Goal: Complete application form

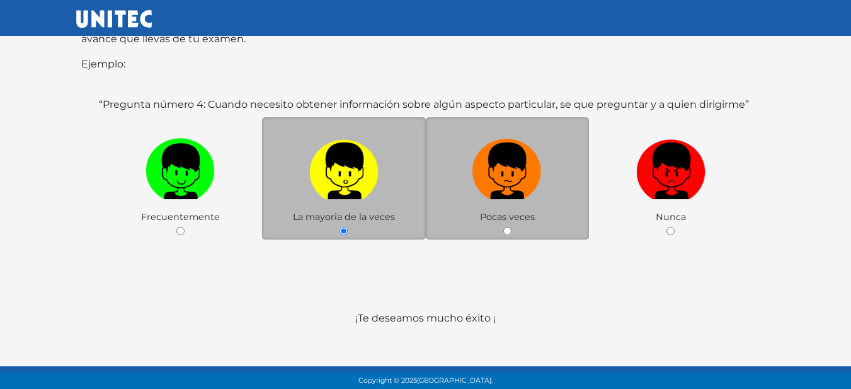
scroll to position [266, 0]
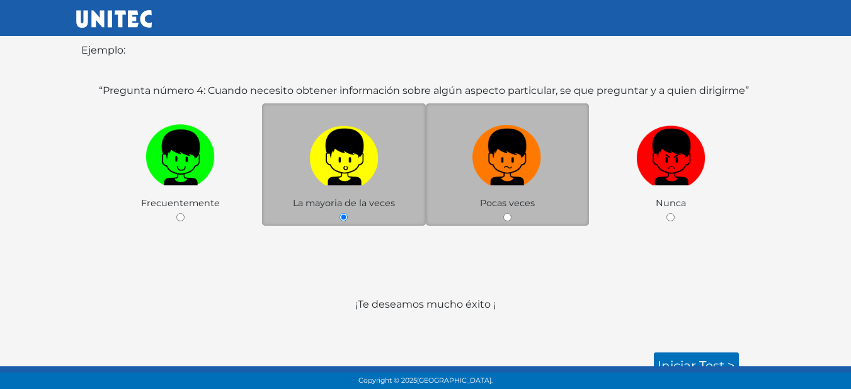
click at [507, 207] on div "Pocas veces" at bounding box center [508, 164] width 164 height 123
click at [508, 213] on input "radio" at bounding box center [507, 217] width 8 height 8
radio input "true"
click at [519, 137] on img at bounding box center [507, 153] width 69 height 66
click at [512, 213] on input "radio" at bounding box center [507, 217] width 8 height 8
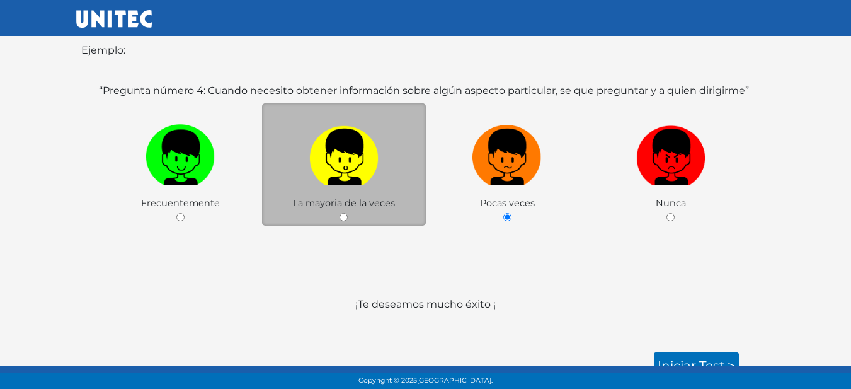
click at [390, 159] on label at bounding box center [344, 157] width 164 height 77
click at [348, 213] on input "radio" at bounding box center [344, 217] width 8 height 8
radio input "true"
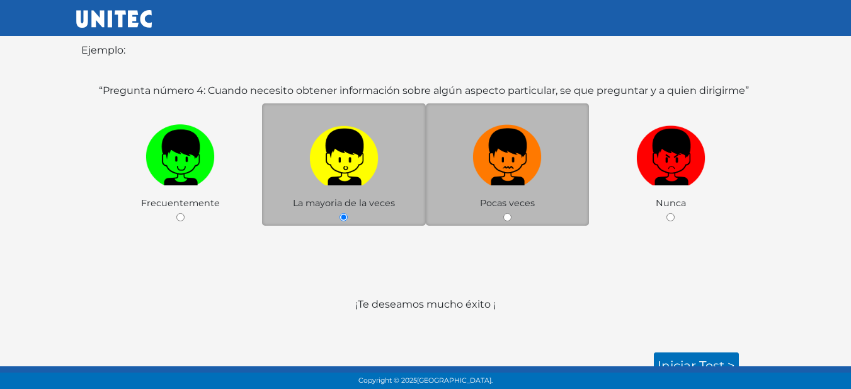
click at [491, 158] on img at bounding box center [507, 153] width 69 height 66
click at [503, 213] on input "radio" at bounding box center [507, 217] width 8 height 8
radio input "true"
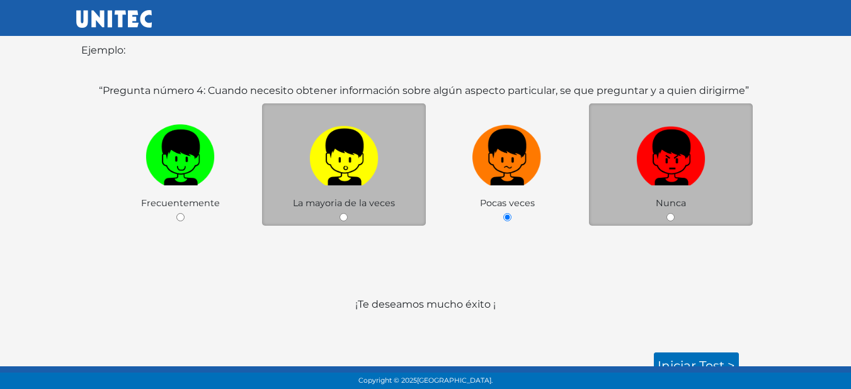
click at [662, 162] on img at bounding box center [670, 153] width 69 height 66
click at [667, 213] on input "radio" at bounding box center [671, 217] width 8 height 8
radio input "true"
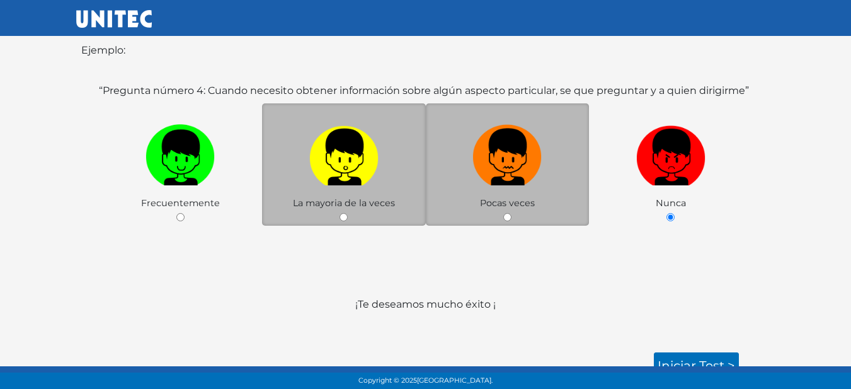
click at [514, 158] on img at bounding box center [507, 153] width 69 height 66
click at [512, 213] on input "radio" at bounding box center [507, 217] width 8 height 8
radio input "true"
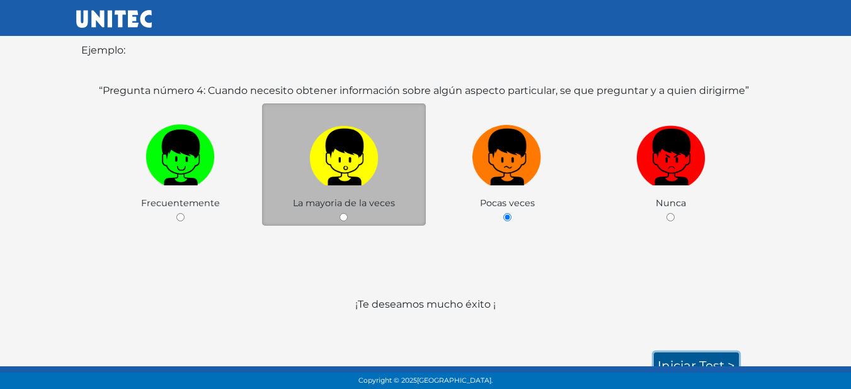
click at [714, 352] on link "Iniciar test >" at bounding box center [696, 365] width 85 height 26
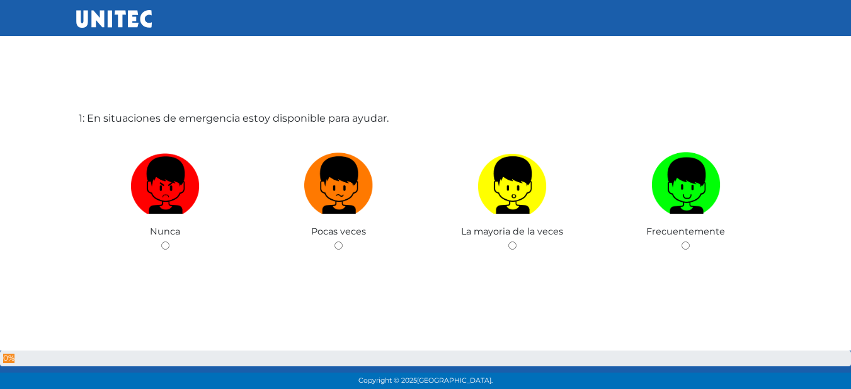
scroll to position [126, 0]
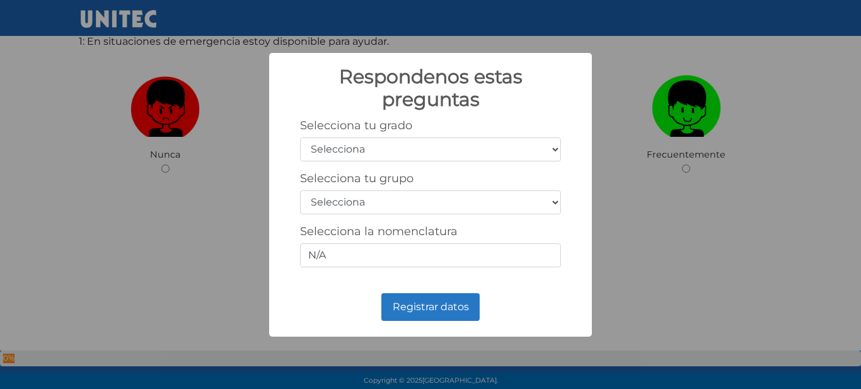
click at [448, 152] on select "Selecciona 1er grado 2do grado 3er grado 4to grado 5to grado 6to grado" at bounding box center [430, 149] width 261 height 24
click at [459, 143] on select "Selecciona 1er grado 2do grado 3er grado 4to grado 5to grado 6to grado" at bounding box center [430, 149] width 261 height 24
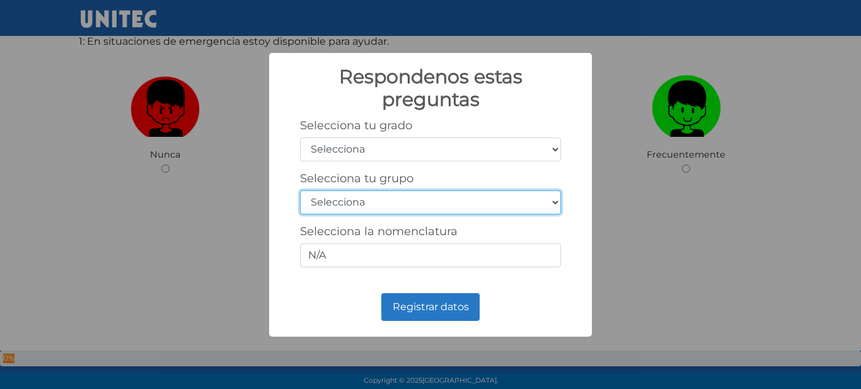
click at [432, 198] on select "Selecciona A B C D E F G H I J K L M N O P Q R S T U V W X Y Z" at bounding box center [430, 202] width 261 height 24
select select "a"
click at [300, 190] on select "Selecciona A B C D E F G H I J K L M N O P Q R S T U V W X Y Z" at bounding box center [430, 202] width 261 height 24
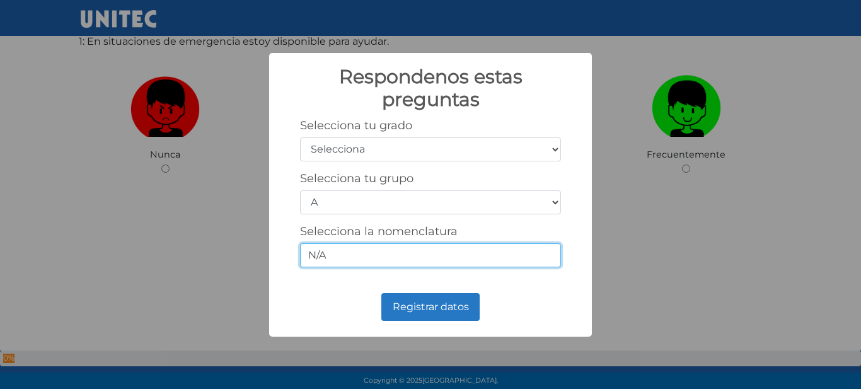
click at [372, 251] on input "N/A" at bounding box center [430, 255] width 261 height 24
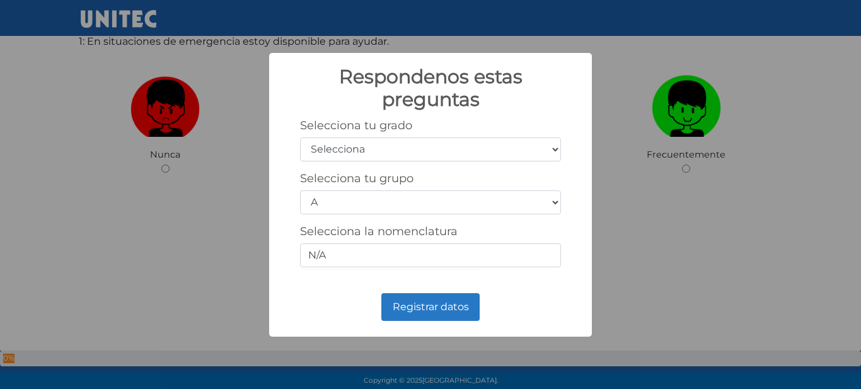
click at [325, 233] on label "Selecciona la nomenclatura" at bounding box center [379, 231] width 158 height 14
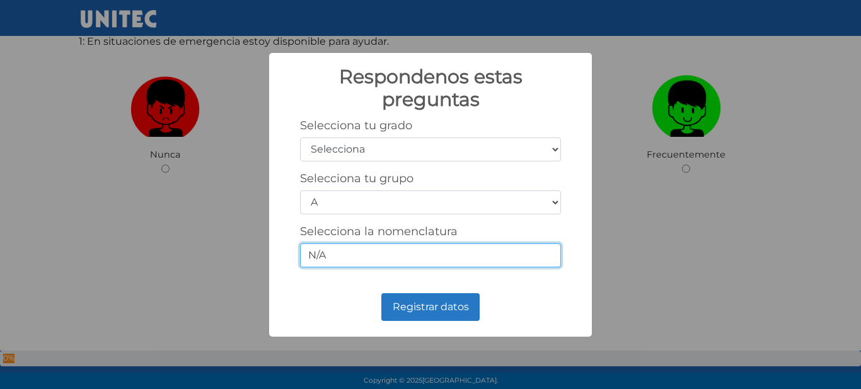
click at [325, 243] on input "N/A" at bounding box center [430, 255] width 261 height 24
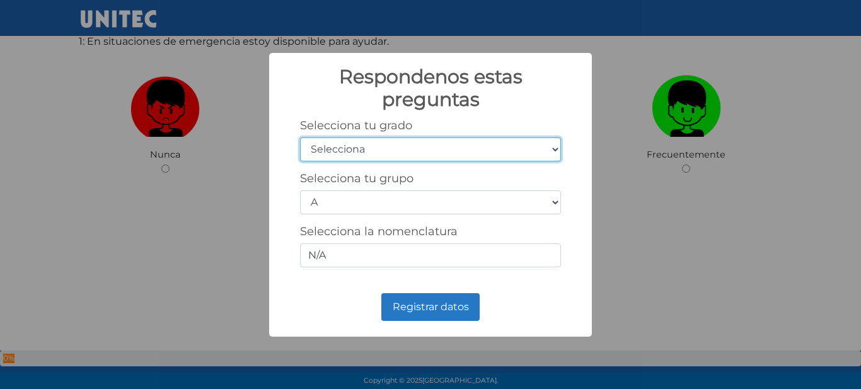
click at [450, 139] on select "Selecciona 1er grado 2do grado 3er grado 4to grado 5to grado 6to grado" at bounding box center [430, 149] width 261 height 24
click at [300, 137] on select "Selecciona 1er grado 2do grado 3er grado 4to grado 5to grado 6to grado" at bounding box center [430, 149] width 261 height 24
drag, startPoint x: 396, startPoint y: 147, endPoint x: 394, endPoint y: 155, distance: 7.8
click at [396, 147] on select "Selecciona 1er grado 2do grado 3er grado 4to grado 5to grado 6to grado" at bounding box center [430, 149] width 261 height 24
select select "5"
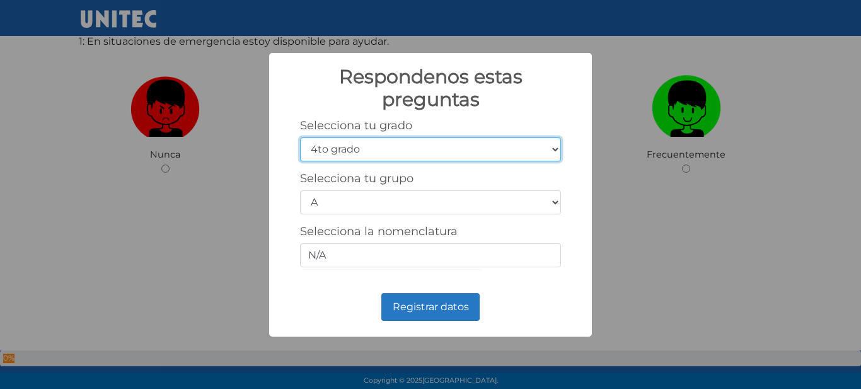
click at [300, 137] on select "Selecciona 1er grado 2do grado 3er grado 4to grado 5to grado 6to grado" at bounding box center [430, 149] width 261 height 24
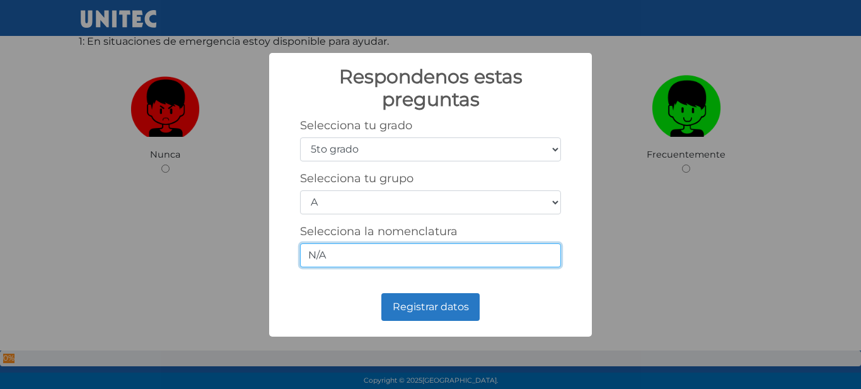
click at [361, 256] on input "N/A" at bounding box center [430, 255] width 261 height 24
type input "N"
type input "5-A"
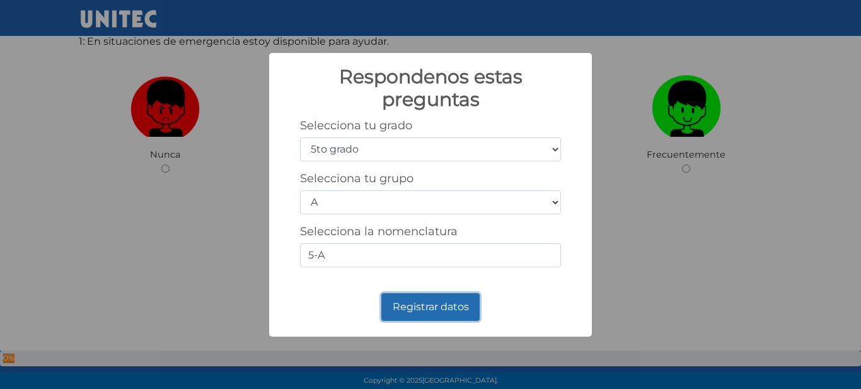
click at [435, 314] on button "Registrar datos" at bounding box center [430, 307] width 98 height 28
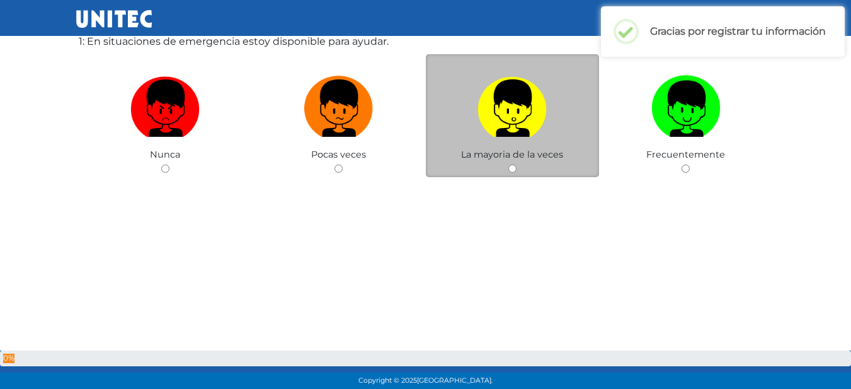
click at [464, 138] on label at bounding box center [513, 108] width 174 height 77
click at [508, 164] on input "radio" at bounding box center [512, 168] width 8 height 8
radio input "true"
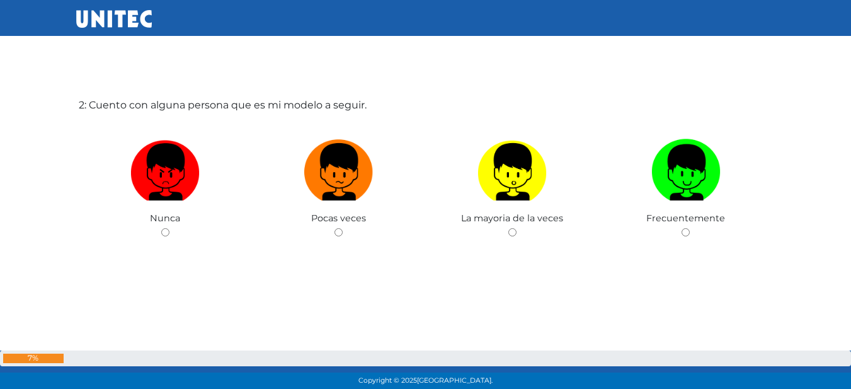
scroll to position [452, 0]
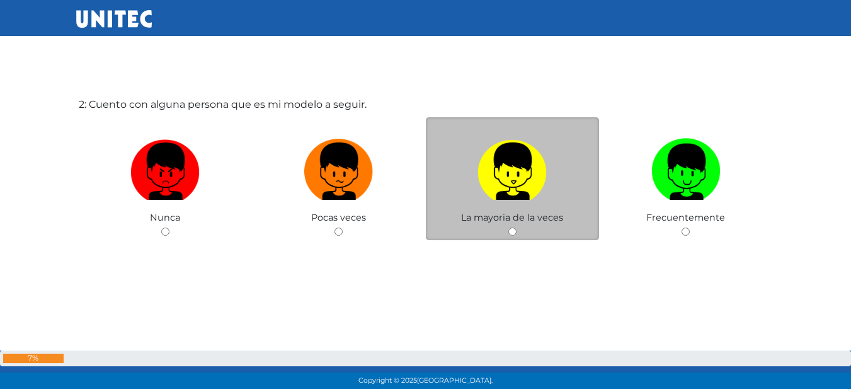
click at [542, 197] on img at bounding box center [512, 167] width 69 height 66
click at [517, 227] on input "radio" at bounding box center [512, 231] width 8 height 8
radio input "true"
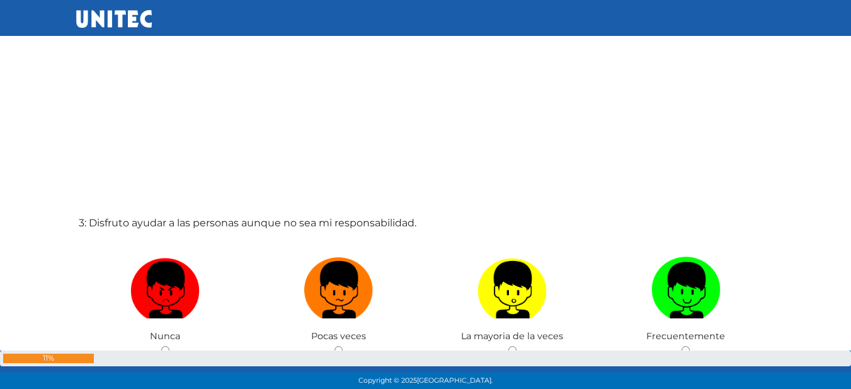
scroll to position [832, 0]
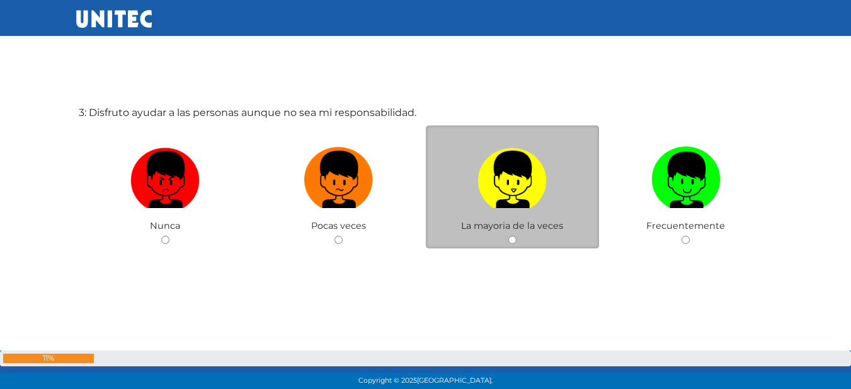
click at [517, 200] on img at bounding box center [512, 175] width 69 height 66
click at [517, 236] on input "radio" at bounding box center [512, 240] width 8 height 8
radio input "true"
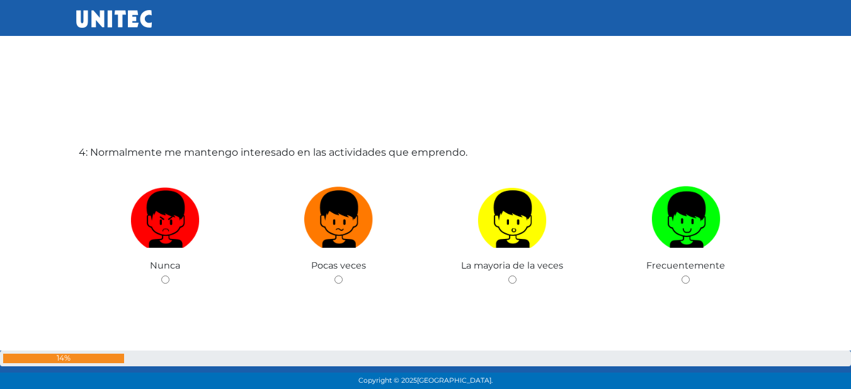
scroll to position [1256, 0]
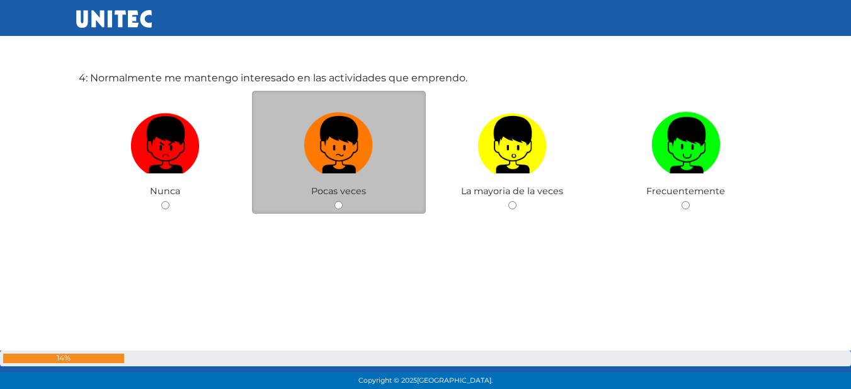
click at [387, 156] on label at bounding box center [339, 144] width 174 height 77
click at [343, 201] on input "radio" at bounding box center [339, 205] width 8 height 8
radio input "true"
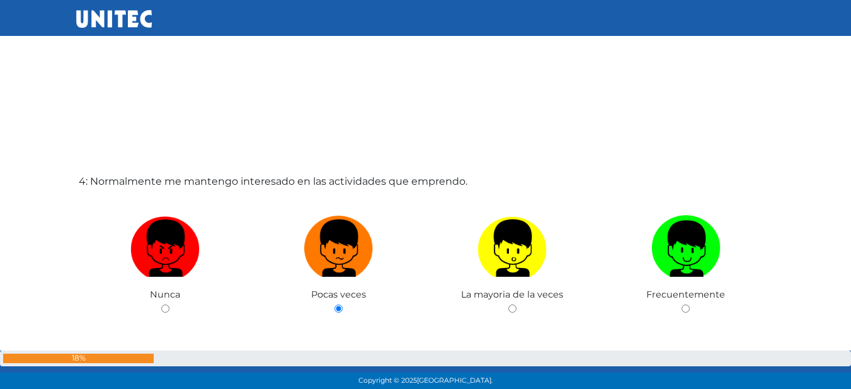
scroll to position [1128, 0]
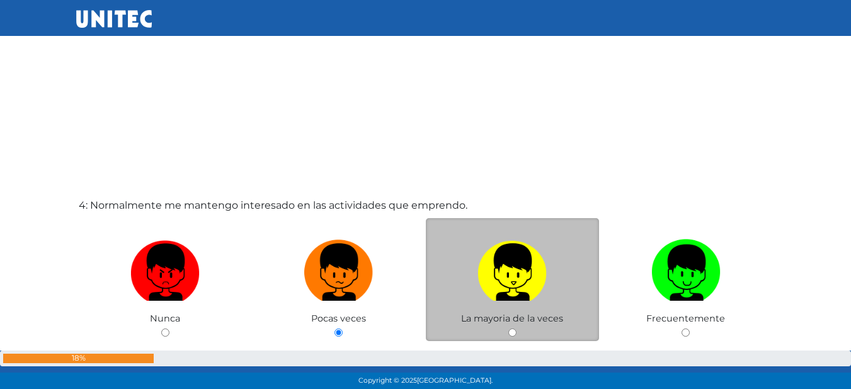
click at [532, 275] on img at bounding box center [512, 267] width 69 height 66
click at [517, 328] on input "radio" at bounding box center [512, 332] width 8 height 8
radio input "true"
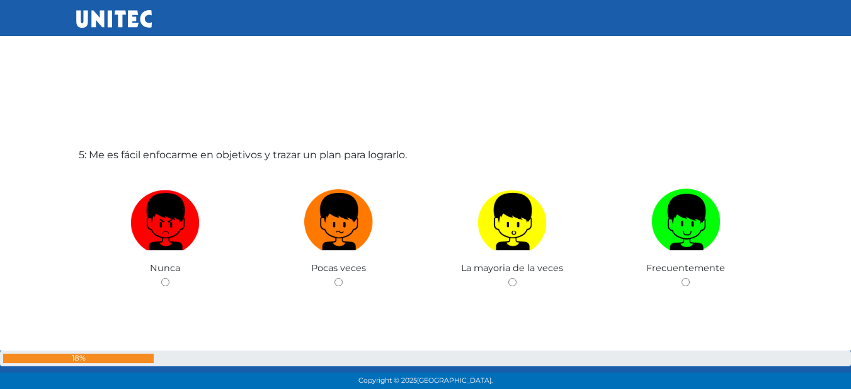
scroll to position [1631, 0]
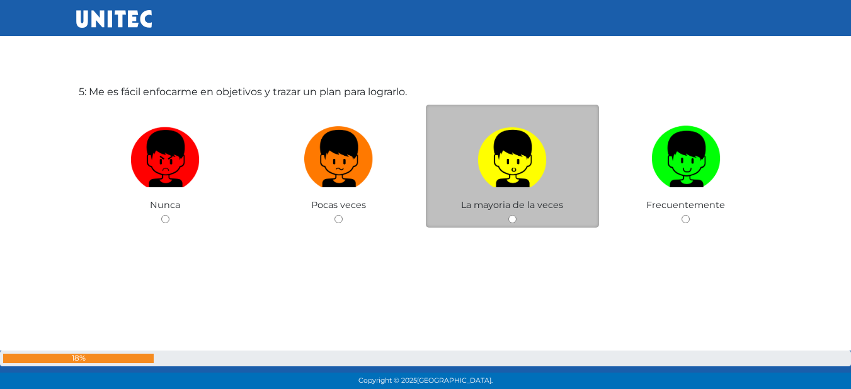
click at [487, 193] on label at bounding box center [513, 158] width 174 height 77
click at [508, 215] on input "radio" at bounding box center [512, 219] width 8 height 8
radio input "true"
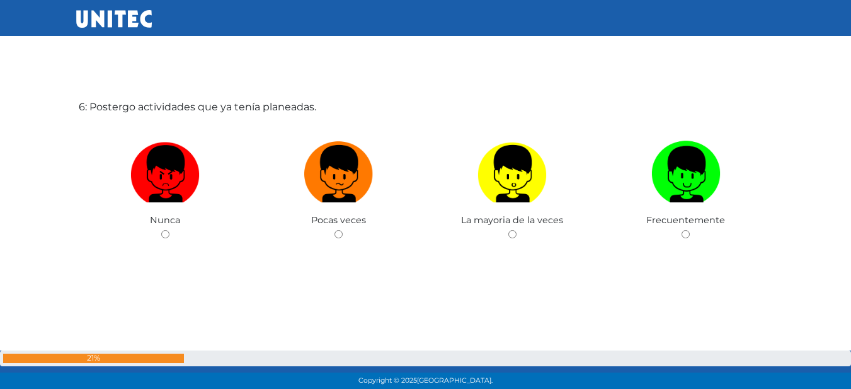
scroll to position [2007, 0]
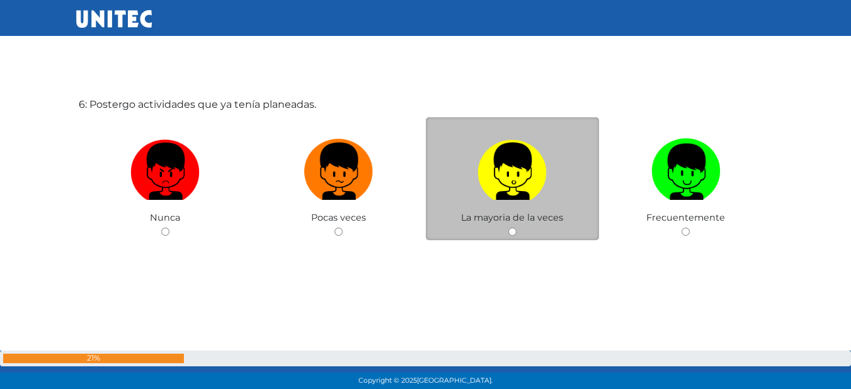
click at [577, 202] on label at bounding box center [513, 171] width 174 height 77
click at [517, 227] on input "radio" at bounding box center [512, 231] width 8 height 8
radio input "true"
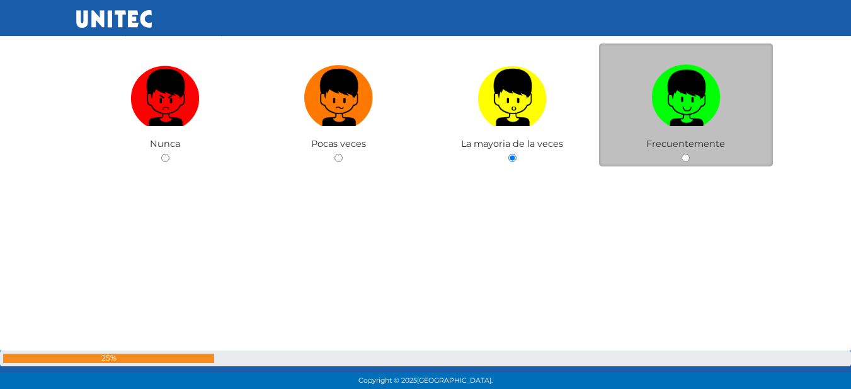
click at [679, 150] on div "Frecuentemente" at bounding box center [686, 104] width 174 height 123
click at [680, 135] on label at bounding box center [686, 97] width 174 height 77
click at [682, 154] on input "radio" at bounding box center [686, 158] width 8 height 8
radio input "true"
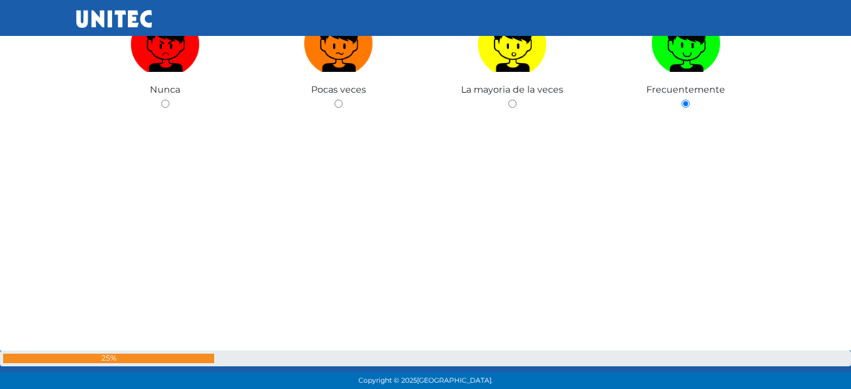
scroll to position [2385, 0]
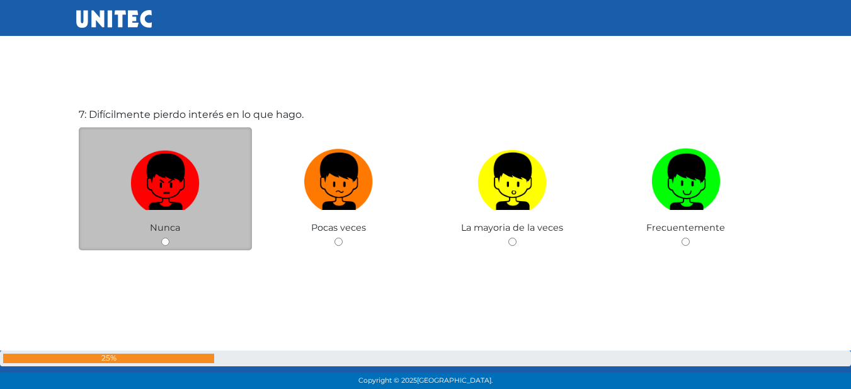
click at [190, 200] on img at bounding box center [164, 177] width 69 height 66
click at [169, 238] on input "radio" at bounding box center [165, 242] width 8 height 8
radio input "true"
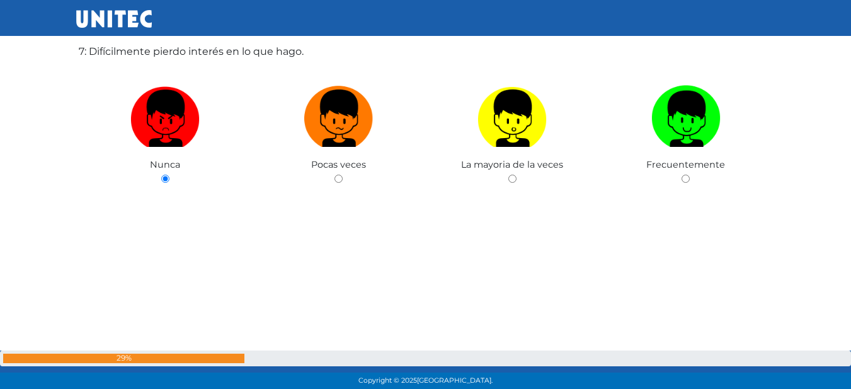
scroll to position [2451, 0]
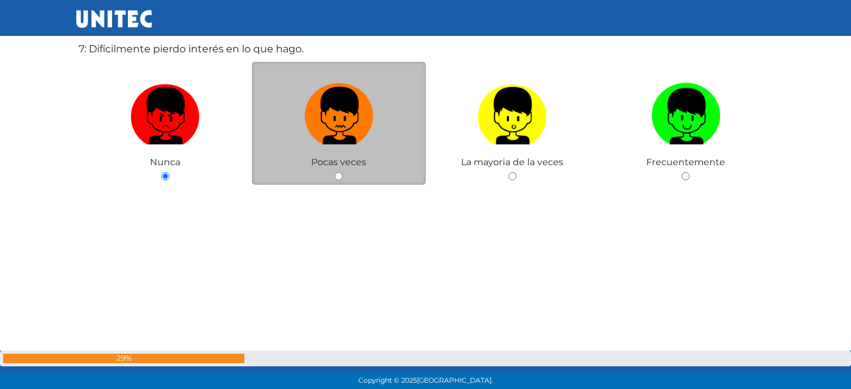
click at [347, 121] on img at bounding box center [338, 111] width 69 height 66
click at [343, 172] on input "radio" at bounding box center [339, 176] width 8 height 8
radio input "true"
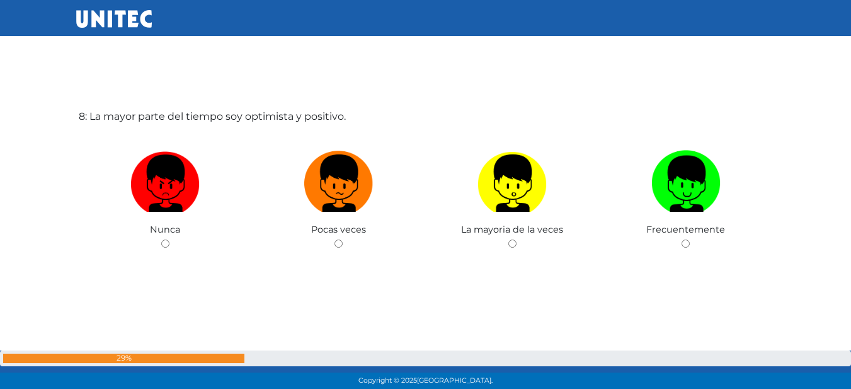
scroll to position [2823, 0]
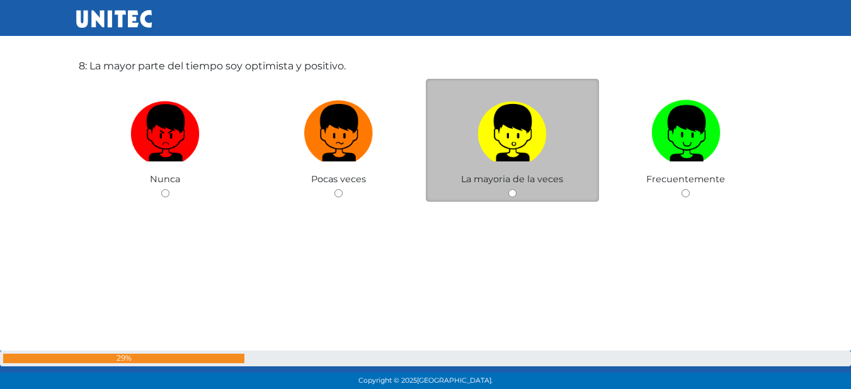
click at [474, 150] on label at bounding box center [513, 133] width 174 height 77
click at [508, 189] on input "radio" at bounding box center [512, 193] width 8 height 8
radio input "true"
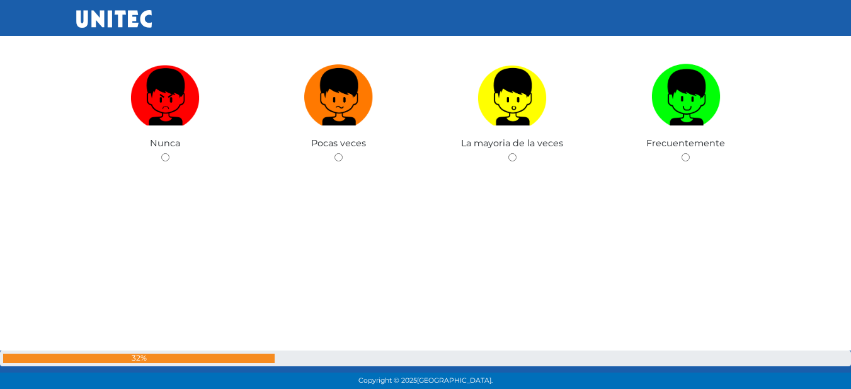
scroll to position [3184, 0]
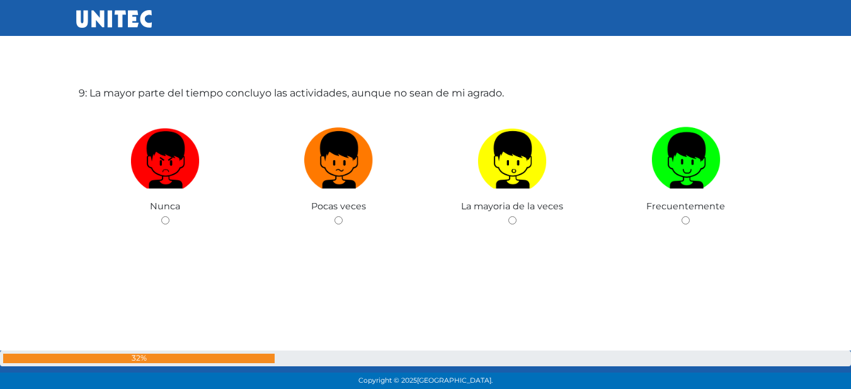
click at [474, 195] on label at bounding box center [513, 160] width 174 height 77
click at [508, 216] on input "radio" at bounding box center [512, 220] width 8 height 8
radio input "true"
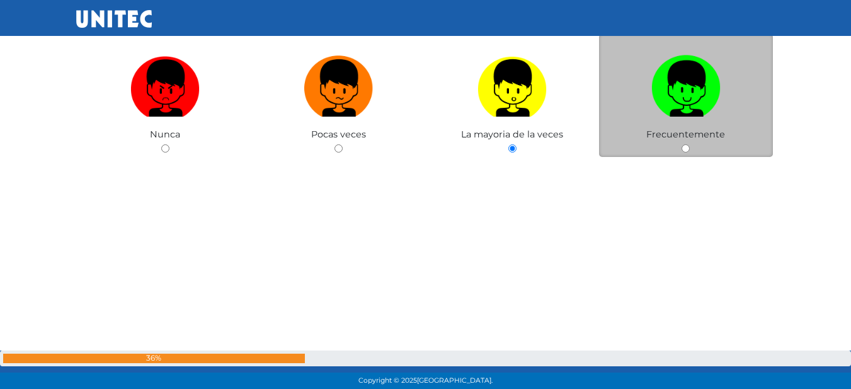
click at [696, 125] on label at bounding box center [686, 88] width 174 height 77
click at [690, 144] on input "radio" at bounding box center [686, 148] width 8 height 8
radio input "true"
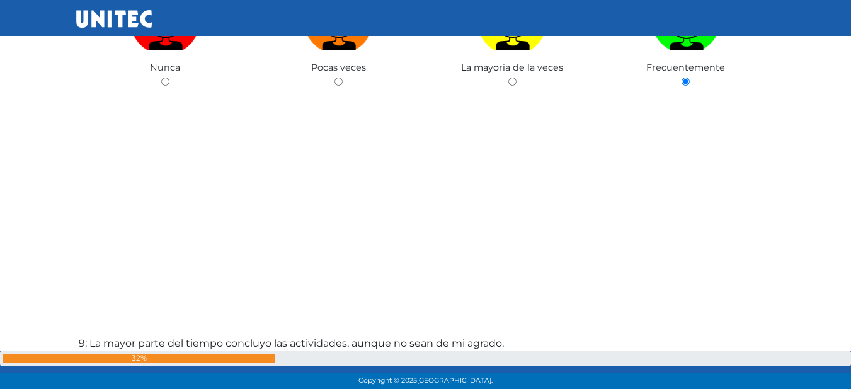
scroll to position [2858, 0]
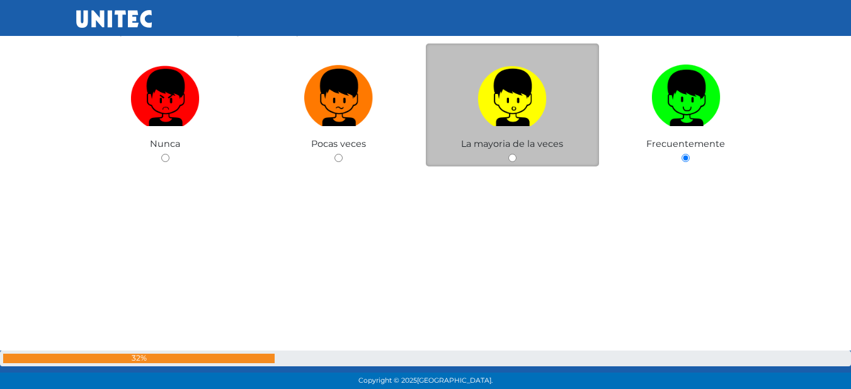
click at [534, 127] on label at bounding box center [513, 97] width 174 height 77
click at [517, 154] on input "radio" at bounding box center [512, 158] width 8 height 8
radio input "true"
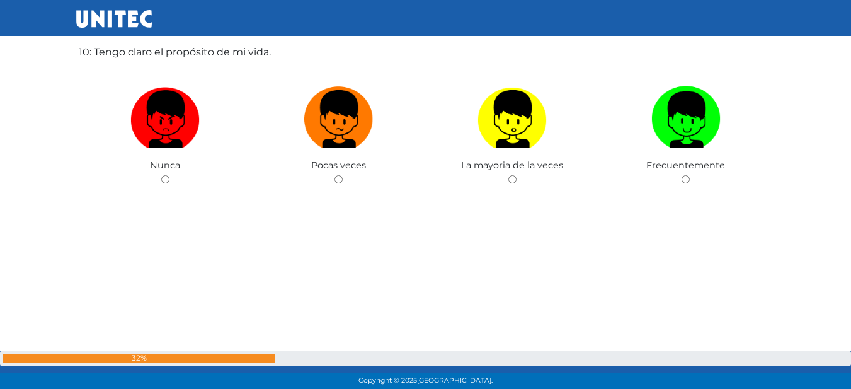
scroll to position [3551, 0]
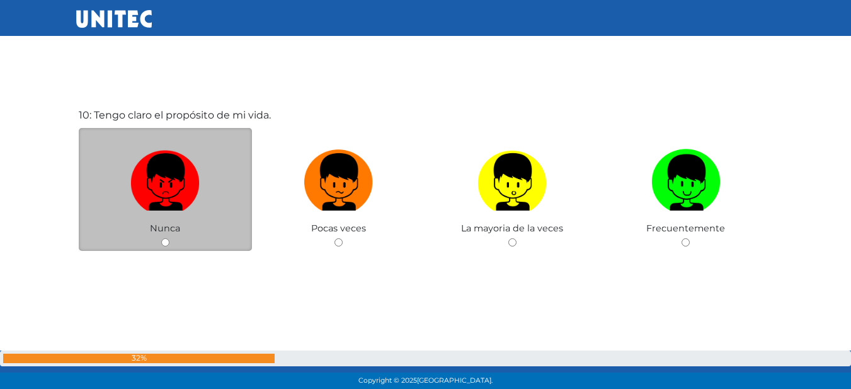
click at [200, 176] on label at bounding box center [166, 182] width 174 height 77
click at [169, 238] on input "radio" at bounding box center [165, 242] width 8 height 8
radio input "true"
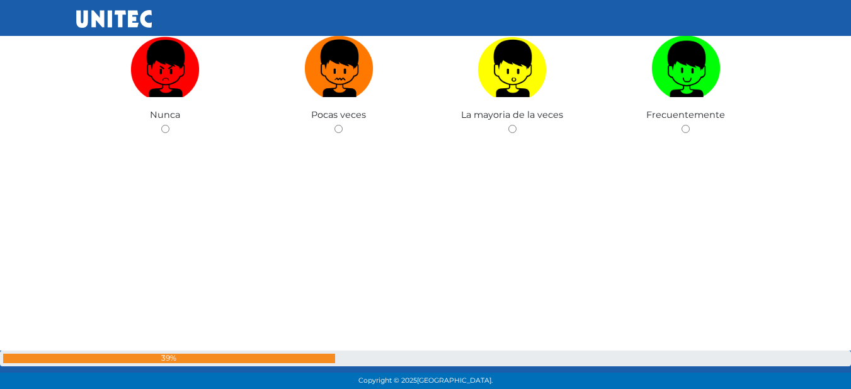
scroll to position [3990, 0]
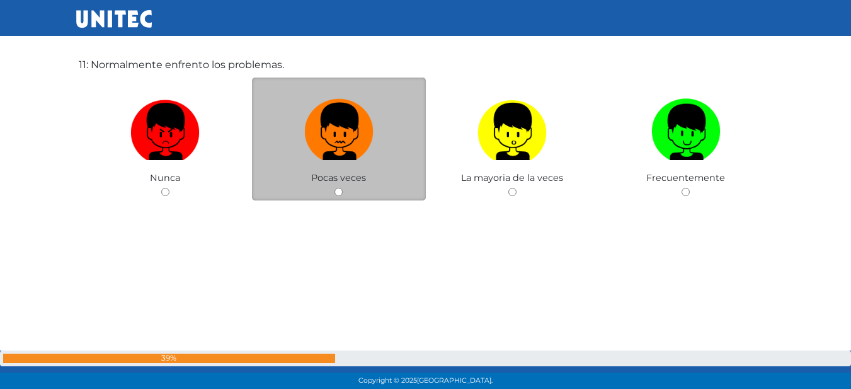
click at [349, 152] on img at bounding box center [338, 127] width 69 height 66
click at [343, 188] on input "radio" at bounding box center [339, 192] width 8 height 8
radio input "true"
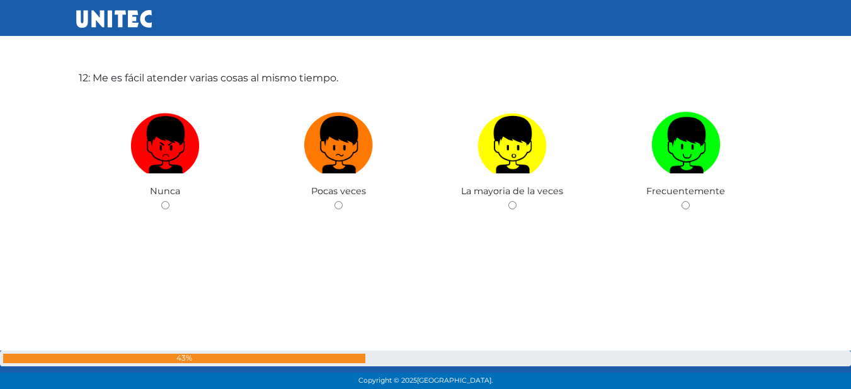
scroll to position [4366, 0]
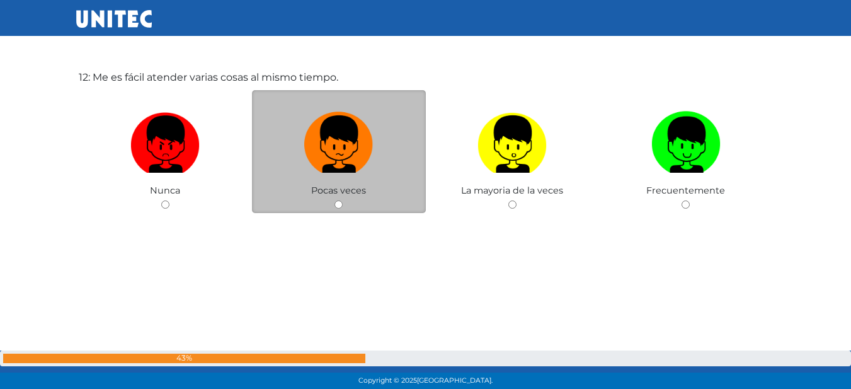
click at [399, 156] on label at bounding box center [339, 144] width 174 height 77
click at [343, 200] on input "radio" at bounding box center [339, 204] width 8 height 8
radio input "true"
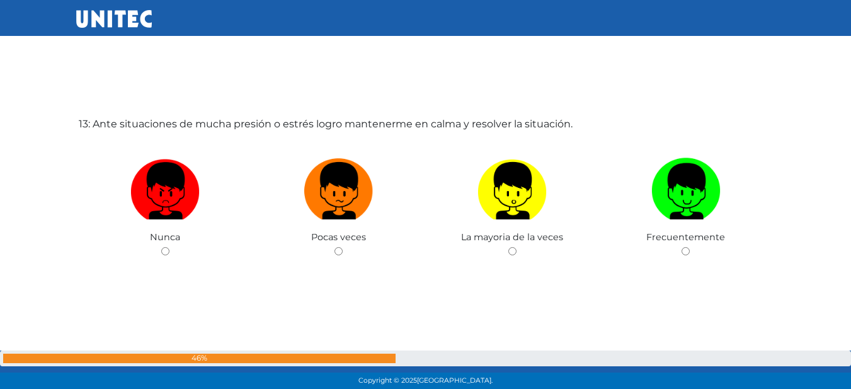
scroll to position [4728, 0]
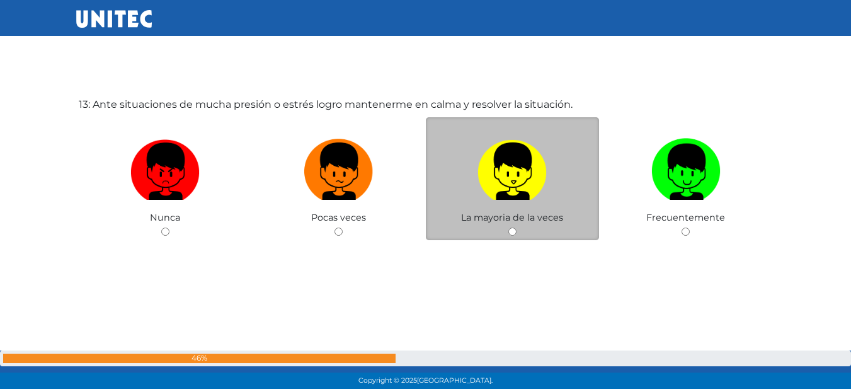
click at [518, 172] on img at bounding box center [512, 167] width 69 height 66
click at [517, 227] on input "radio" at bounding box center [512, 231] width 8 height 8
radio input "true"
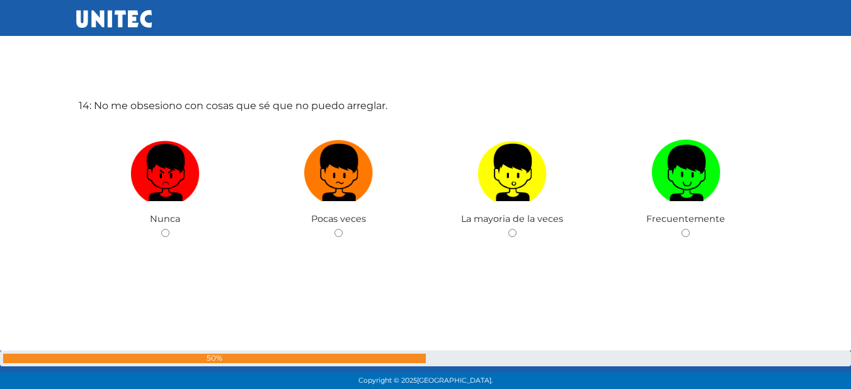
scroll to position [5117, 0]
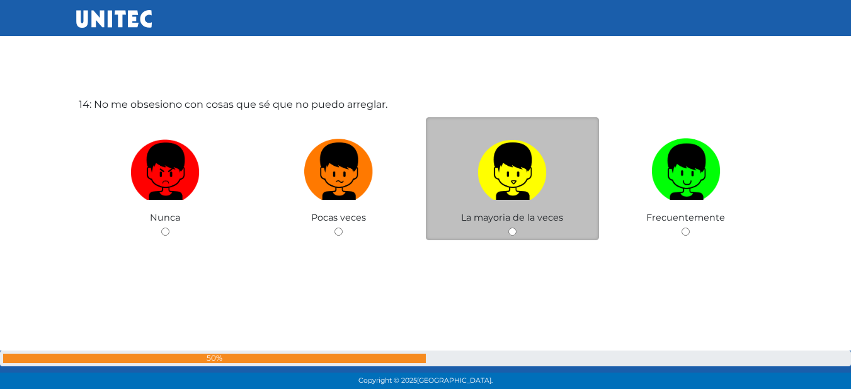
click at [508, 186] on img at bounding box center [512, 167] width 69 height 66
click at [508, 227] on input "radio" at bounding box center [512, 231] width 8 height 8
radio input "true"
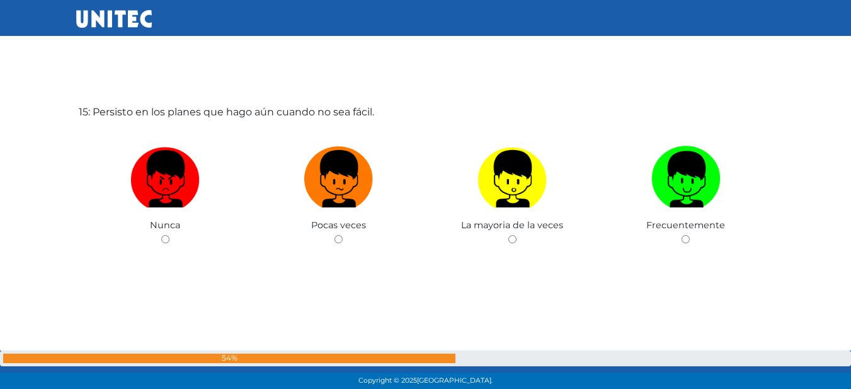
scroll to position [5498, 0]
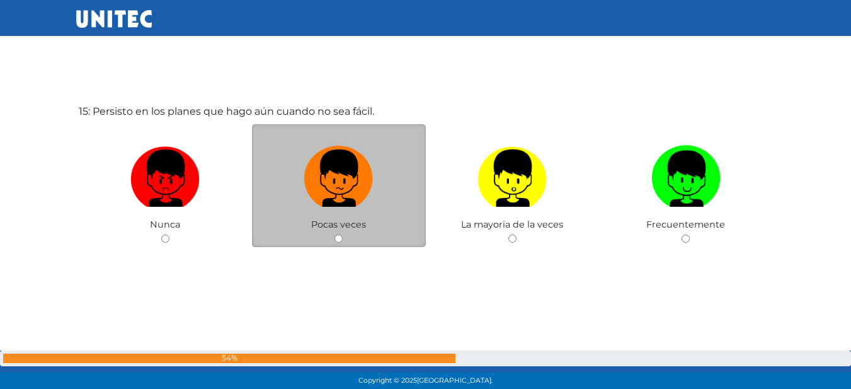
click at [396, 201] on label at bounding box center [339, 178] width 174 height 77
click at [343, 234] on input "radio" at bounding box center [339, 238] width 8 height 8
radio input "true"
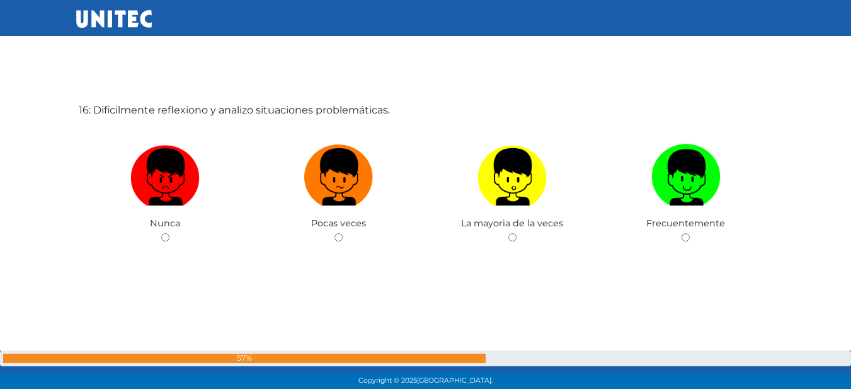
scroll to position [5894, 0]
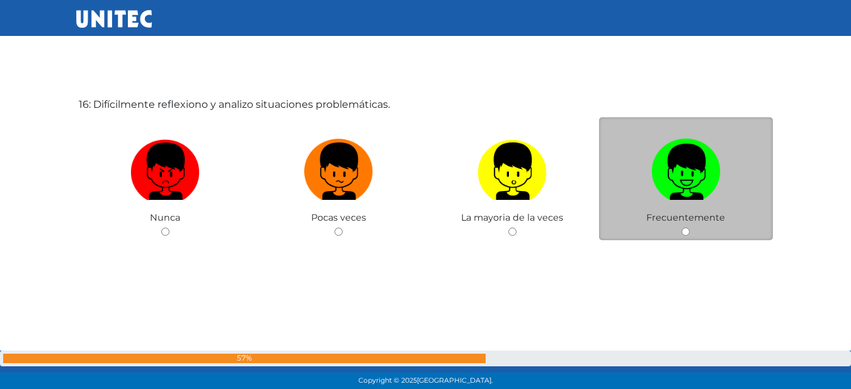
click at [682, 198] on img at bounding box center [685, 167] width 69 height 66
click at [682, 227] on input "radio" at bounding box center [686, 231] width 8 height 8
radio input "true"
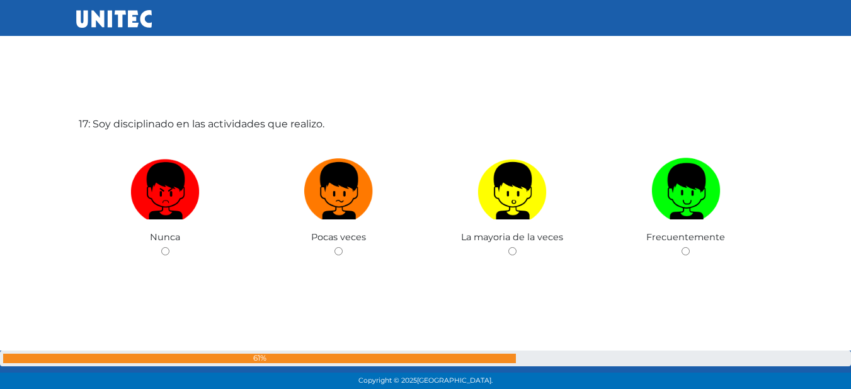
scroll to position [6275, 0]
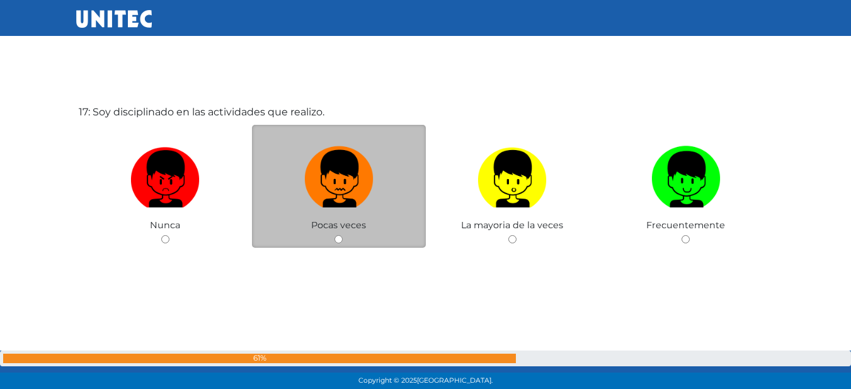
click at [332, 185] on img at bounding box center [338, 174] width 69 height 66
click at [335, 235] on input "radio" at bounding box center [339, 239] width 8 height 8
radio input "true"
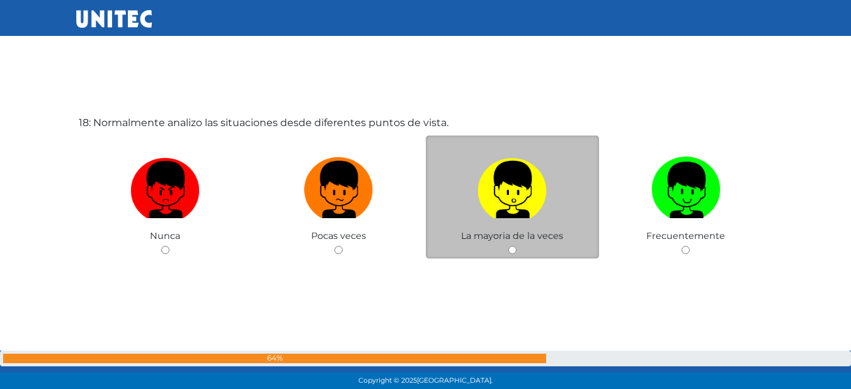
scroll to position [6672, 0]
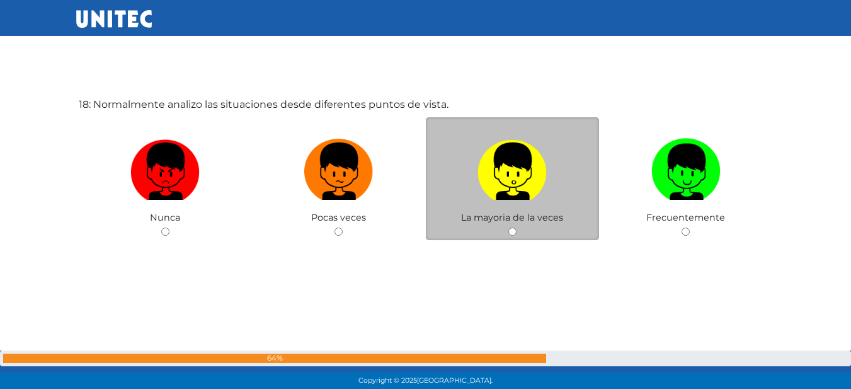
click at [427, 190] on label at bounding box center [513, 171] width 174 height 77
click at [508, 227] on input "radio" at bounding box center [512, 231] width 8 height 8
radio input "true"
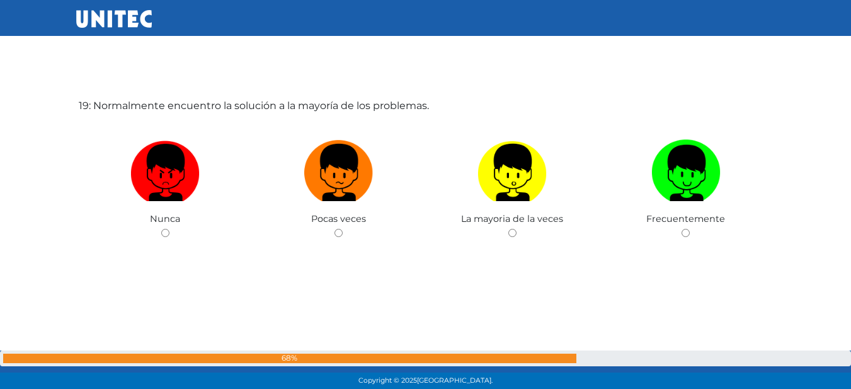
scroll to position [7060, 0]
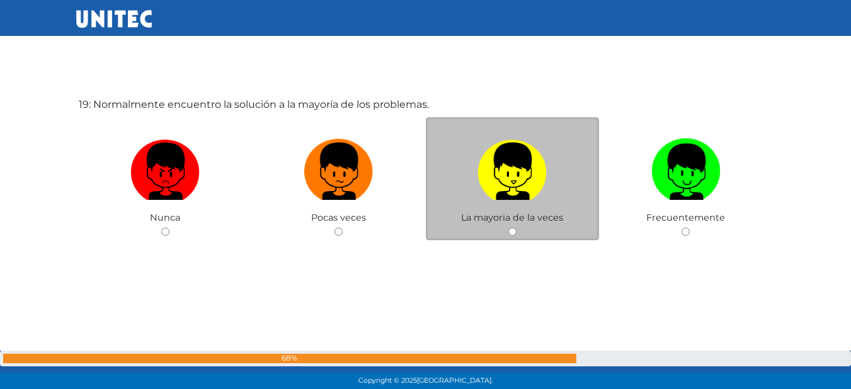
click at [507, 178] on img at bounding box center [512, 167] width 69 height 66
click at [508, 227] on input "radio" at bounding box center [512, 231] width 8 height 8
radio input "true"
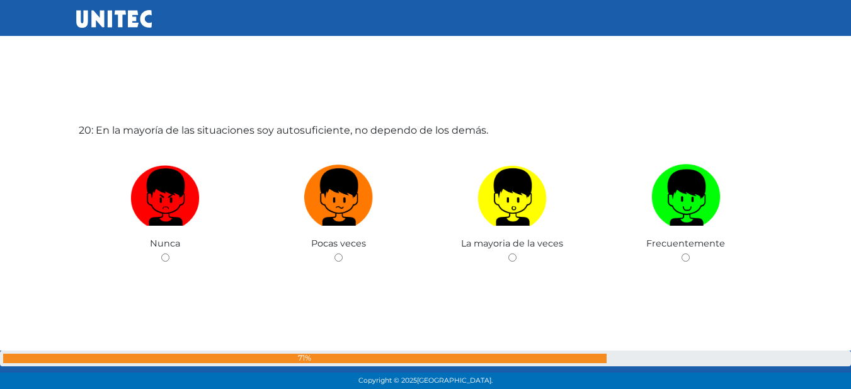
scroll to position [7441, 0]
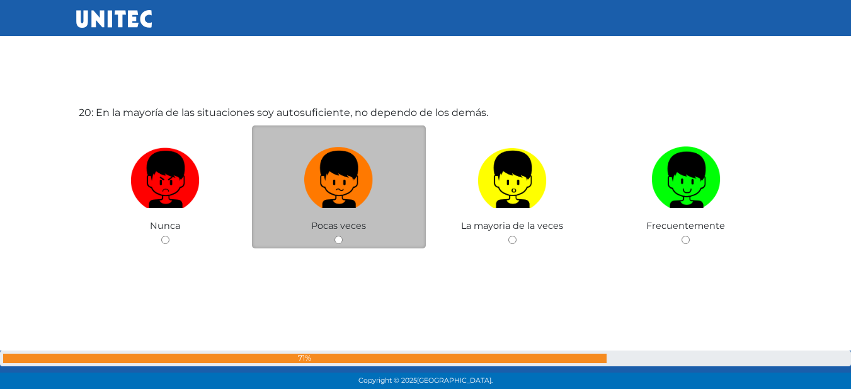
click at [415, 207] on label at bounding box center [339, 179] width 174 height 77
click at [343, 236] on input "radio" at bounding box center [339, 240] width 8 height 8
radio input "true"
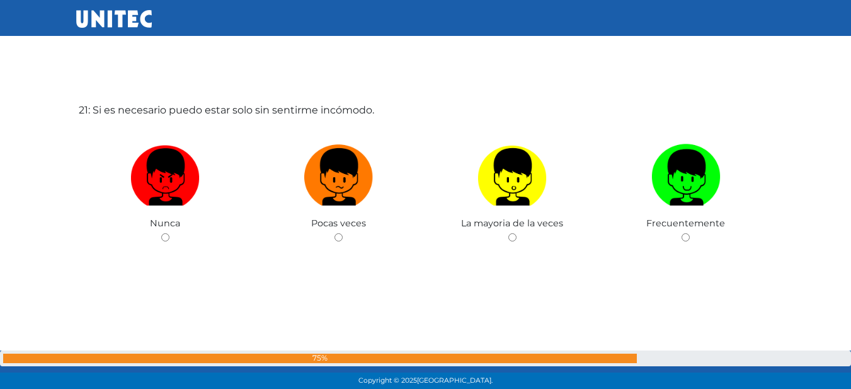
scroll to position [7838, 0]
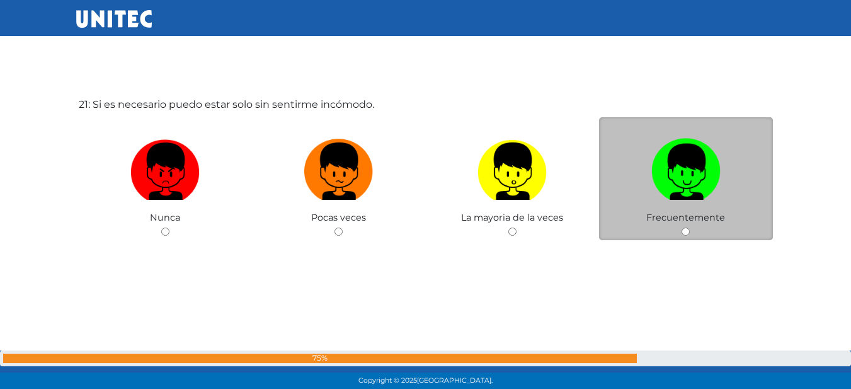
click at [636, 190] on label at bounding box center [686, 171] width 174 height 77
click at [682, 227] on input "radio" at bounding box center [686, 231] width 8 height 8
radio input "true"
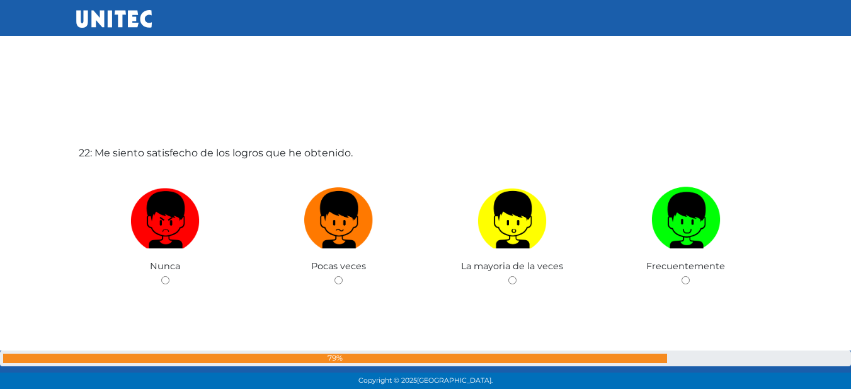
scroll to position [8227, 0]
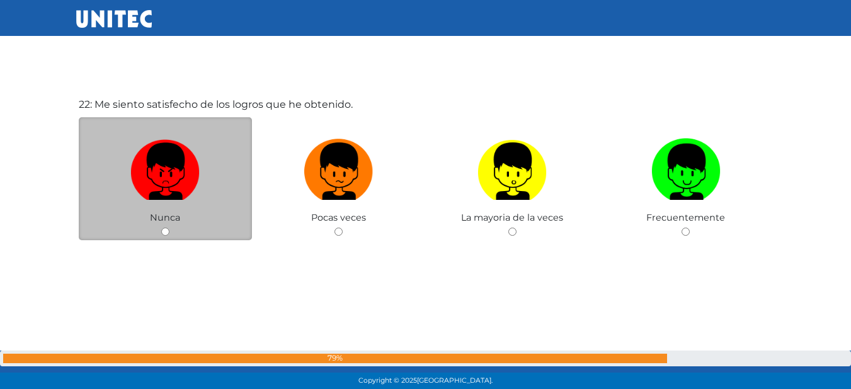
click at [178, 180] on img at bounding box center [164, 167] width 69 height 66
click at [169, 227] on input "radio" at bounding box center [165, 231] width 8 height 8
radio input "true"
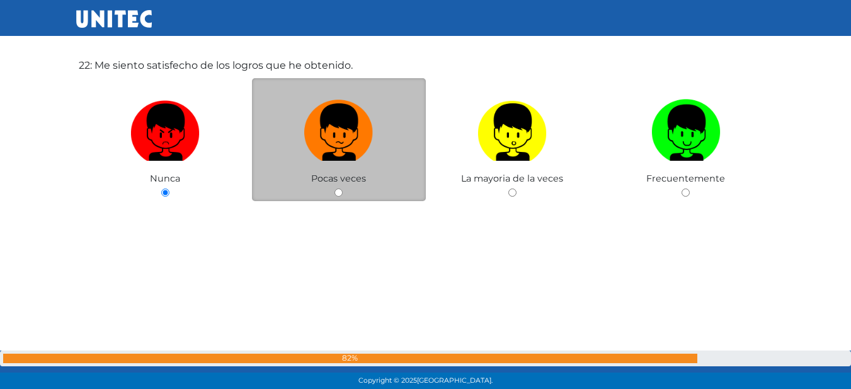
scroll to position [8263, 0]
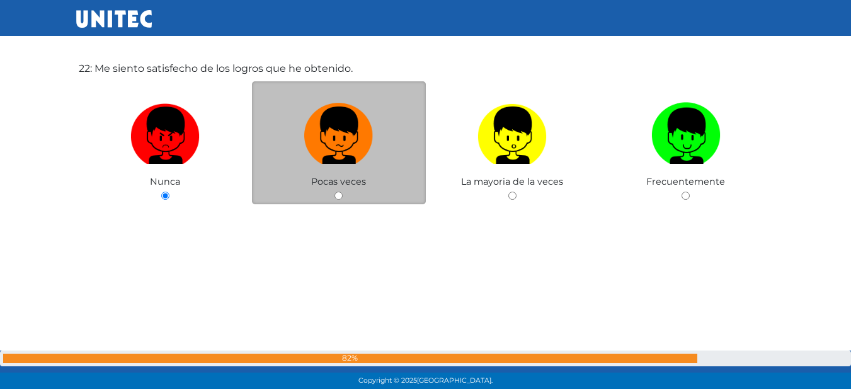
click at [340, 135] on img at bounding box center [338, 131] width 69 height 66
click at [340, 192] on input "radio" at bounding box center [339, 196] width 8 height 8
radio input "true"
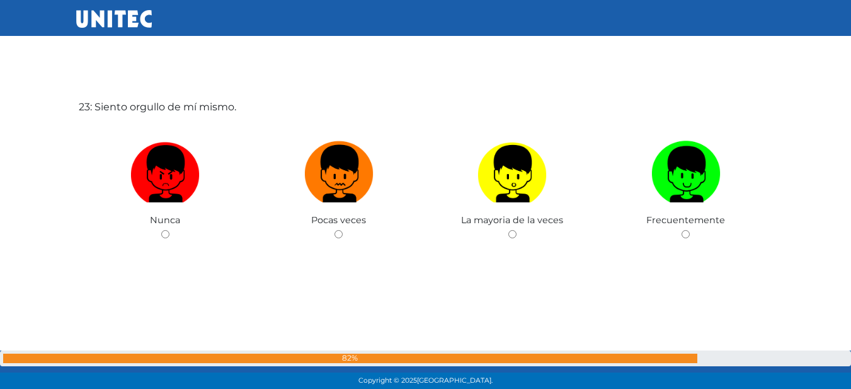
scroll to position [8615, 0]
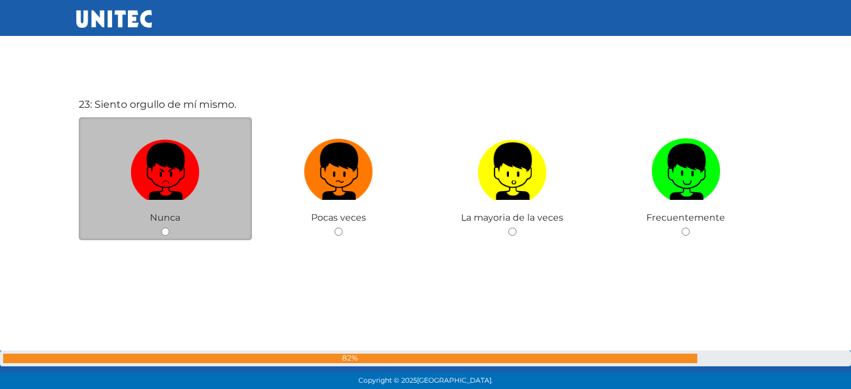
click at [232, 164] on label at bounding box center [166, 171] width 174 height 77
click at [169, 227] on input "radio" at bounding box center [165, 231] width 8 height 8
radio input "true"
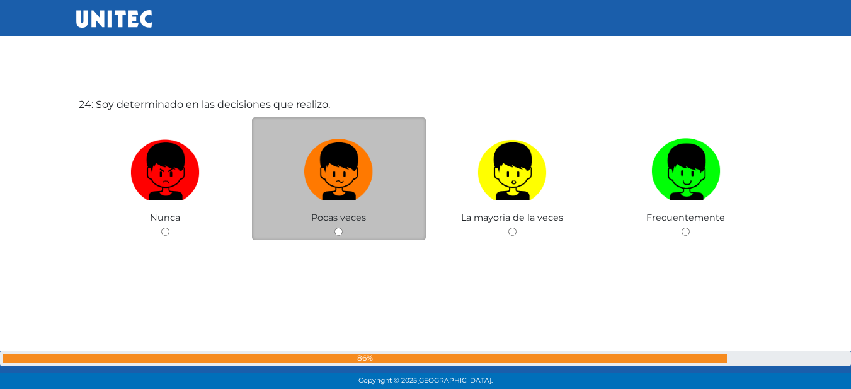
scroll to position [9067, 0]
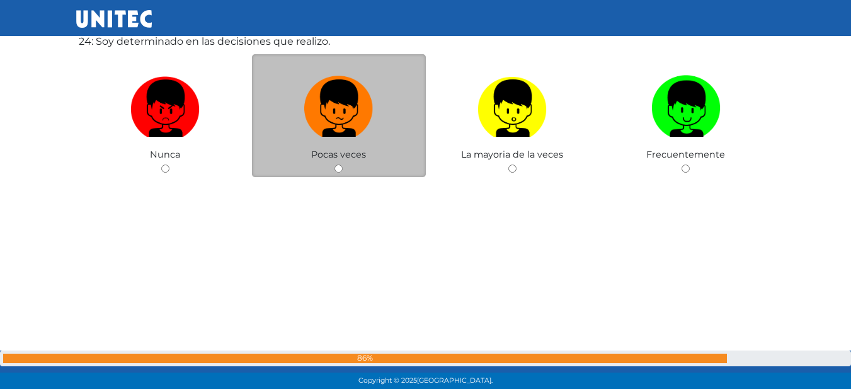
click at [376, 112] on label at bounding box center [339, 108] width 174 height 77
click at [343, 164] on input "radio" at bounding box center [339, 168] width 8 height 8
radio input "true"
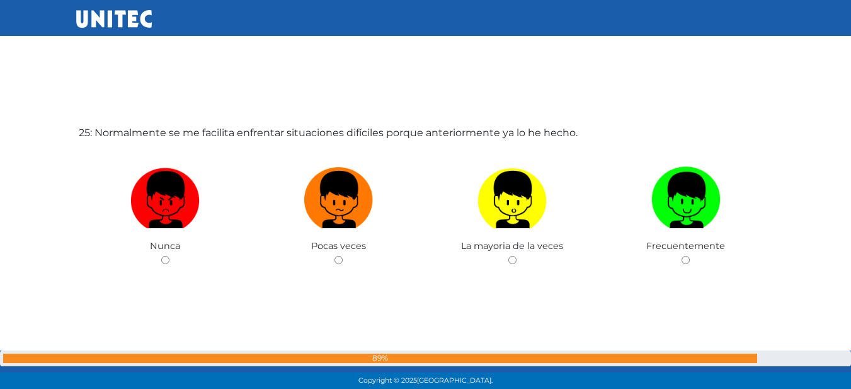
scroll to position [9374, 0]
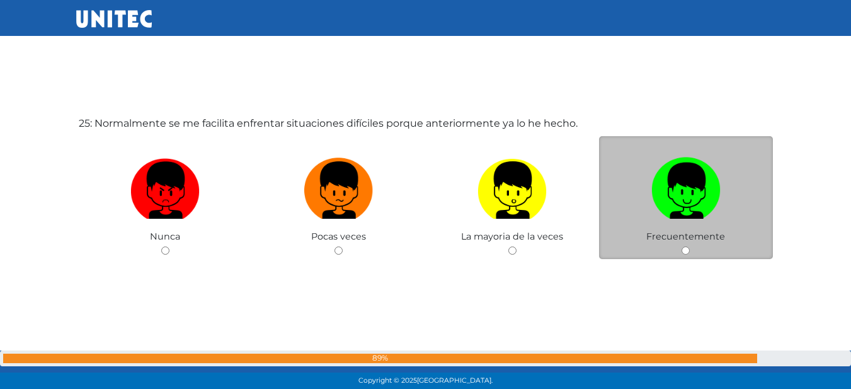
click at [701, 225] on label at bounding box center [686, 190] width 174 height 77
click at [690, 246] on input "radio" at bounding box center [686, 250] width 8 height 8
radio input "true"
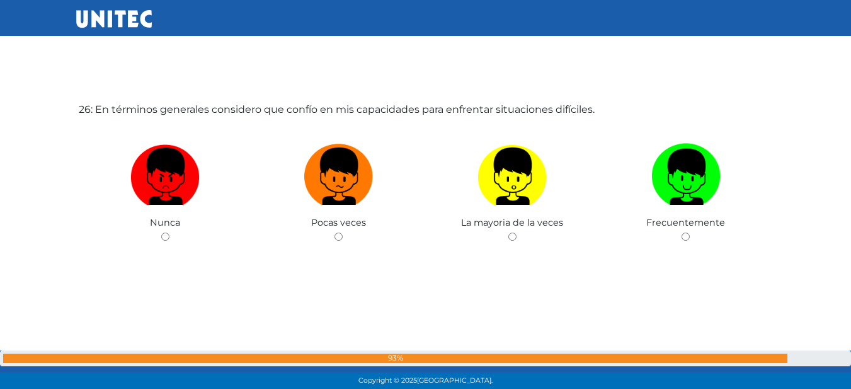
scroll to position [9755, 0]
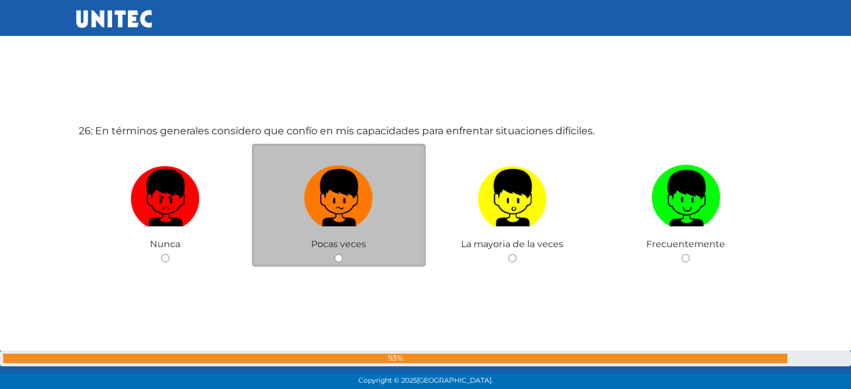
click at [376, 210] on label at bounding box center [339, 197] width 174 height 77
click at [343, 254] on input "radio" at bounding box center [339, 258] width 8 height 8
radio input "true"
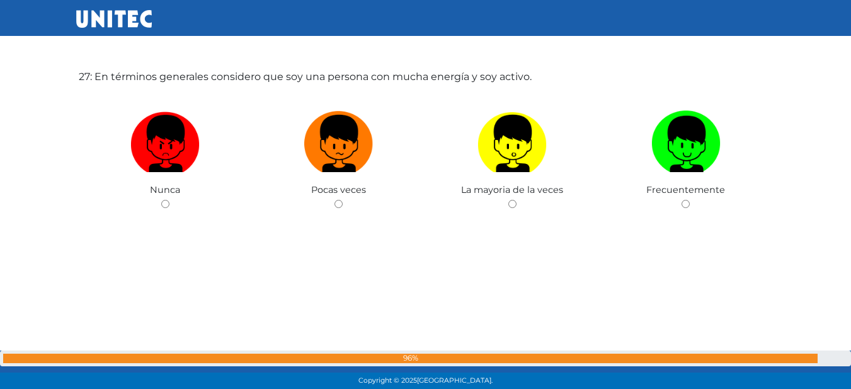
scroll to position [10199, 0]
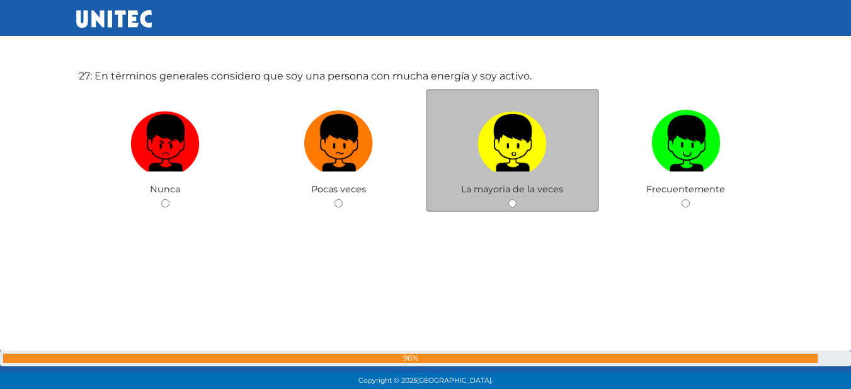
click at [452, 156] on label at bounding box center [513, 143] width 174 height 77
click at [508, 199] on input "radio" at bounding box center [512, 203] width 8 height 8
radio input "true"
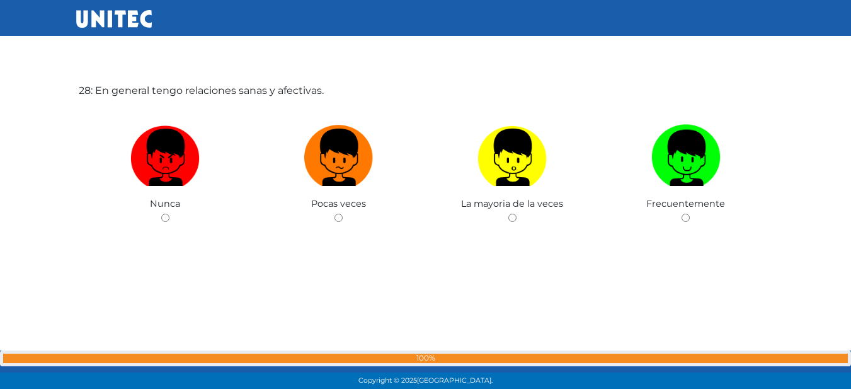
scroll to position [10575, 0]
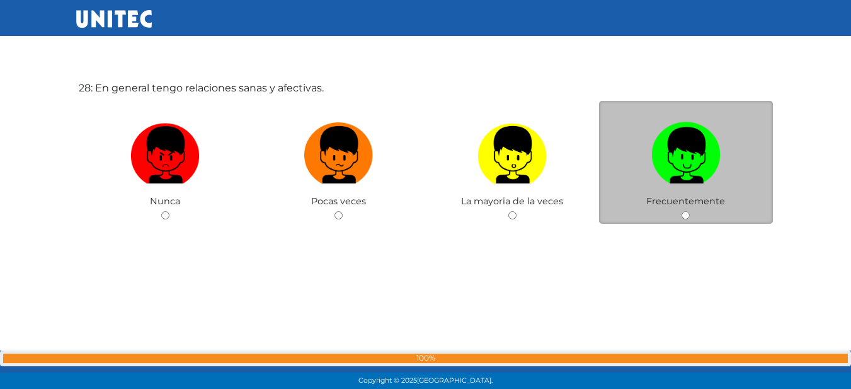
click at [628, 182] on label at bounding box center [686, 155] width 174 height 77
click at [682, 211] on input "radio" at bounding box center [686, 215] width 8 height 8
radio input "true"
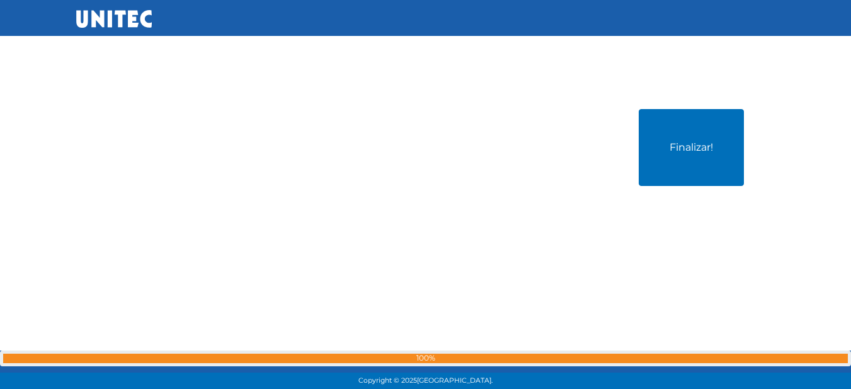
scroll to position [10956, 0]
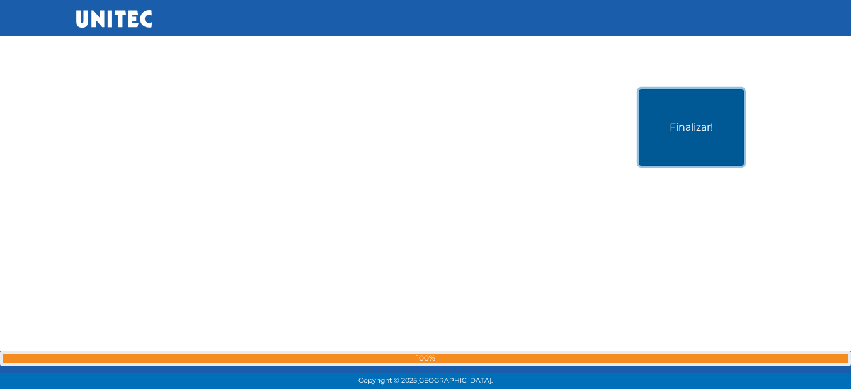
click at [667, 142] on button "Finalizar!" at bounding box center [691, 127] width 105 height 77
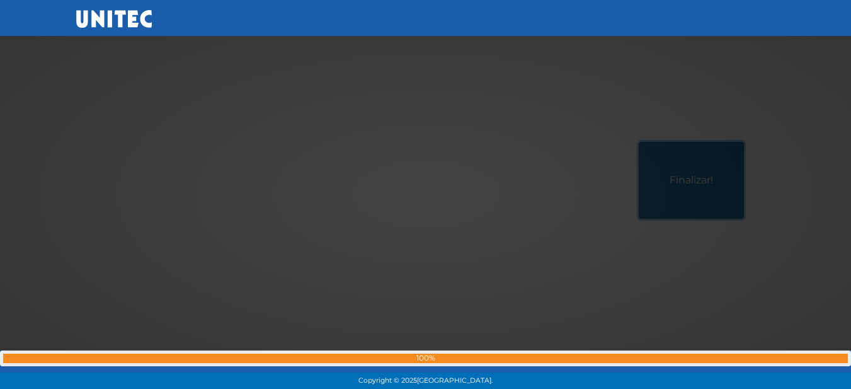
scroll to position [10784, 0]
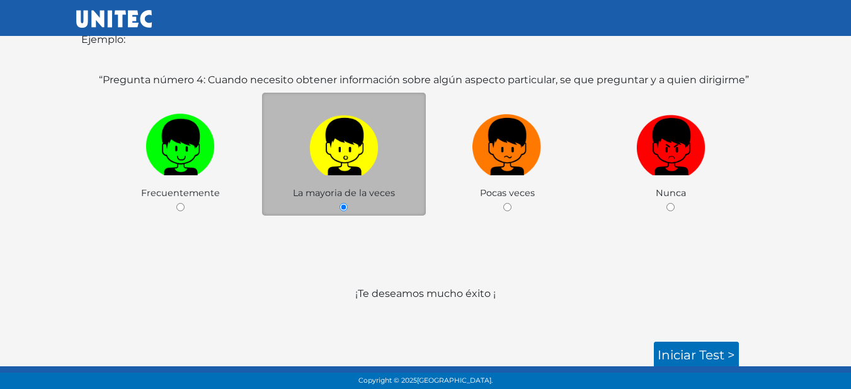
scroll to position [209, 0]
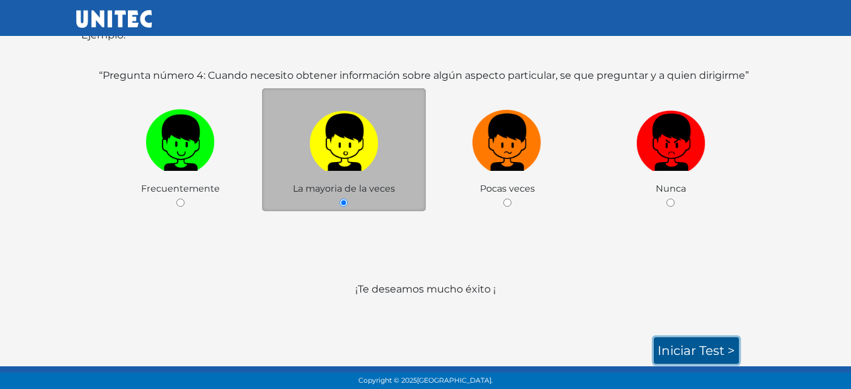
click at [693, 361] on link "Iniciar test >" at bounding box center [696, 350] width 85 height 26
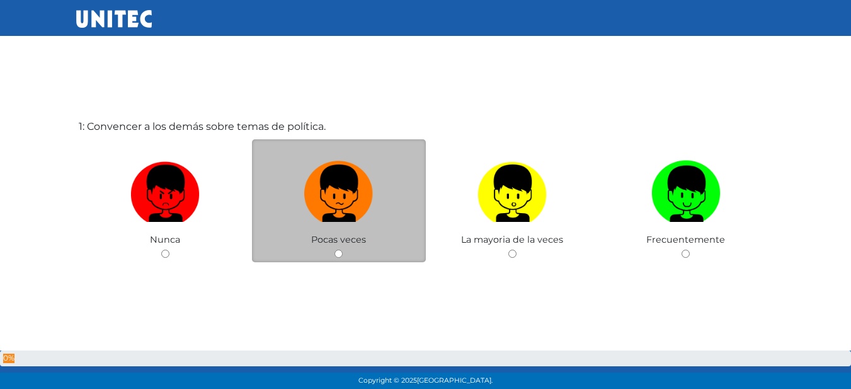
scroll to position [63, 0]
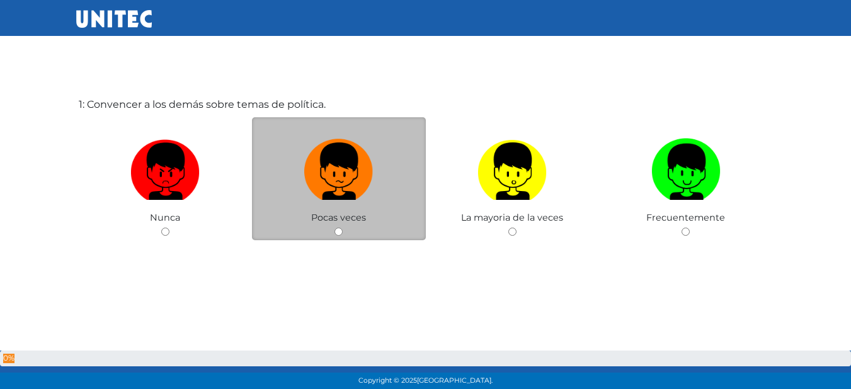
click at [397, 193] on label at bounding box center [339, 171] width 174 height 77
click at [343, 227] on input "radio" at bounding box center [339, 231] width 8 height 8
radio input "true"
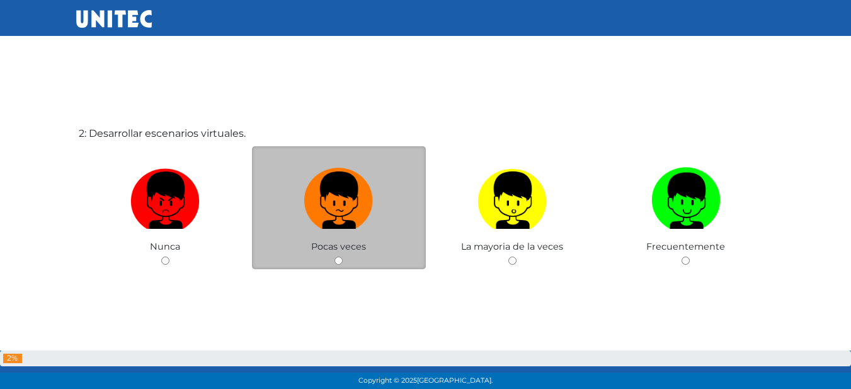
scroll to position [445, 0]
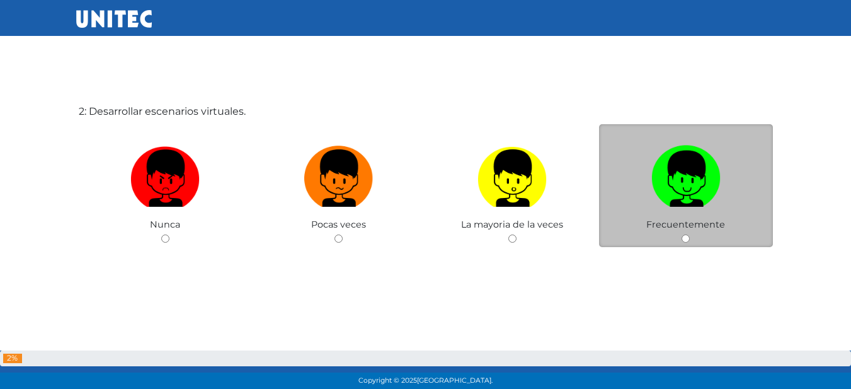
click at [726, 201] on label at bounding box center [686, 178] width 174 height 77
click at [690, 234] on input "radio" at bounding box center [686, 238] width 8 height 8
radio input "true"
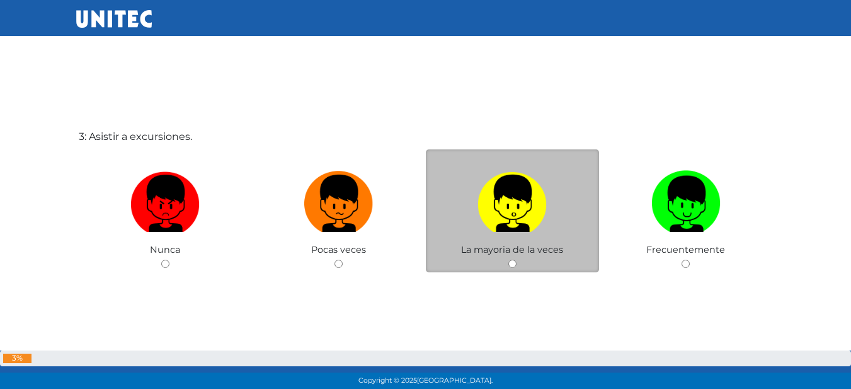
scroll to position [822, 0]
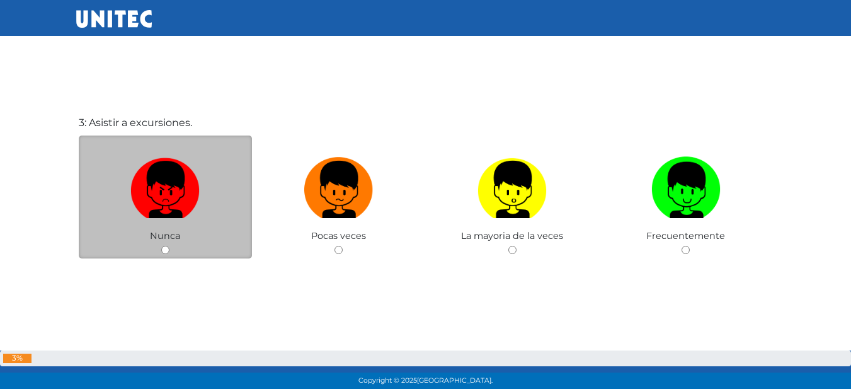
click at [210, 180] on label at bounding box center [166, 189] width 174 height 77
click at [169, 246] on input "radio" at bounding box center [165, 250] width 8 height 8
radio input "true"
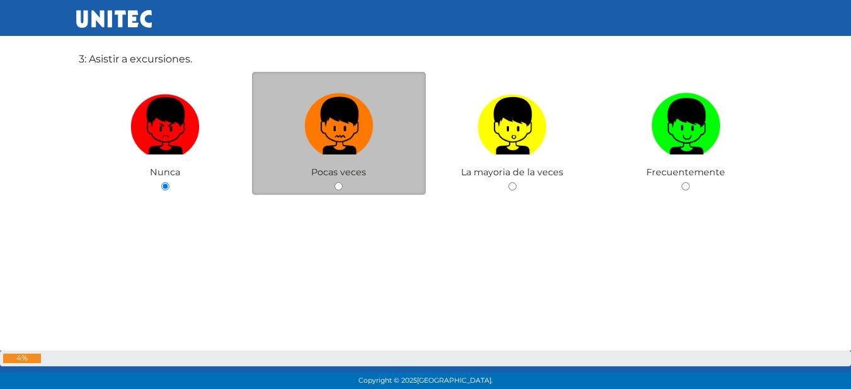
click at [348, 127] on img at bounding box center [338, 121] width 69 height 66
click at [343, 182] on input "radio" at bounding box center [339, 186] width 8 height 8
radio input "true"
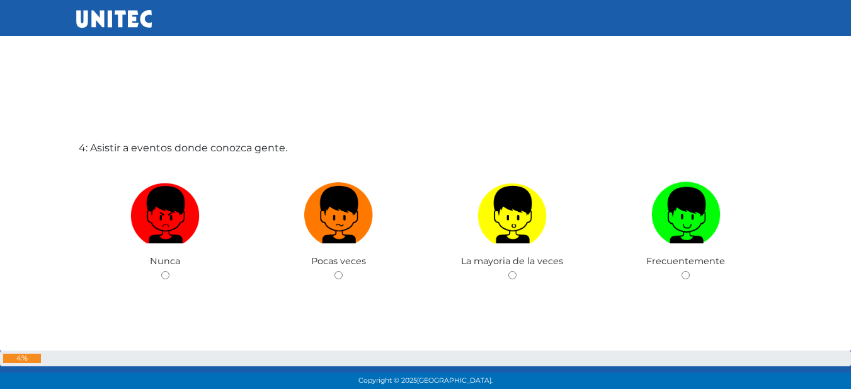
scroll to position [1203, 0]
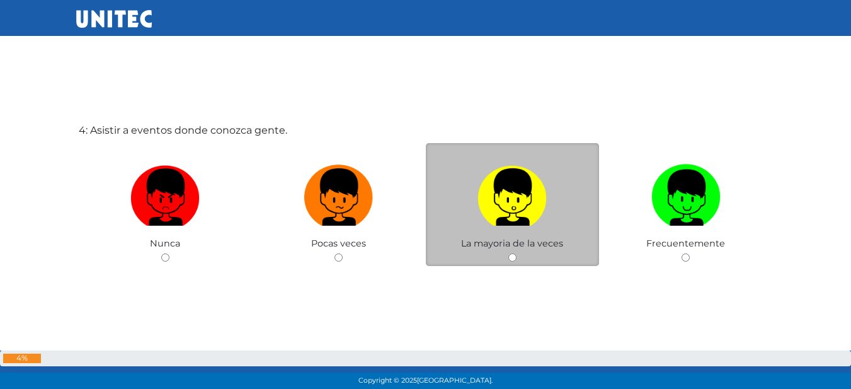
click at [571, 222] on label at bounding box center [513, 197] width 174 height 77
click at [517, 253] on input "radio" at bounding box center [512, 257] width 8 height 8
radio input "true"
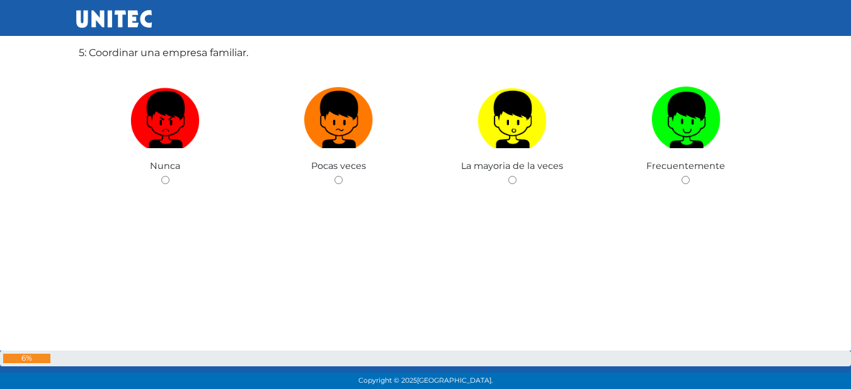
scroll to position [1598, 0]
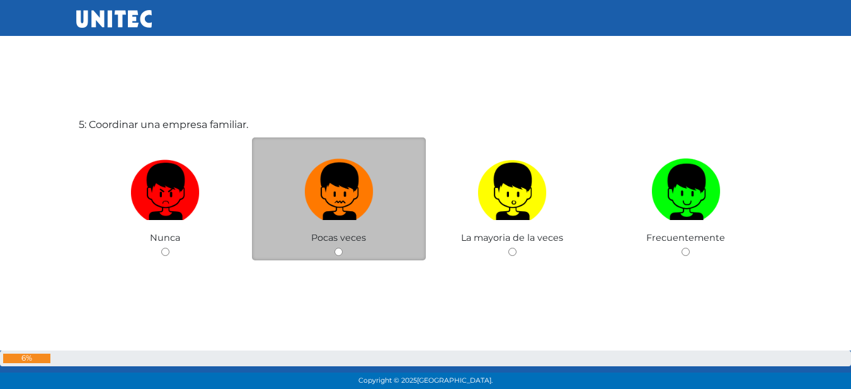
click at [328, 197] on img at bounding box center [338, 187] width 69 height 66
click at [335, 248] on input "radio" at bounding box center [339, 252] width 8 height 8
radio input "true"
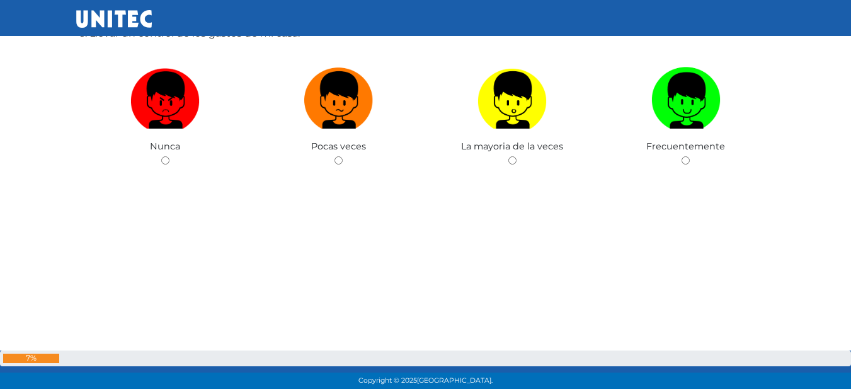
scroll to position [2015, 0]
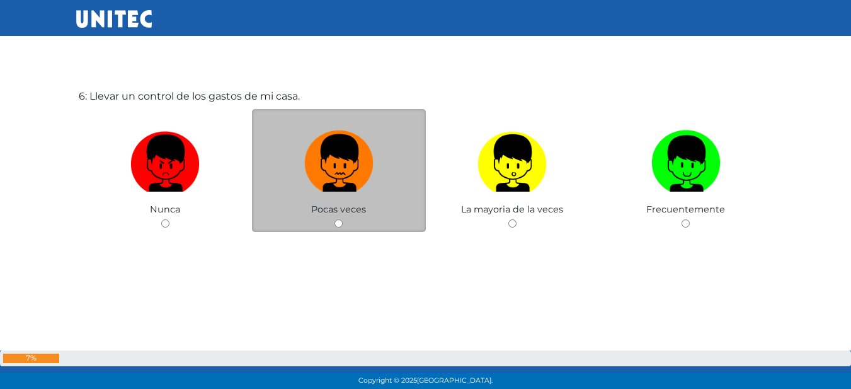
click at [355, 177] on img at bounding box center [338, 158] width 69 height 66
click at [343, 219] on input "radio" at bounding box center [339, 223] width 8 height 8
radio input "true"
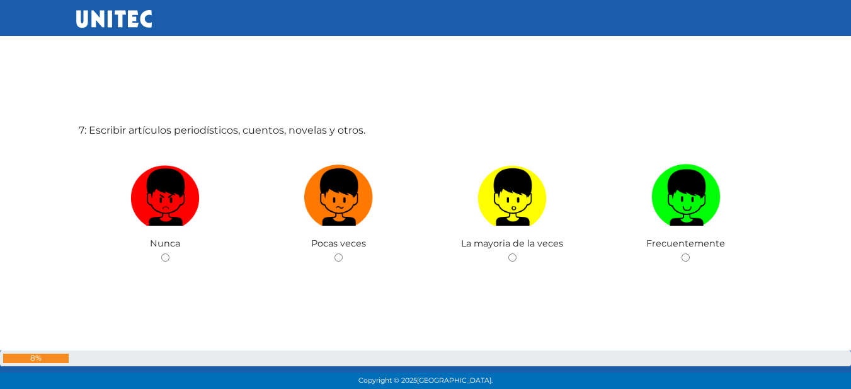
scroll to position [2395, 0]
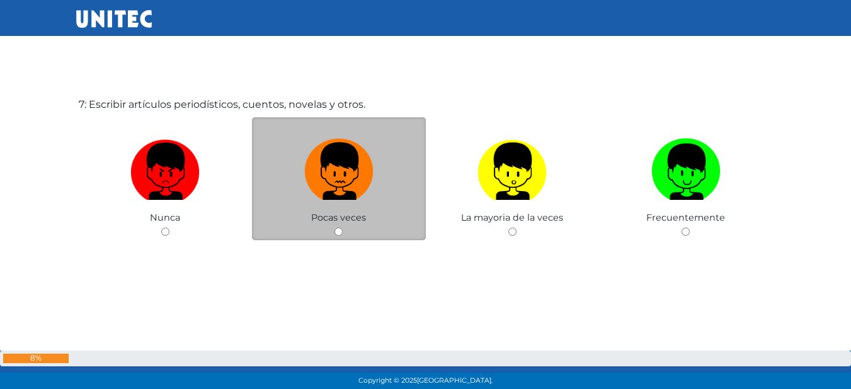
click at [330, 168] on img at bounding box center [338, 167] width 69 height 66
click at [335, 227] on input "radio" at bounding box center [339, 231] width 8 height 8
radio input "true"
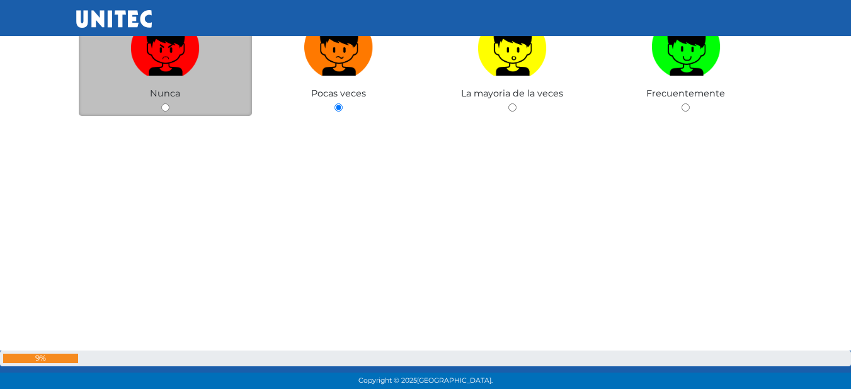
click at [175, 89] on span "Nunca" at bounding box center [165, 93] width 30 height 11
click at [195, 65] on img at bounding box center [164, 42] width 69 height 66
click at [169, 103] on input "radio" at bounding box center [165, 107] width 8 height 8
radio input "true"
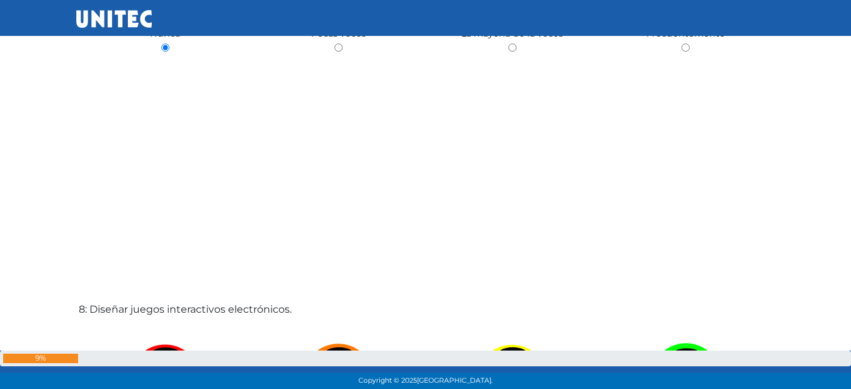
scroll to position [2767, 0]
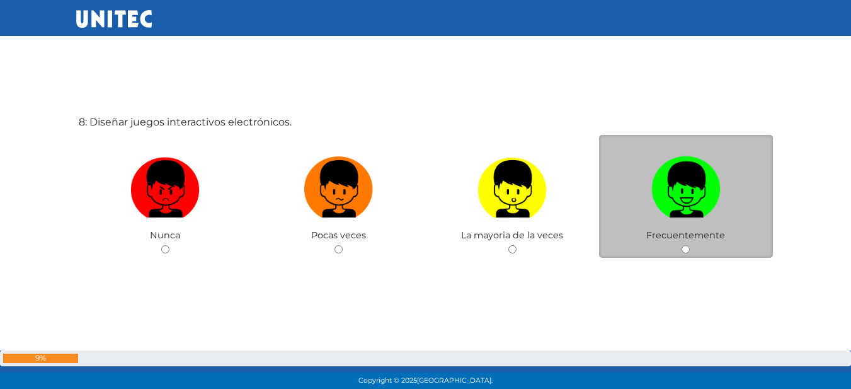
click at [708, 207] on img at bounding box center [685, 184] width 69 height 66
click at [690, 245] on input "radio" at bounding box center [686, 249] width 8 height 8
radio input "true"
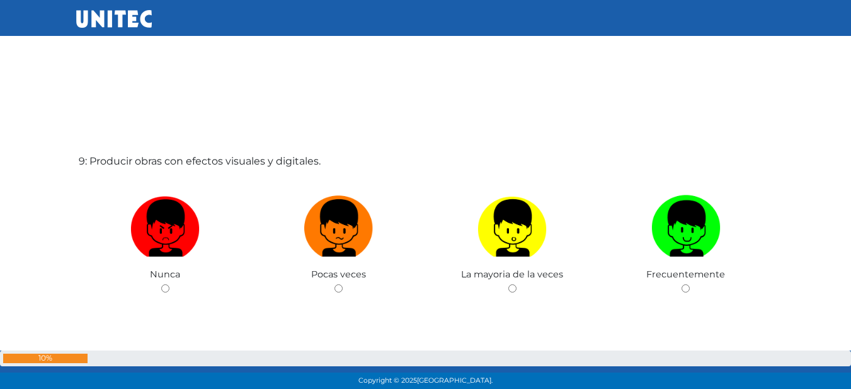
scroll to position [3147, 0]
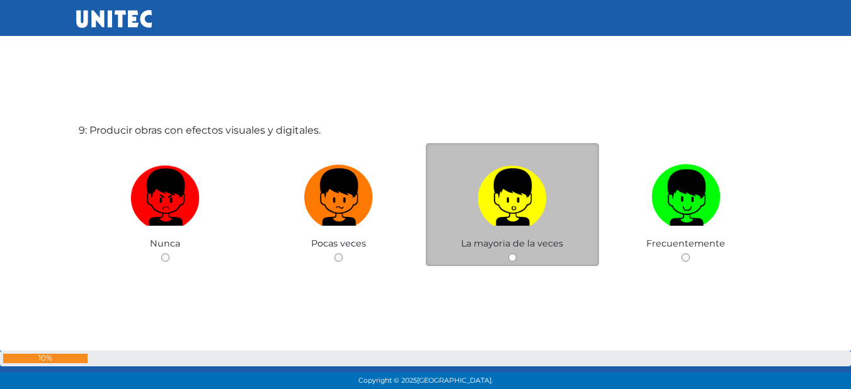
click at [553, 222] on label at bounding box center [513, 197] width 174 height 77
click at [517, 253] on input "radio" at bounding box center [512, 257] width 8 height 8
radio input "true"
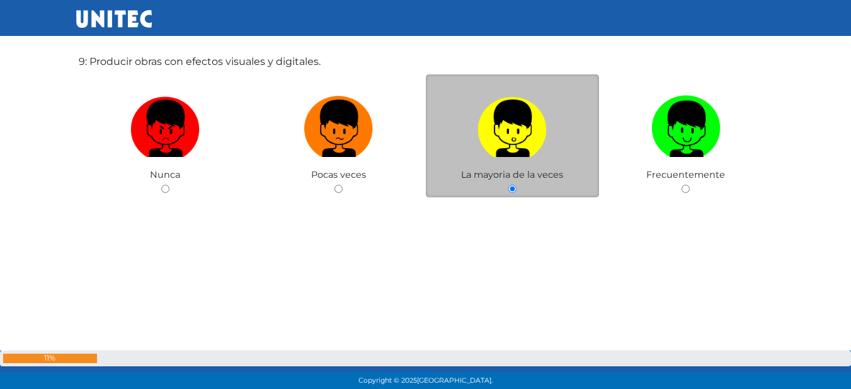
scroll to position [3208, 0]
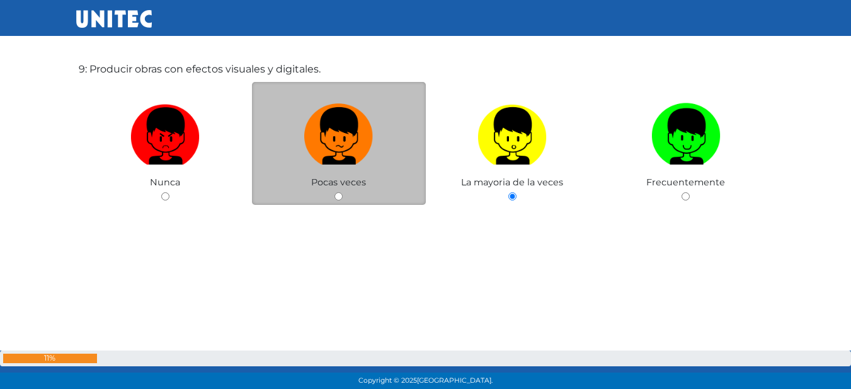
click at [391, 162] on label at bounding box center [339, 136] width 174 height 77
click at [343, 192] on input "radio" at bounding box center [339, 196] width 8 height 8
radio input "true"
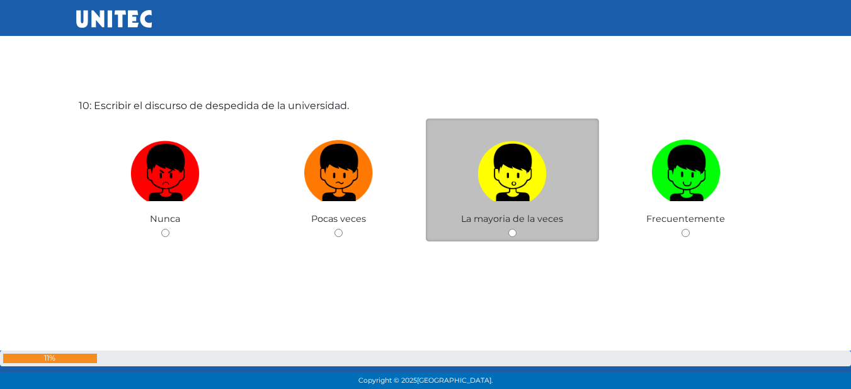
scroll to position [3484, 0]
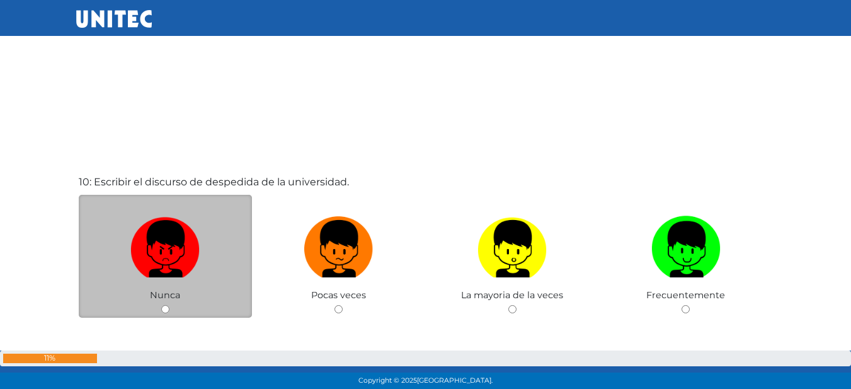
click at [207, 253] on label at bounding box center [166, 248] width 174 height 77
click at [169, 305] on input "radio" at bounding box center [165, 309] width 8 height 8
radio input "true"
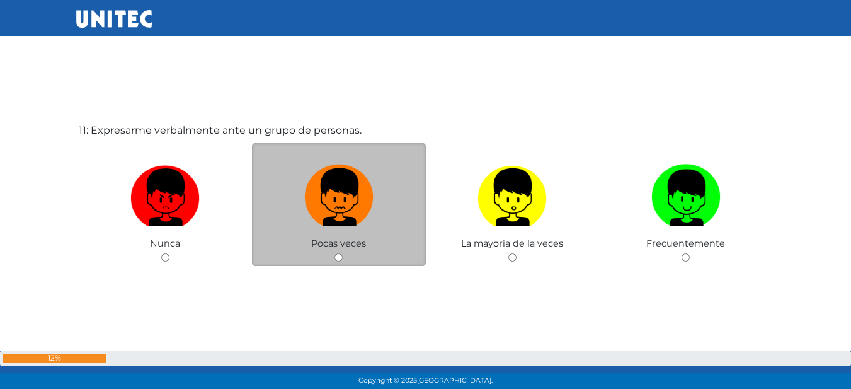
scroll to position [3925, 0]
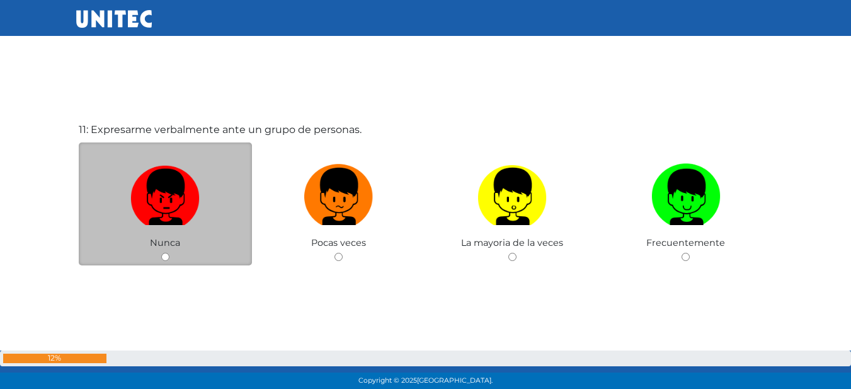
click at [169, 203] on img at bounding box center [164, 192] width 69 height 66
click at [169, 253] on input "radio" at bounding box center [165, 257] width 8 height 8
radio input "true"
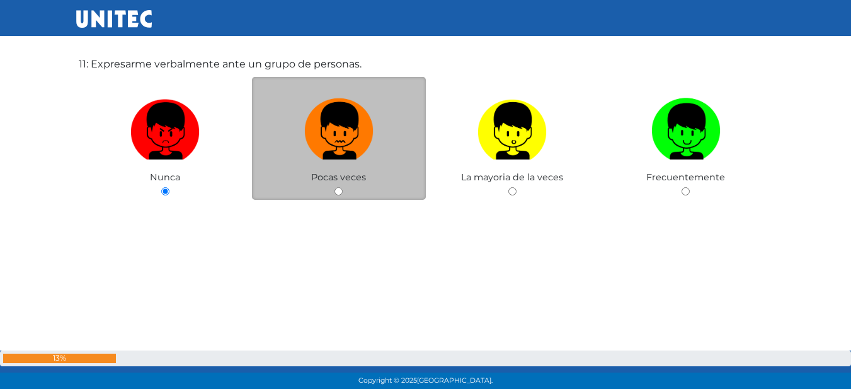
click at [360, 147] on img at bounding box center [338, 126] width 69 height 66
click at [343, 187] on input "radio" at bounding box center [339, 191] width 8 height 8
radio input "true"
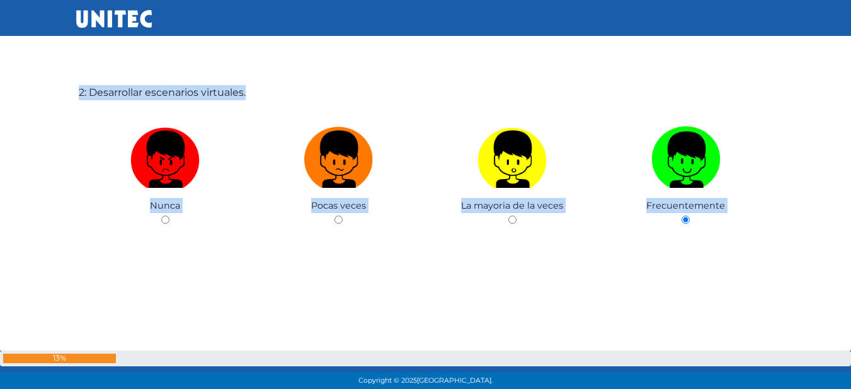
scroll to position [0, 0]
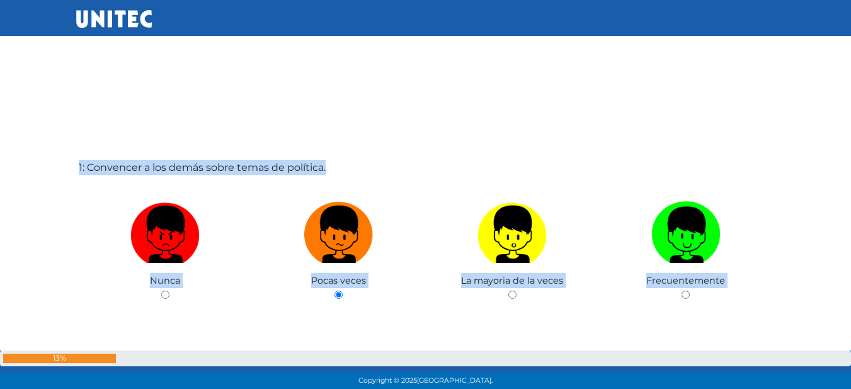
drag, startPoint x: 89, startPoint y: 152, endPoint x: 105, endPoint y: 154, distance: 15.3
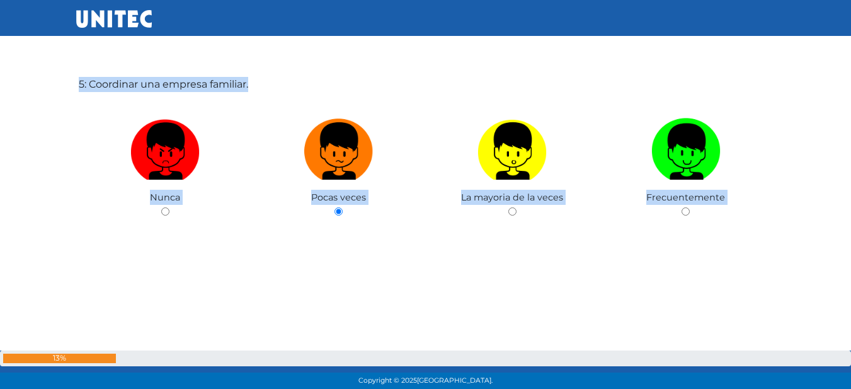
click at [154, 253] on div "5: Coordinar una empresa familiar. Nunca Pocas veces La mayoria de la veces Fre…" at bounding box center [425, 174] width 699 height 389
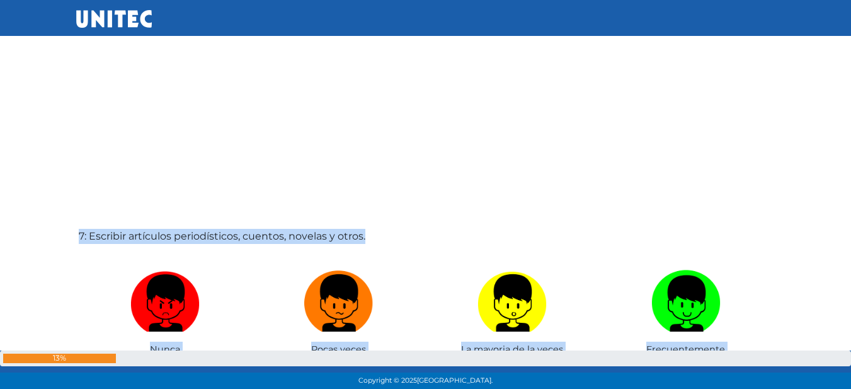
scroll to position [2457, 0]
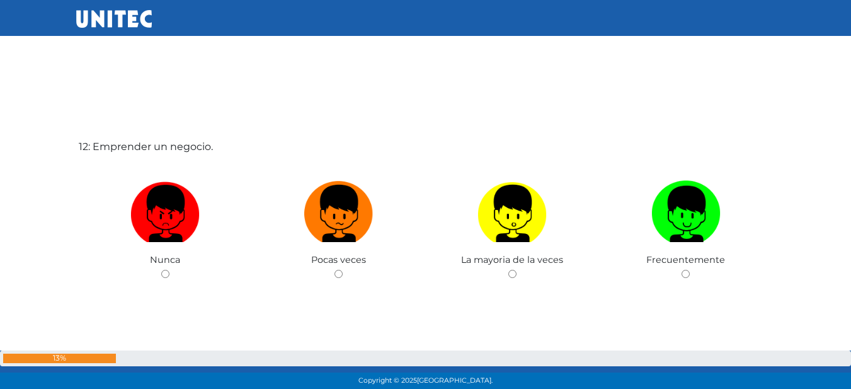
scroll to position [4347, 0]
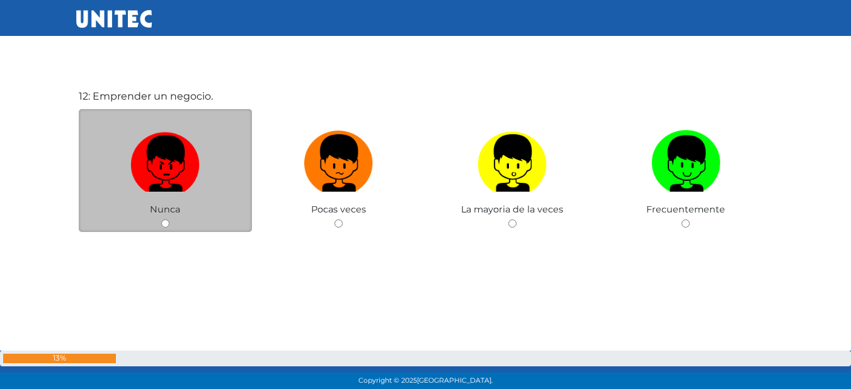
click at [178, 186] on img at bounding box center [164, 158] width 69 height 66
click at [169, 219] on input "radio" at bounding box center [165, 223] width 8 height 8
radio input "true"
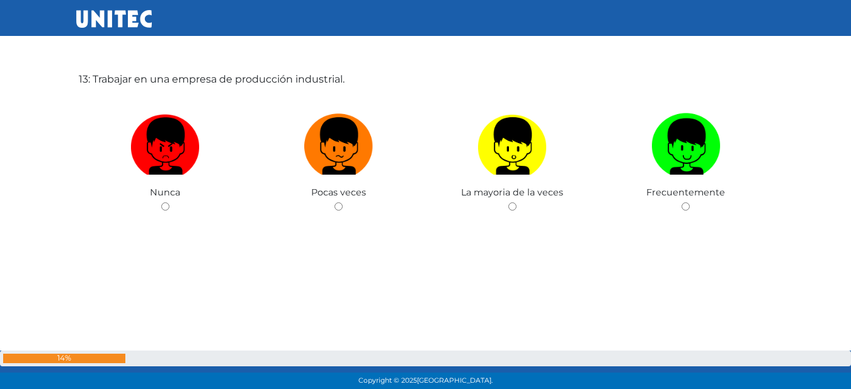
scroll to position [4706, 0]
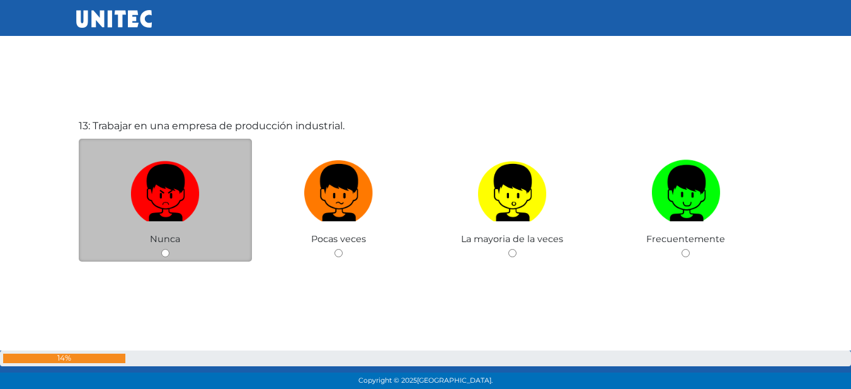
click at [221, 210] on label at bounding box center [166, 192] width 174 height 77
click at [169, 249] on input "radio" at bounding box center [165, 253] width 8 height 8
radio input "true"
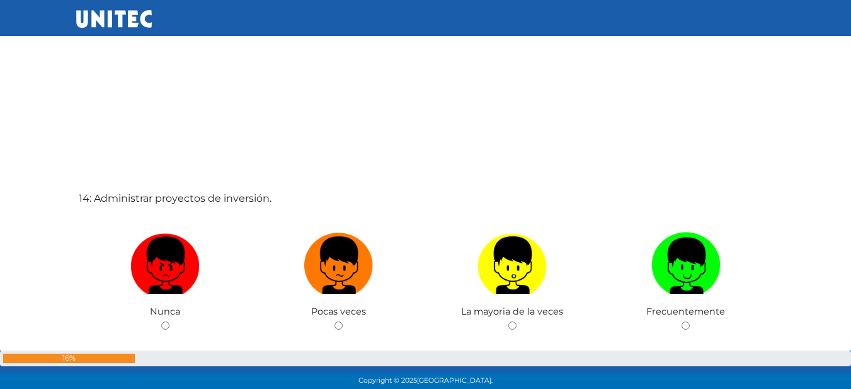
scroll to position [5086, 0]
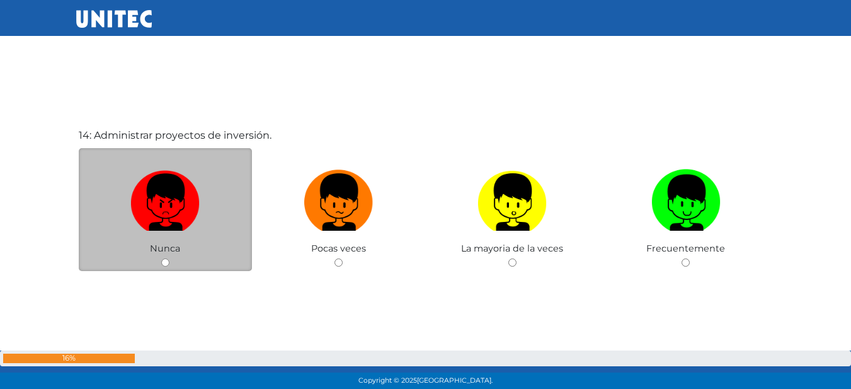
click at [218, 224] on label at bounding box center [166, 202] width 174 height 77
click at [169, 258] on input "radio" at bounding box center [165, 262] width 8 height 8
radio input "true"
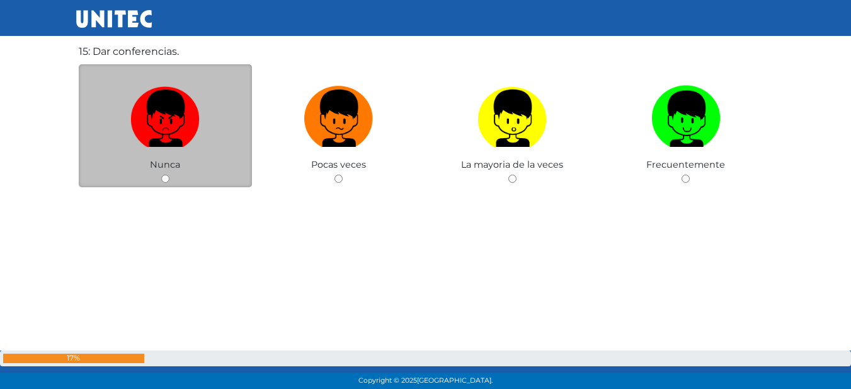
scroll to position [5568, 0]
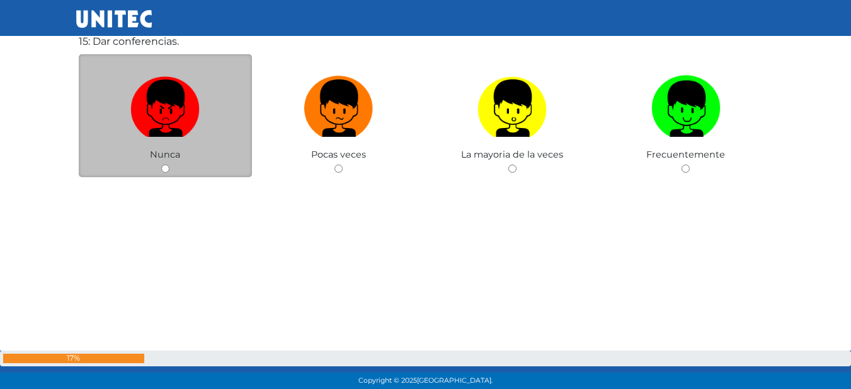
click at [204, 115] on label at bounding box center [166, 108] width 174 height 77
click at [169, 164] on input "radio" at bounding box center [165, 168] width 8 height 8
radio input "true"
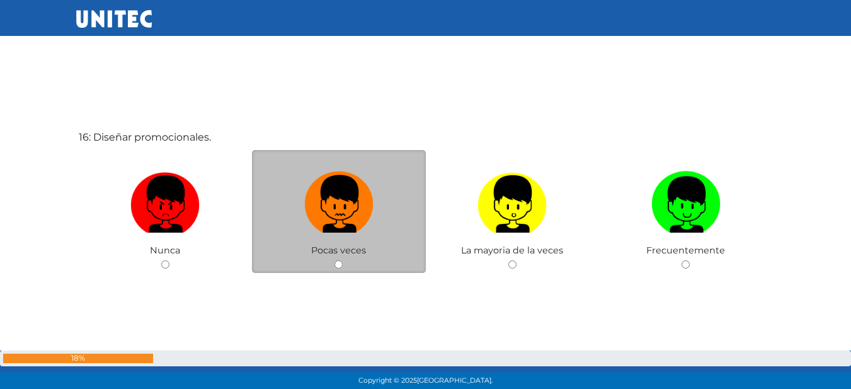
scroll to position [5883, 0]
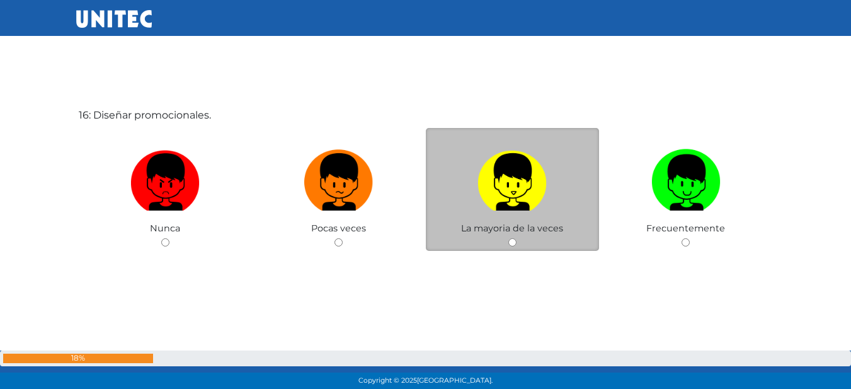
click at [513, 193] on img at bounding box center [512, 177] width 69 height 66
click at [513, 238] on input "radio" at bounding box center [512, 242] width 8 height 8
radio input "true"
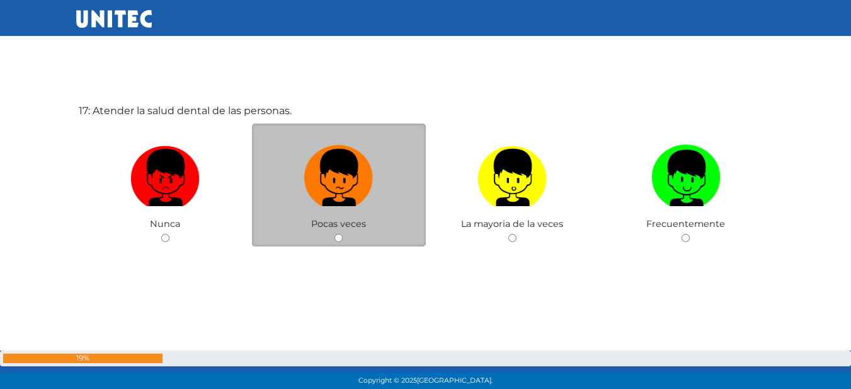
scroll to position [6283, 0]
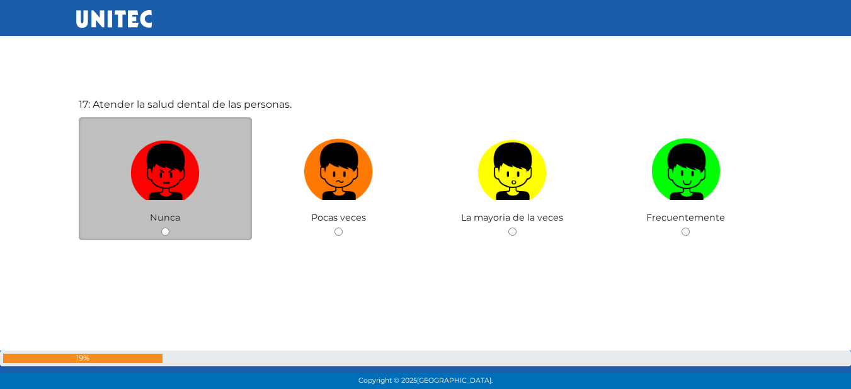
click at [178, 191] on img at bounding box center [164, 167] width 69 height 66
click at [169, 227] on input "radio" at bounding box center [165, 231] width 8 height 8
radio input "true"
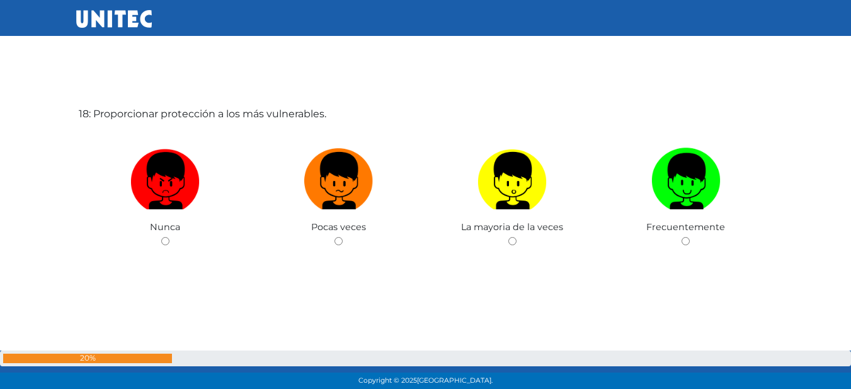
scroll to position [6663, 0]
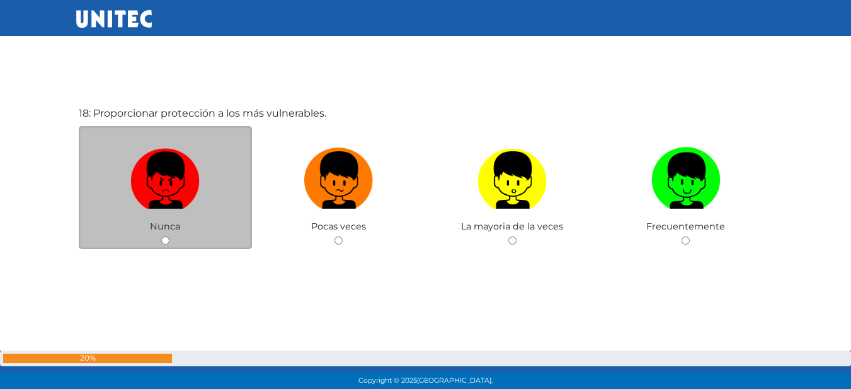
click at [200, 196] on label at bounding box center [166, 180] width 174 height 77
click at [169, 236] on input "radio" at bounding box center [165, 240] width 8 height 8
radio input "true"
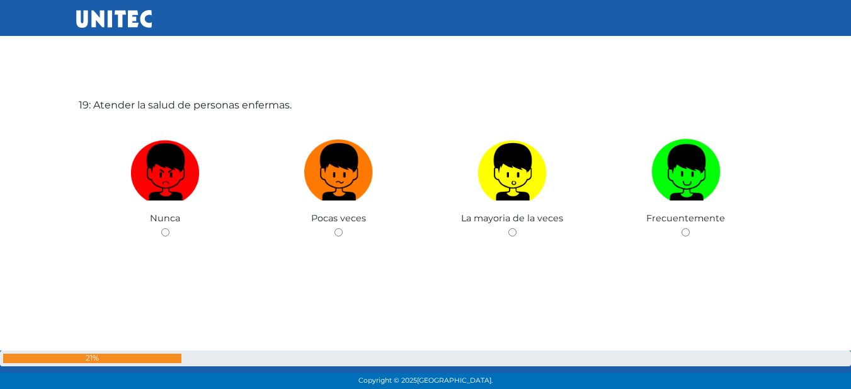
scroll to position [6808, 0]
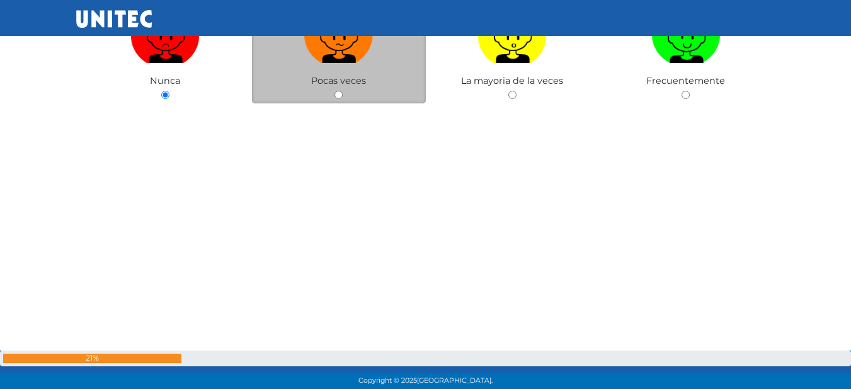
click at [323, 78] on span "Pocas veces" at bounding box center [338, 80] width 55 height 11
click at [320, 59] on img at bounding box center [338, 30] width 69 height 66
click at [335, 91] on input "radio" at bounding box center [339, 95] width 8 height 8
radio input "true"
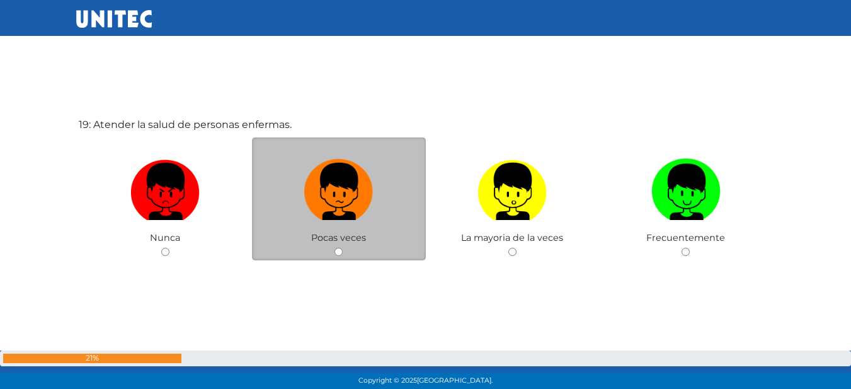
scroll to position [7072, 0]
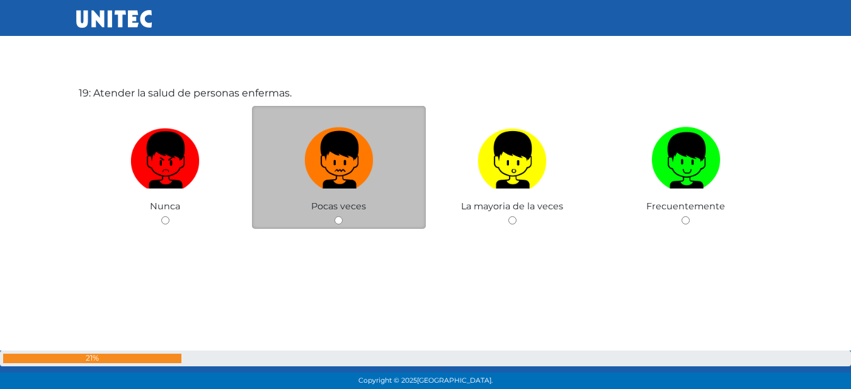
click at [344, 186] on img at bounding box center [338, 155] width 69 height 66
click at [343, 216] on input "radio" at bounding box center [339, 220] width 8 height 8
radio input "true"
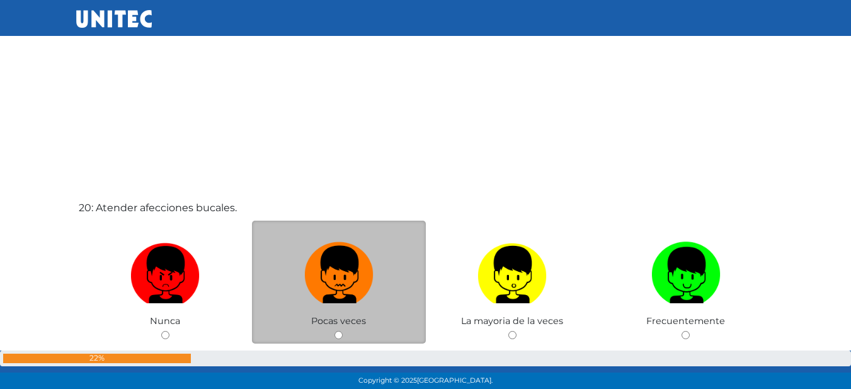
scroll to position [7389, 0]
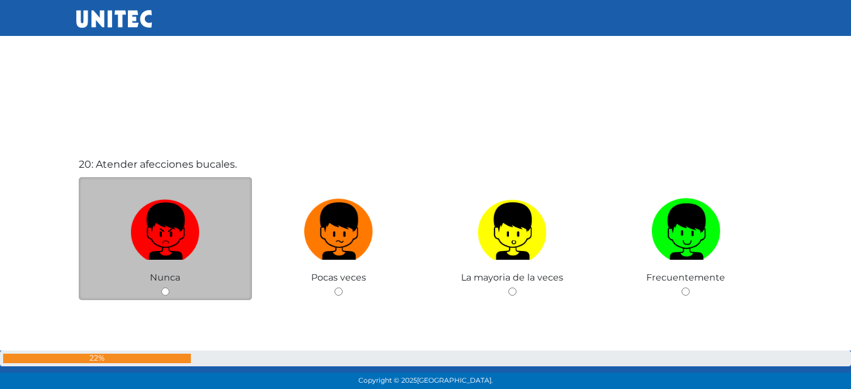
click at [212, 233] on label at bounding box center [166, 231] width 174 height 77
click at [169, 287] on input "radio" at bounding box center [165, 291] width 8 height 8
radio input "true"
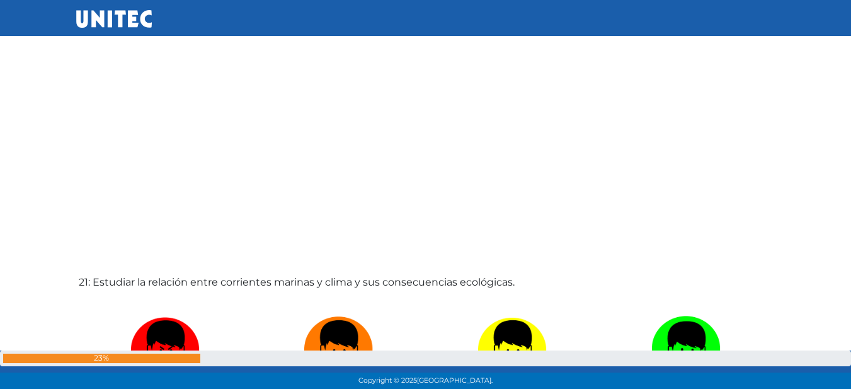
scroll to position [7832, 0]
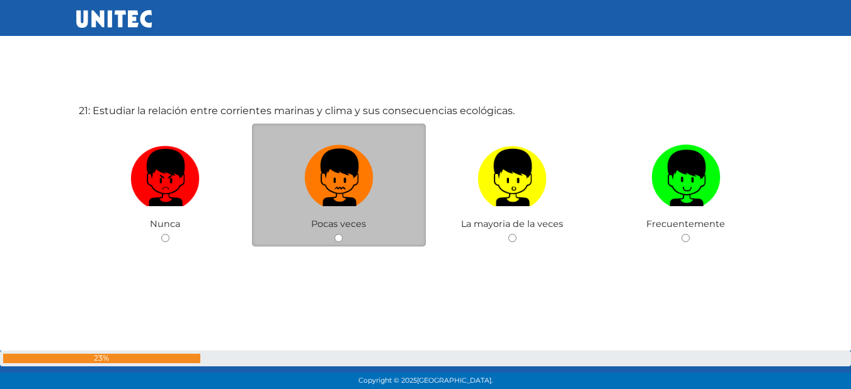
click at [370, 170] on img at bounding box center [338, 173] width 69 height 66
click at [343, 234] on input "radio" at bounding box center [339, 238] width 8 height 8
radio input "true"
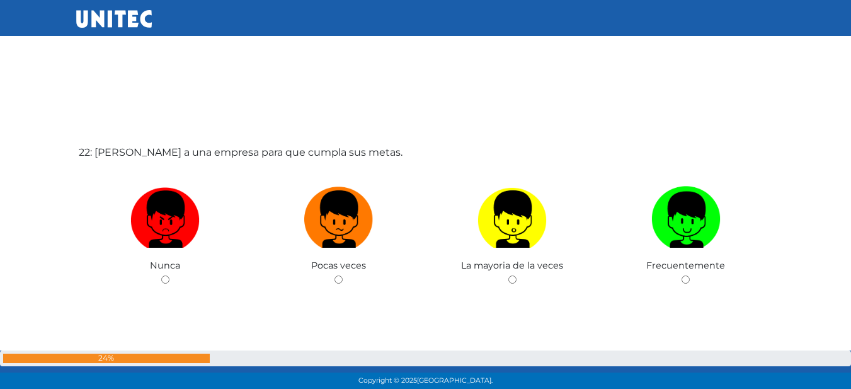
scroll to position [8201, 0]
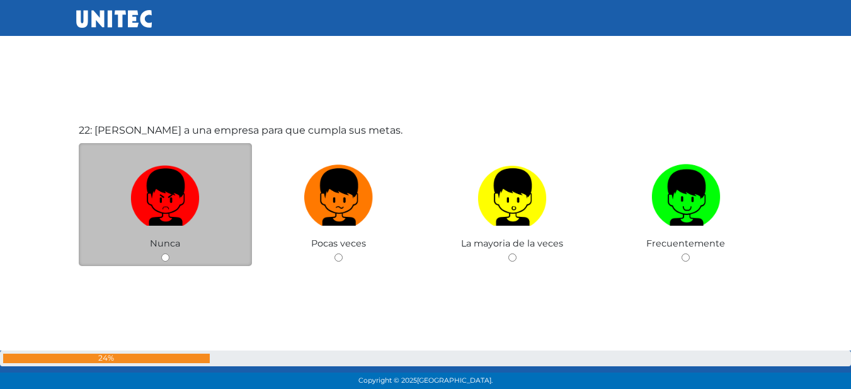
drag, startPoint x: 201, startPoint y: 180, endPoint x: 199, endPoint y: 189, distance: 9.0
click at [199, 188] on label at bounding box center [166, 197] width 174 height 77
click at [169, 253] on input "radio" at bounding box center [165, 257] width 8 height 8
radio input "true"
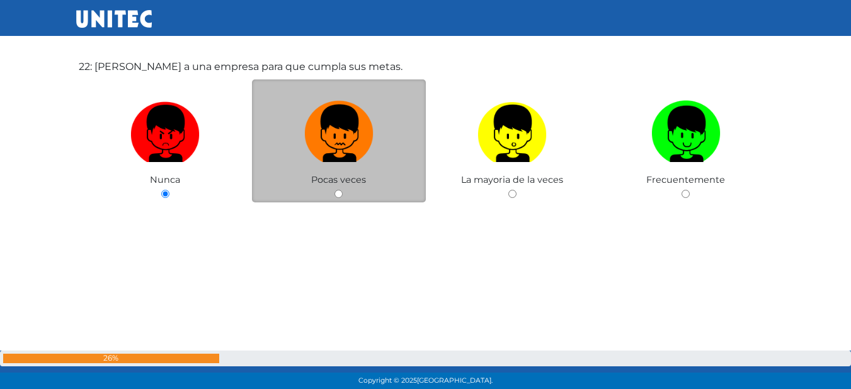
click at [338, 102] on img at bounding box center [338, 129] width 69 height 66
click at [338, 190] on input "radio" at bounding box center [339, 194] width 8 height 8
radio input "true"
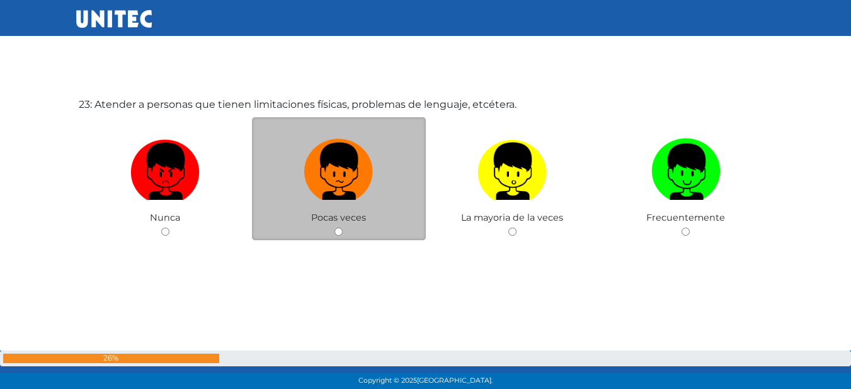
scroll to position [8678, 0]
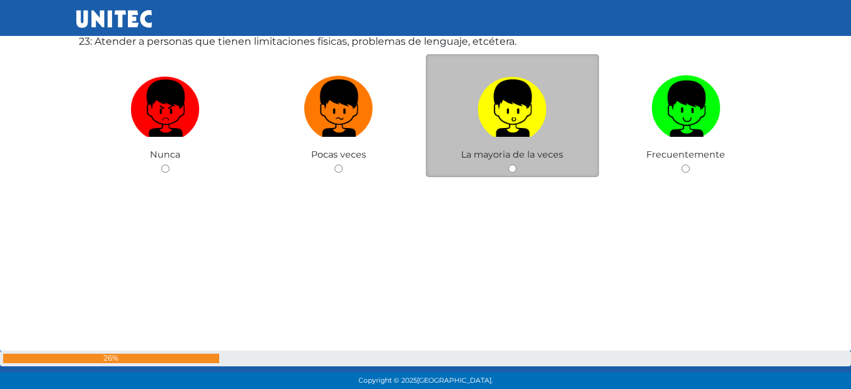
click at [563, 125] on label at bounding box center [513, 108] width 174 height 77
click at [517, 164] on input "radio" at bounding box center [512, 168] width 8 height 8
radio input "true"
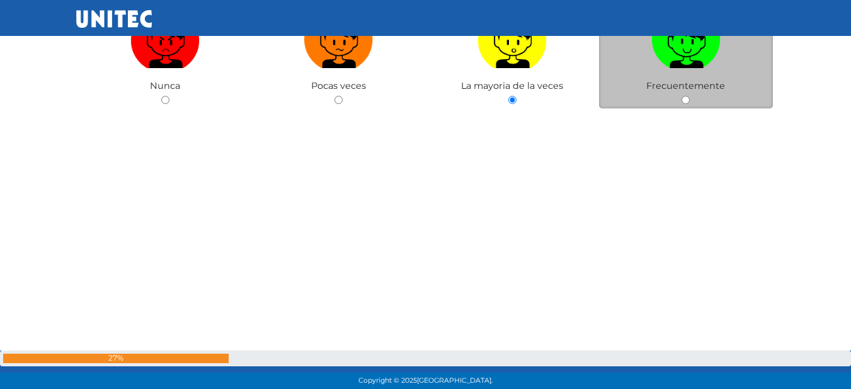
click at [647, 81] on span "Frecuentemente" at bounding box center [685, 85] width 79 height 11
click at [649, 57] on label at bounding box center [686, 39] width 174 height 77
click at [682, 96] on input "radio" at bounding box center [686, 100] width 8 height 8
radio input "true"
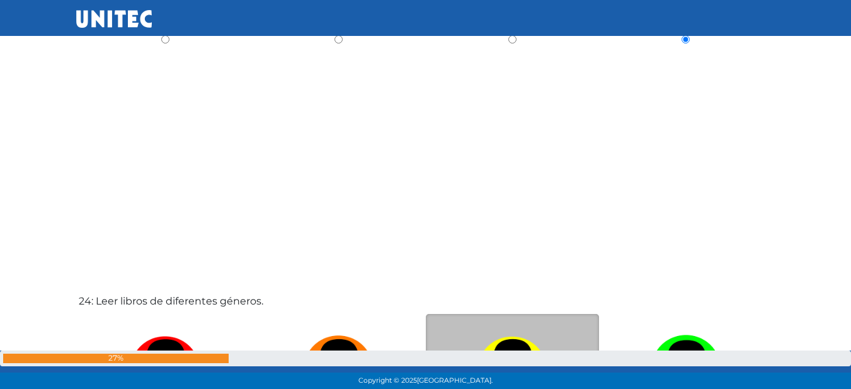
scroll to position [8995, 0]
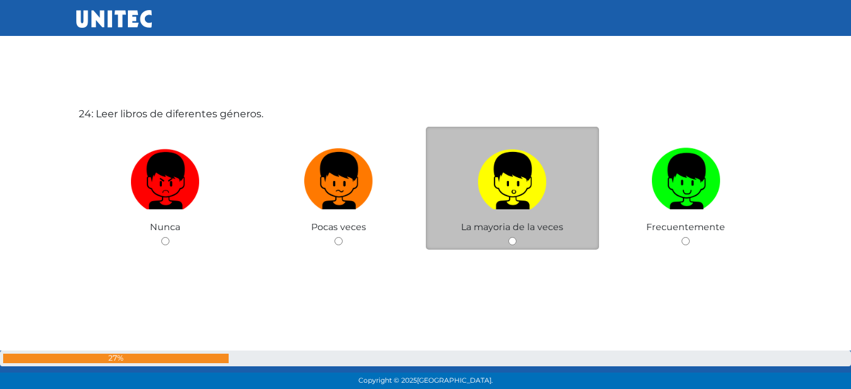
click at [574, 189] on label at bounding box center [513, 180] width 174 height 77
click at [517, 237] on input "radio" at bounding box center [512, 241] width 8 height 8
radio input "true"
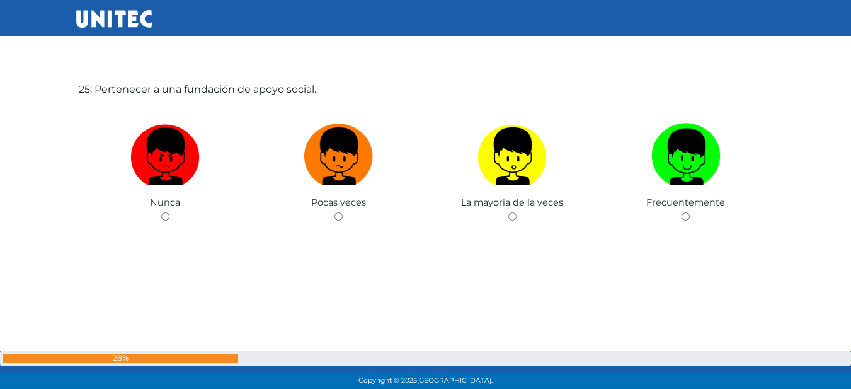
scroll to position [9393, 0]
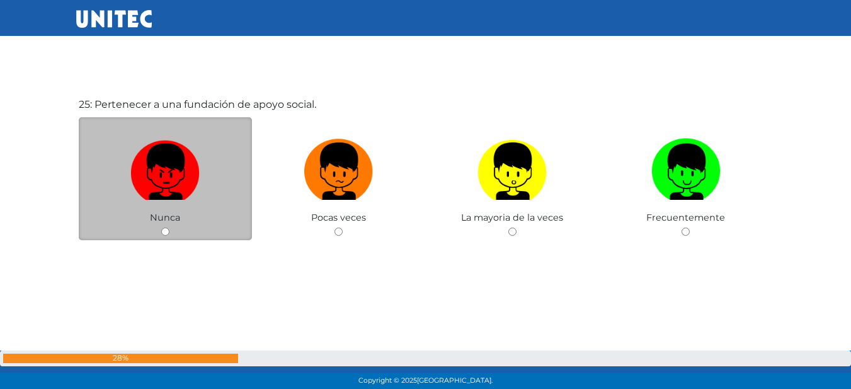
click at [183, 187] on img at bounding box center [164, 167] width 69 height 66
click at [169, 227] on input "radio" at bounding box center [165, 231] width 8 height 8
radio input "true"
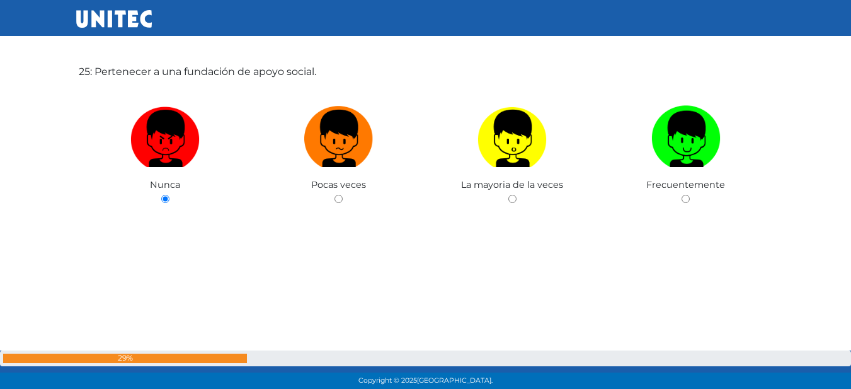
scroll to position [9439, 0]
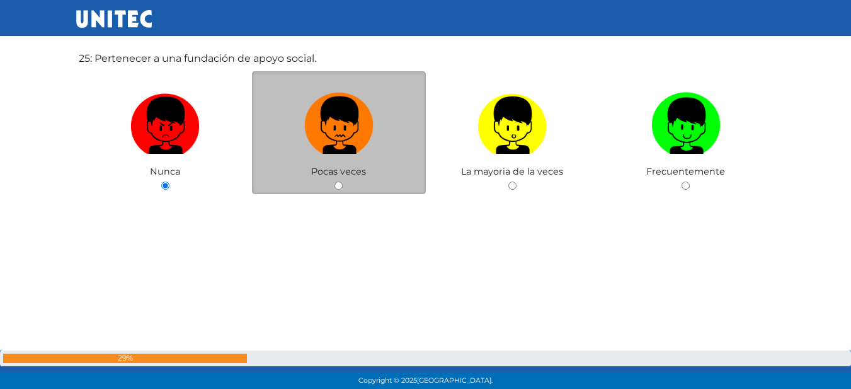
click at [355, 105] on img at bounding box center [338, 121] width 69 height 66
click at [343, 181] on input "radio" at bounding box center [339, 185] width 8 height 8
radio input "true"
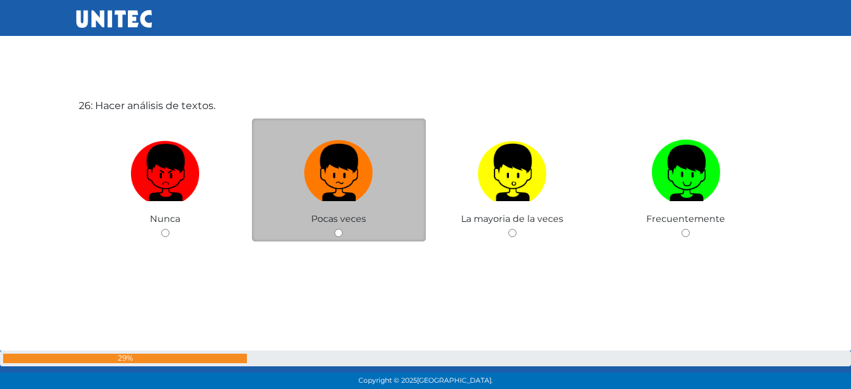
scroll to position [9766, 0]
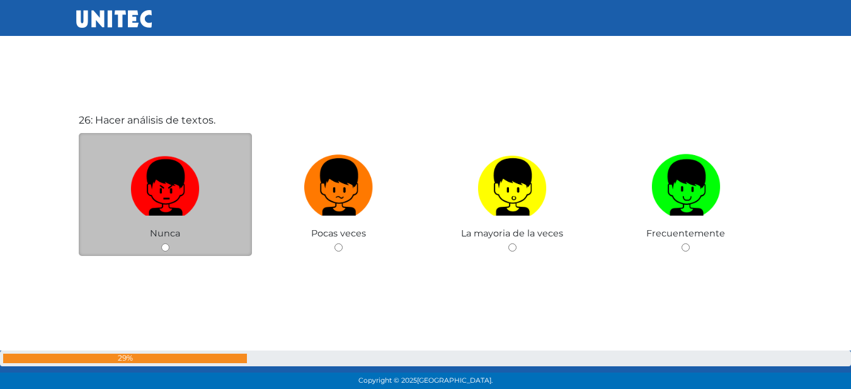
click at [161, 186] on img at bounding box center [164, 182] width 69 height 66
click at [161, 243] on input "radio" at bounding box center [165, 247] width 8 height 8
radio input "true"
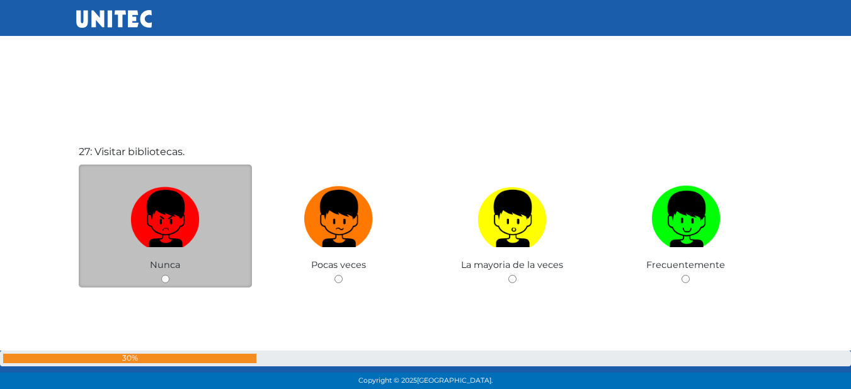
click at [160, 220] on img at bounding box center [164, 214] width 69 height 66
click at [161, 275] on input "radio" at bounding box center [165, 279] width 8 height 8
radio input "true"
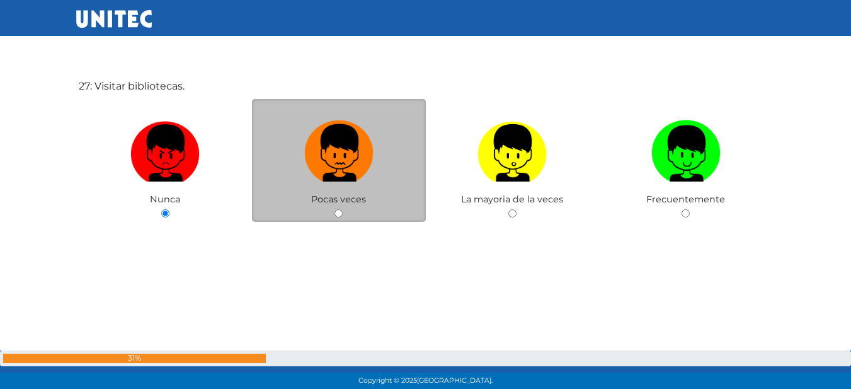
click at [342, 151] on img at bounding box center [338, 148] width 69 height 66
click at [342, 209] on input "radio" at bounding box center [339, 213] width 8 height 8
radio input "true"
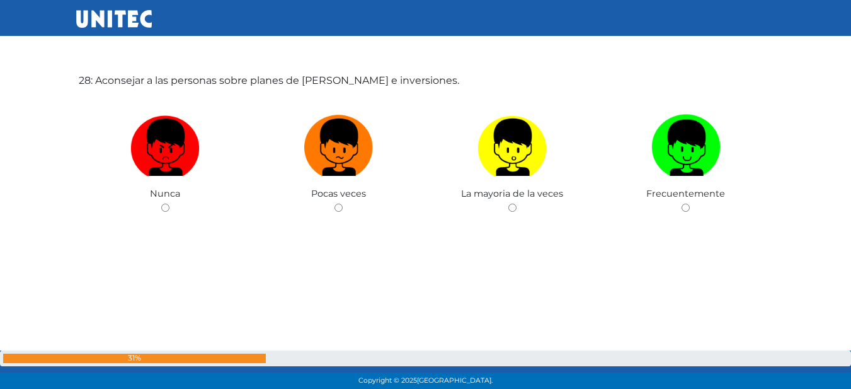
scroll to position [10608, 0]
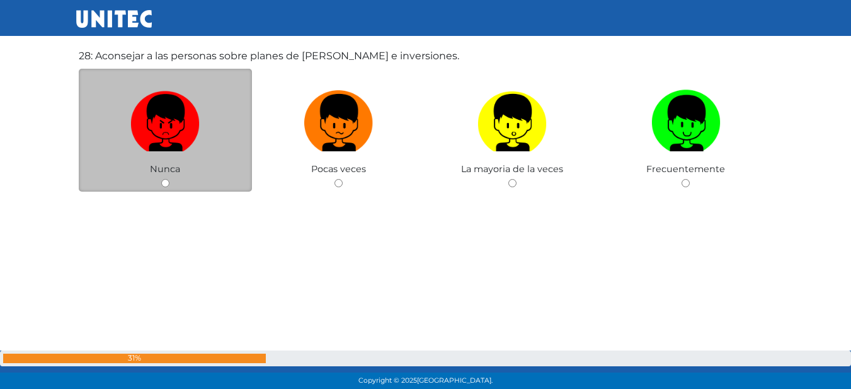
click at [220, 103] on label at bounding box center [166, 122] width 174 height 77
click at [169, 179] on input "radio" at bounding box center [165, 183] width 8 height 8
radio input "true"
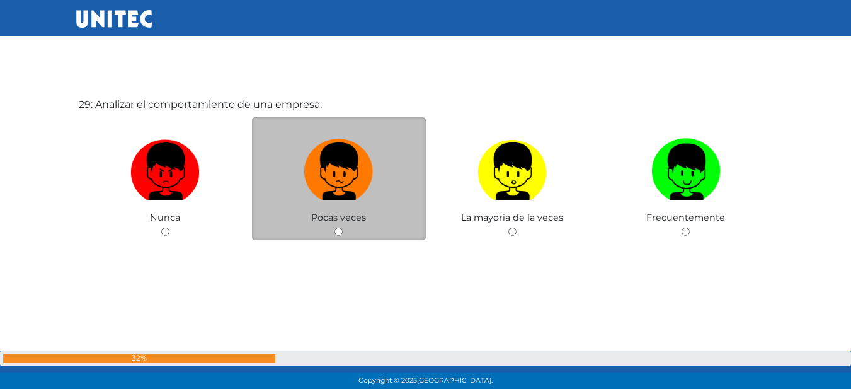
scroll to position [11006, 0]
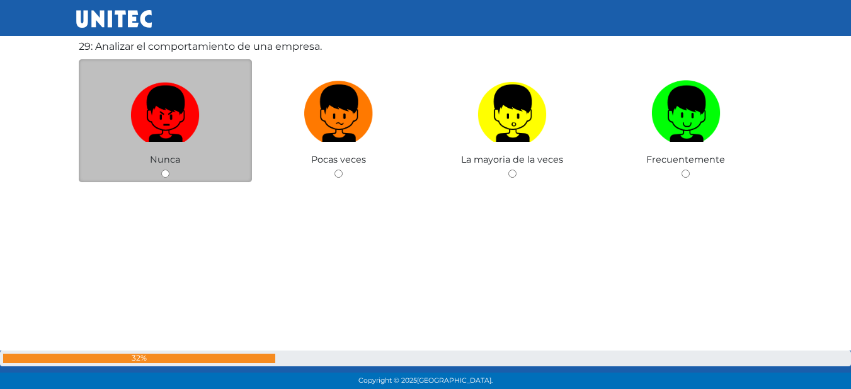
click at [183, 100] on img at bounding box center [164, 109] width 69 height 66
click at [169, 169] on input "radio" at bounding box center [165, 173] width 8 height 8
radio input "true"
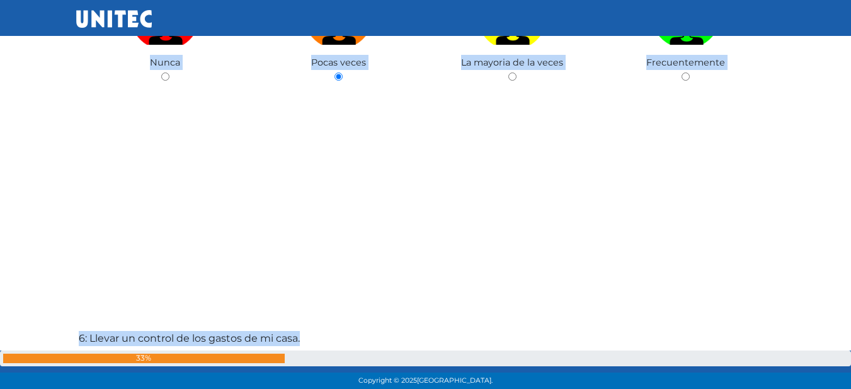
scroll to position [0, 0]
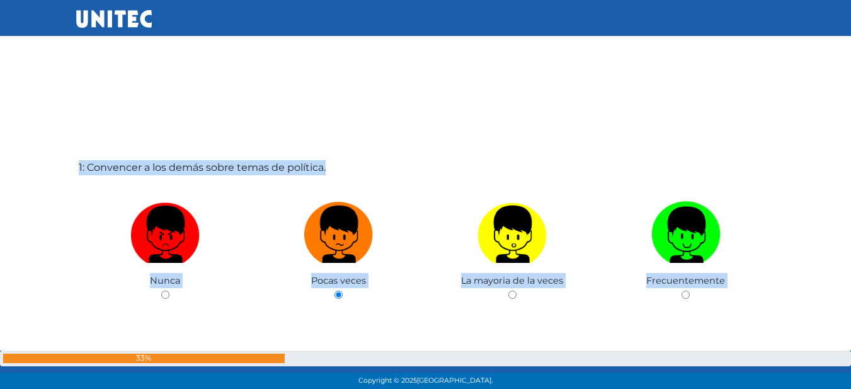
drag, startPoint x: 113, startPoint y: 60, endPoint x: 311, endPoint y: 60, distance: 197.2
click at [417, 112] on div "1: Convencer a los demás sobre temas de política. Nunca Pocas veces La mayoria …" at bounding box center [425, 257] width 699 height 389
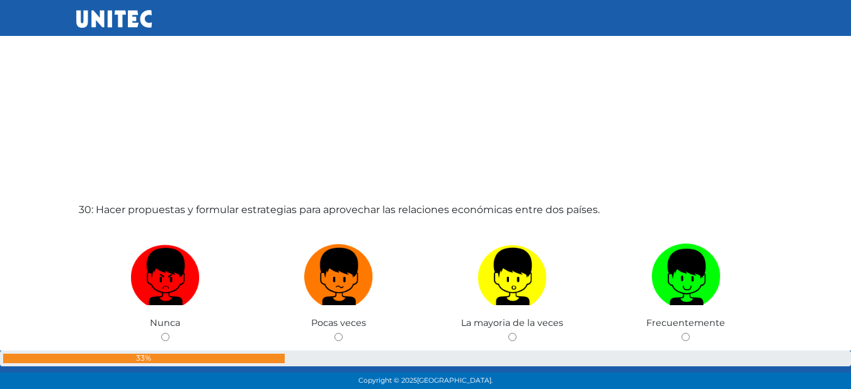
scroll to position [11311, 0]
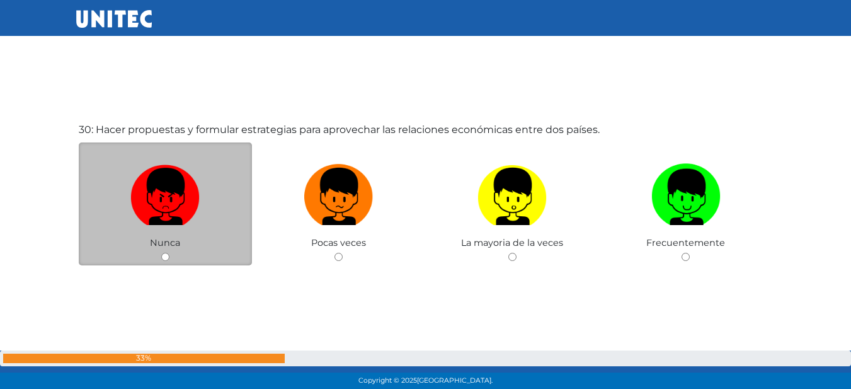
click at [168, 224] on img at bounding box center [164, 192] width 69 height 66
click at [168, 253] on input "radio" at bounding box center [165, 257] width 8 height 8
radio input "true"
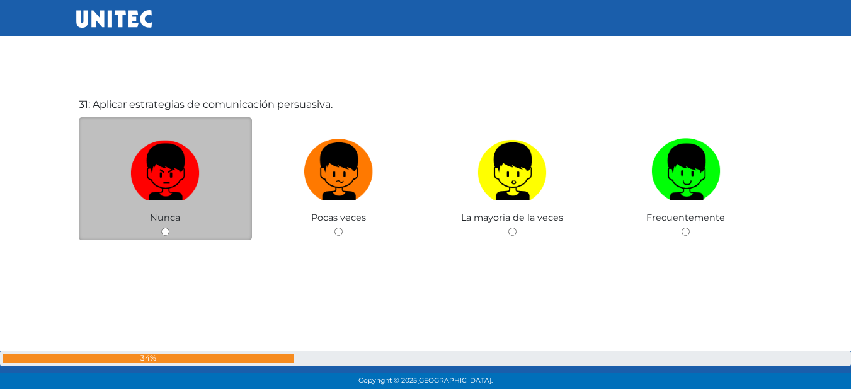
click at [183, 159] on img at bounding box center [164, 167] width 69 height 66
click at [169, 227] on input "radio" at bounding box center [165, 231] width 8 height 8
radio input "true"
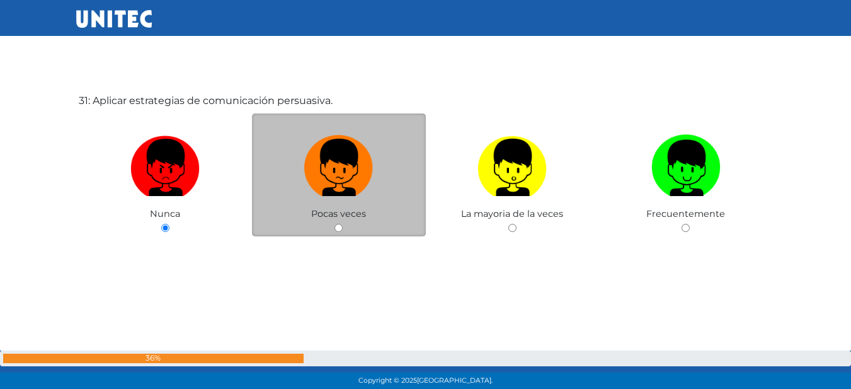
scroll to position [11728, 0]
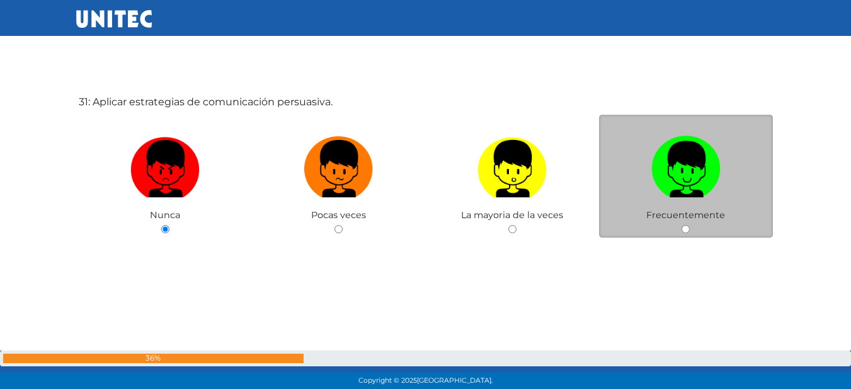
click at [622, 152] on label at bounding box center [686, 168] width 174 height 77
click at [682, 225] on input "radio" at bounding box center [686, 229] width 8 height 8
radio input "true"
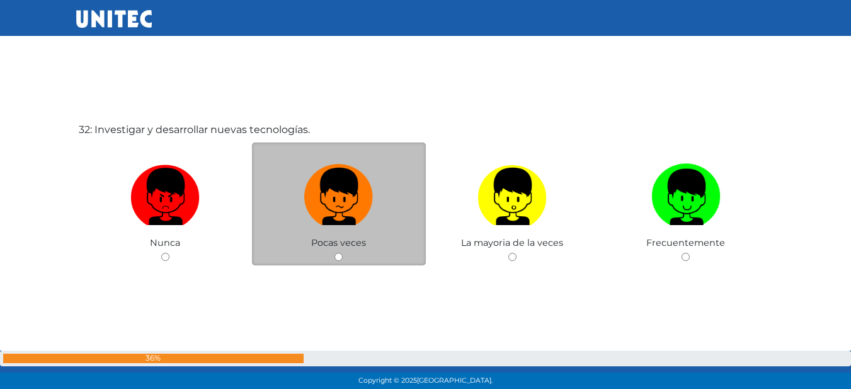
scroll to position [12091, 0]
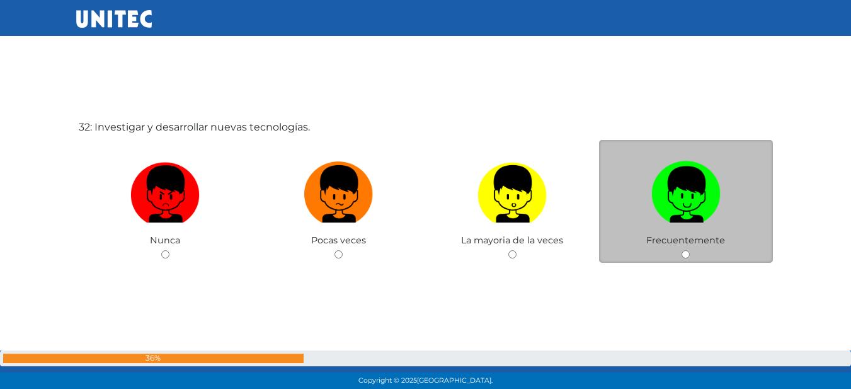
click at [682, 213] on img at bounding box center [685, 189] width 69 height 66
click at [682, 250] on input "radio" at bounding box center [686, 254] width 8 height 8
radio input "true"
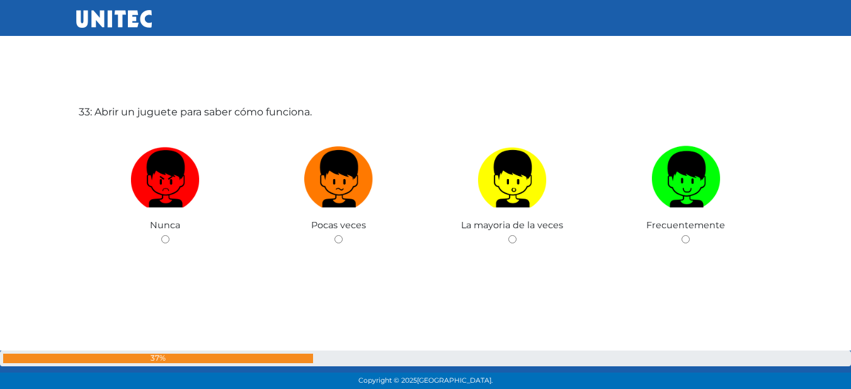
scroll to position [12503, 0]
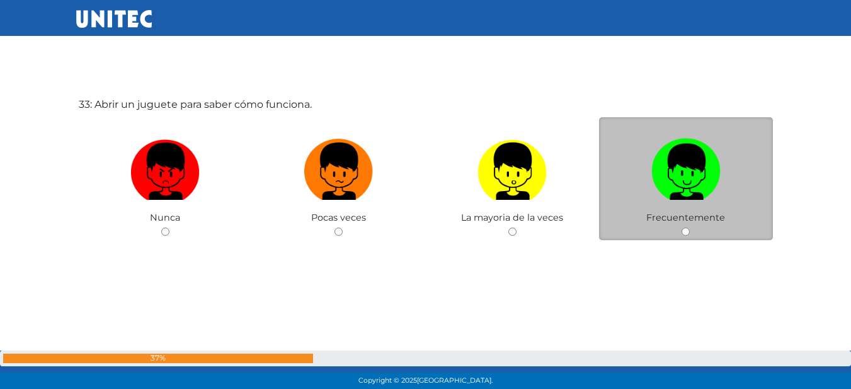
click at [687, 207] on label at bounding box center [686, 171] width 174 height 77
click at [687, 227] on input "radio" at bounding box center [686, 231] width 8 height 8
radio input "true"
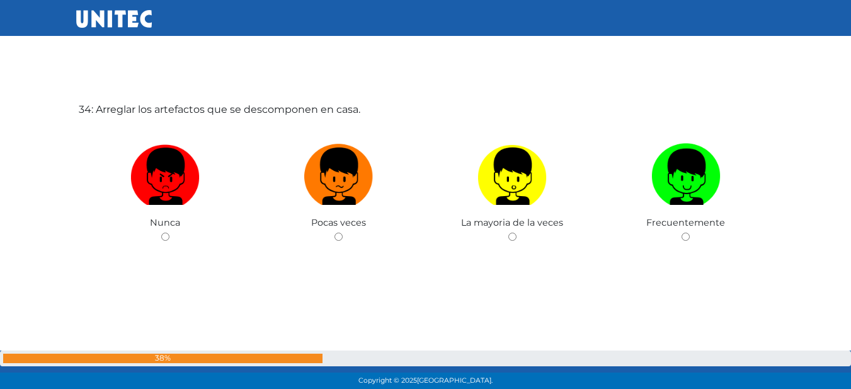
scroll to position [12892, 0]
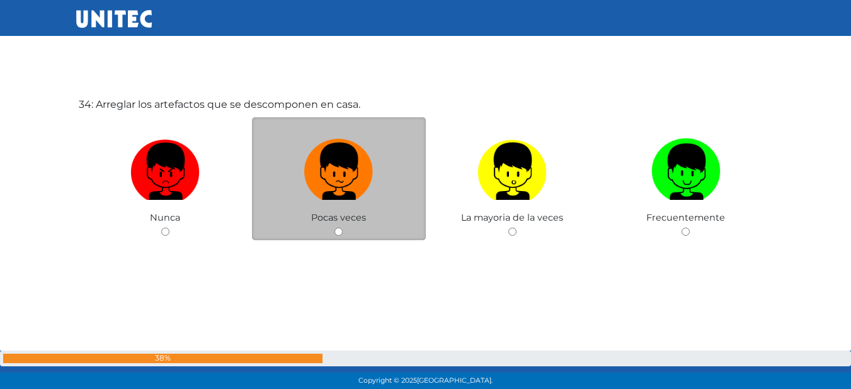
click at [391, 173] on label at bounding box center [339, 171] width 174 height 77
click at [343, 227] on input "radio" at bounding box center [339, 231] width 8 height 8
radio input "true"
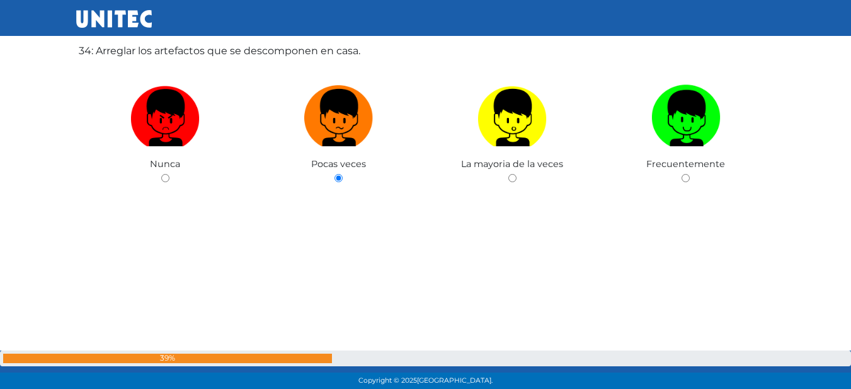
scroll to position [12958, 0]
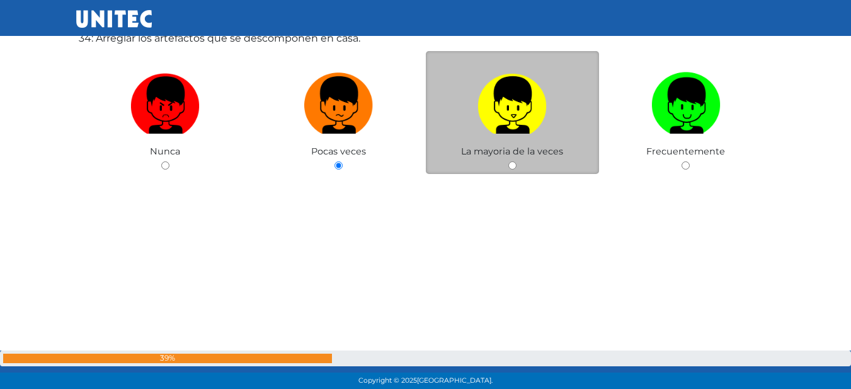
click at [539, 116] on img at bounding box center [512, 100] width 69 height 66
click at [517, 161] on input "radio" at bounding box center [512, 165] width 8 height 8
radio input "true"
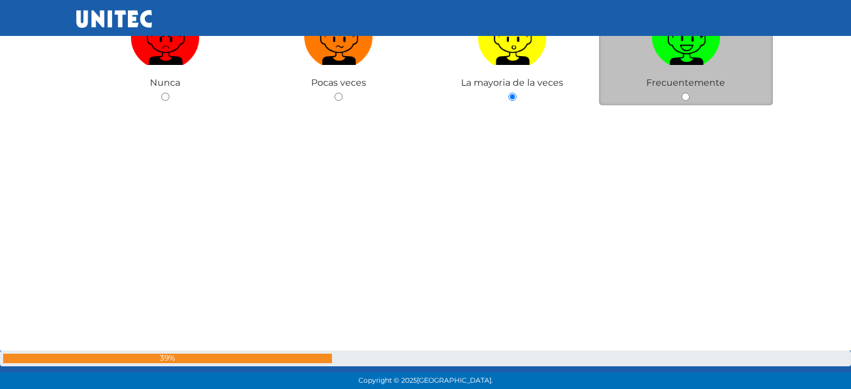
click at [700, 49] on img at bounding box center [685, 32] width 69 height 66
click at [690, 93] on input "radio" at bounding box center [686, 97] width 8 height 8
radio input "true"
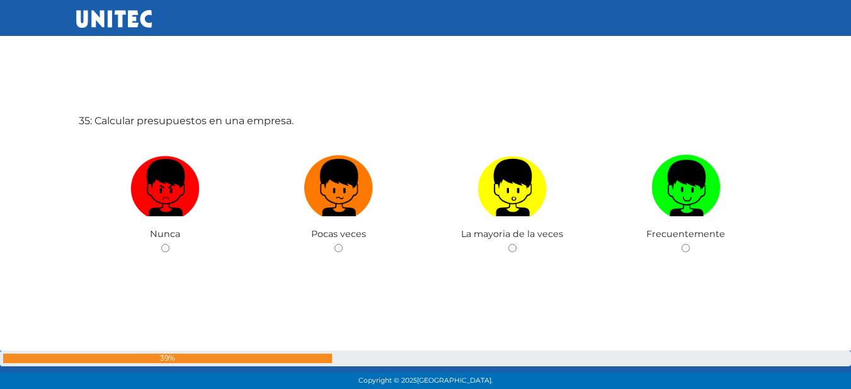
scroll to position [13293, 0]
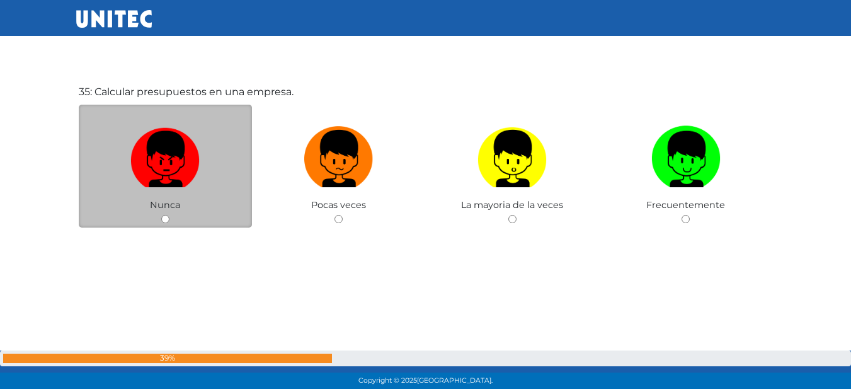
click at [193, 164] on img at bounding box center [164, 154] width 69 height 66
click at [169, 215] on input "radio" at bounding box center [165, 219] width 8 height 8
radio input "true"
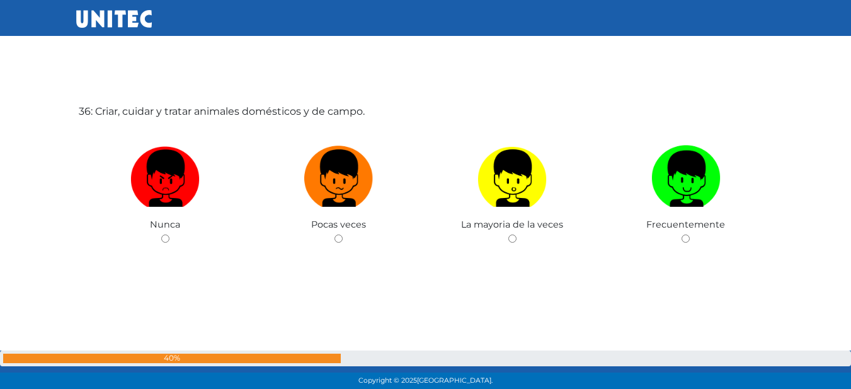
scroll to position [13725, 0]
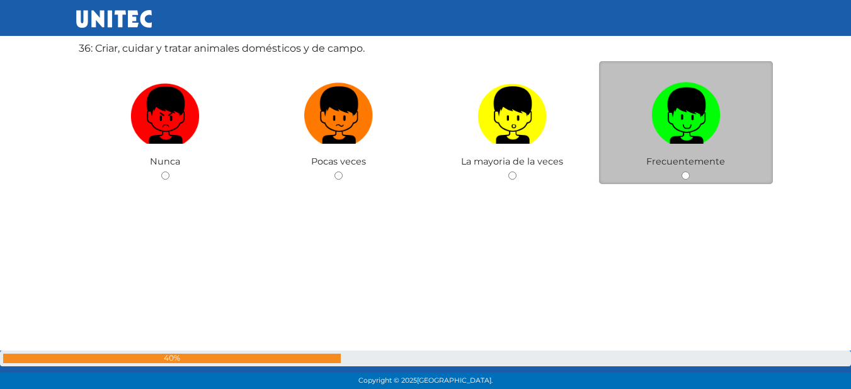
click at [618, 122] on label at bounding box center [686, 115] width 174 height 77
click at [682, 171] on input "radio" at bounding box center [686, 175] width 8 height 8
radio input "true"
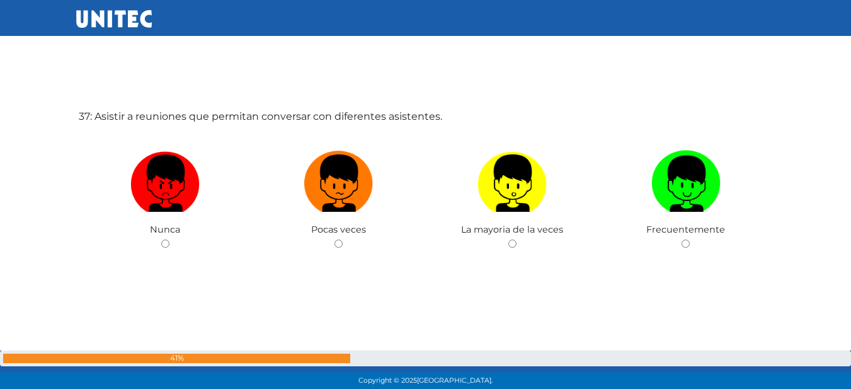
scroll to position [14058, 0]
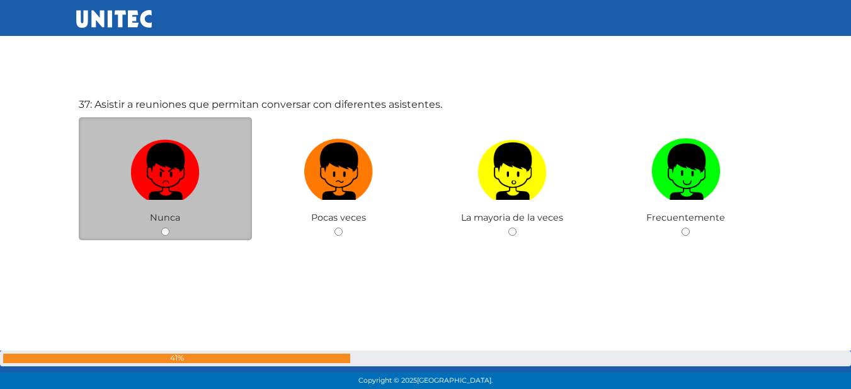
click at [204, 171] on label at bounding box center [166, 171] width 174 height 77
click at [169, 227] on input "radio" at bounding box center [165, 231] width 8 height 8
radio input "true"
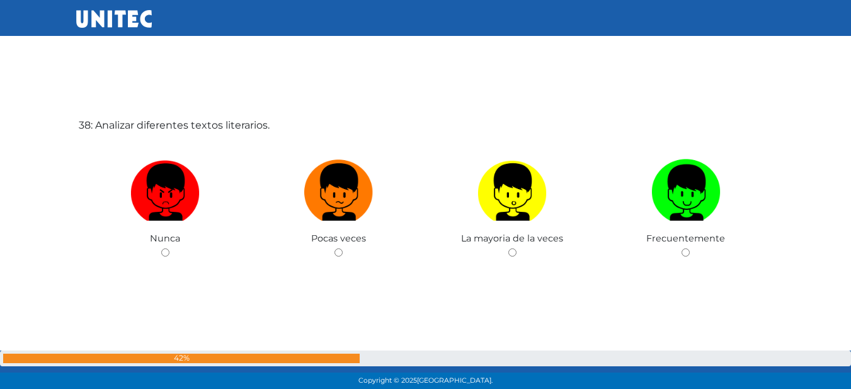
scroll to position [14429, 0]
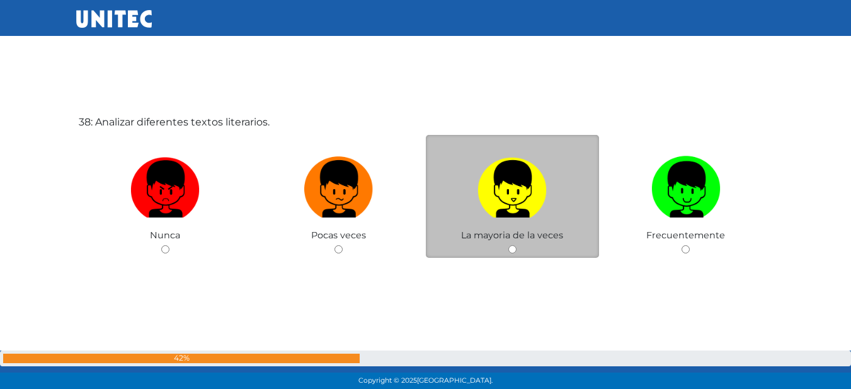
drag, startPoint x: 518, startPoint y: 188, endPoint x: 504, endPoint y: 195, distance: 15.2
click at [519, 189] on img at bounding box center [512, 184] width 69 height 66
click at [517, 245] on input "radio" at bounding box center [512, 249] width 8 height 8
radio input "true"
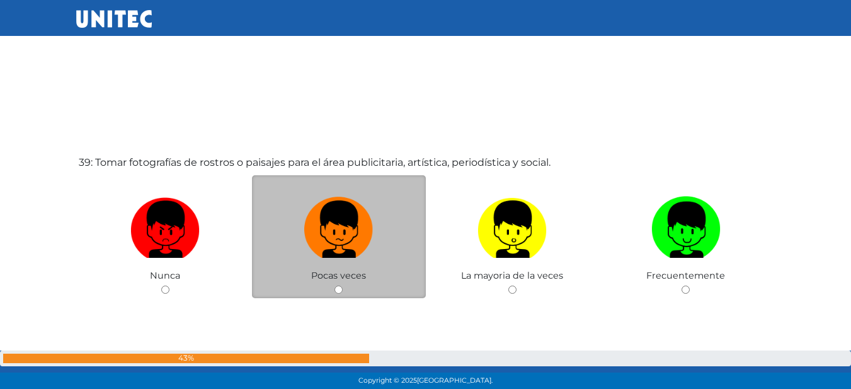
scroll to position [14787, 0]
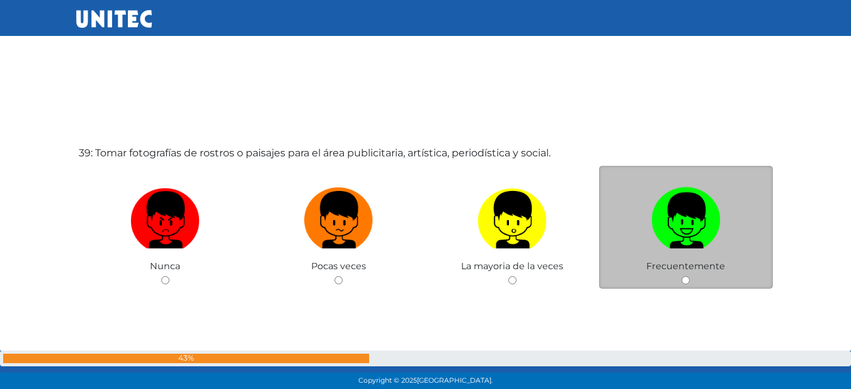
click at [663, 195] on img at bounding box center [685, 215] width 69 height 66
click at [682, 276] on input "radio" at bounding box center [686, 280] width 8 height 8
radio input "true"
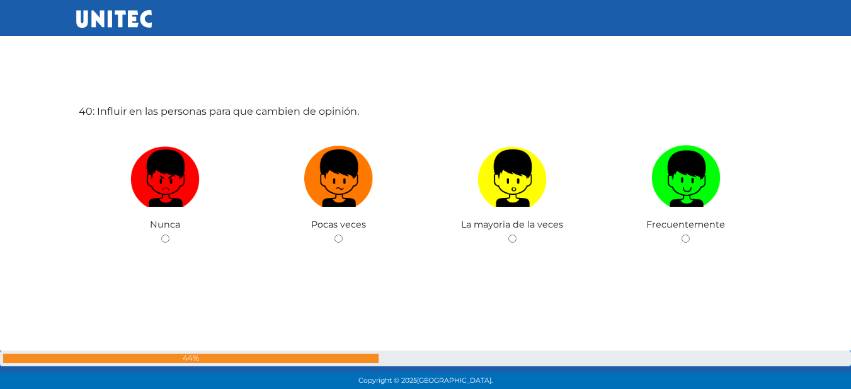
scroll to position [15224, 0]
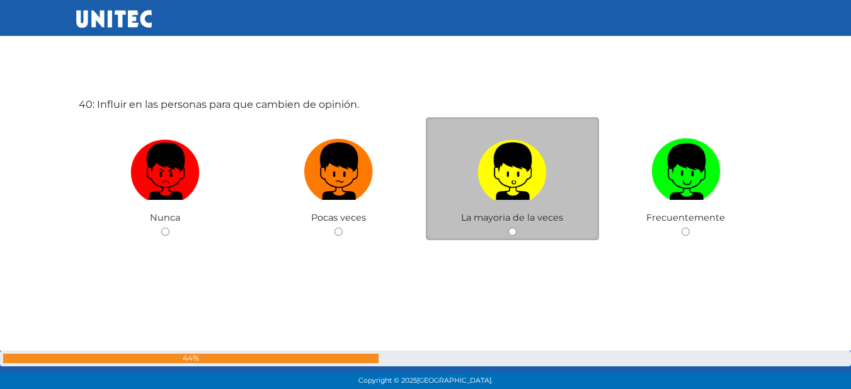
click at [479, 178] on img at bounding box center [512, 167] width 69 height 66
click at [508, 227] on input "radio" at bounding box center [512, 231] width 8 height 8
radio input "true"
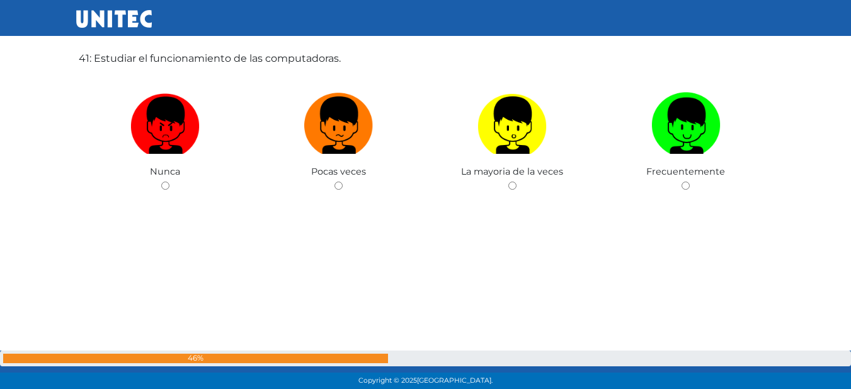
scroll to position [15668, 0]
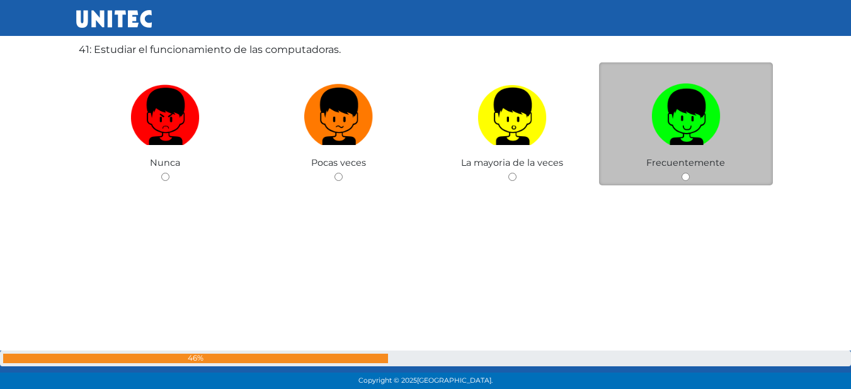
click at [659, 147] on label at bounding box center [686, 116] width 174 height 77
click at [682, 173] on input "radio" at bounding box center [686, 177] width 8 height 8
radio input "true"
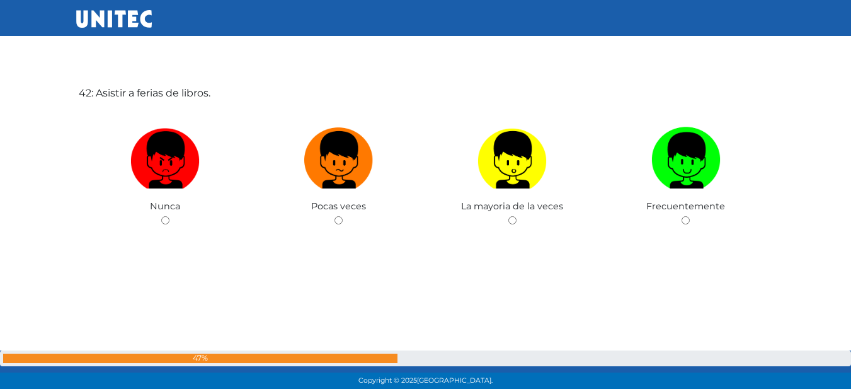
scroll to position [15982, 0]
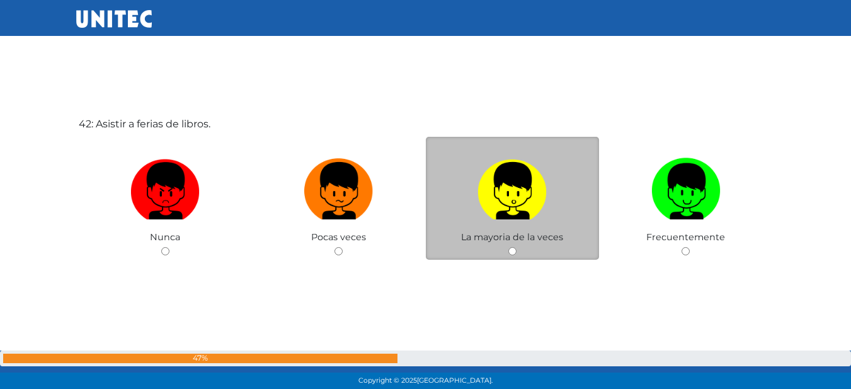
click at [592, 175] on label at bounding box center [513, 190] width 174 height 77
click at [517, 247] on input "radio" at bounding box center [512, 251] width 8 height 8
radio input "true"
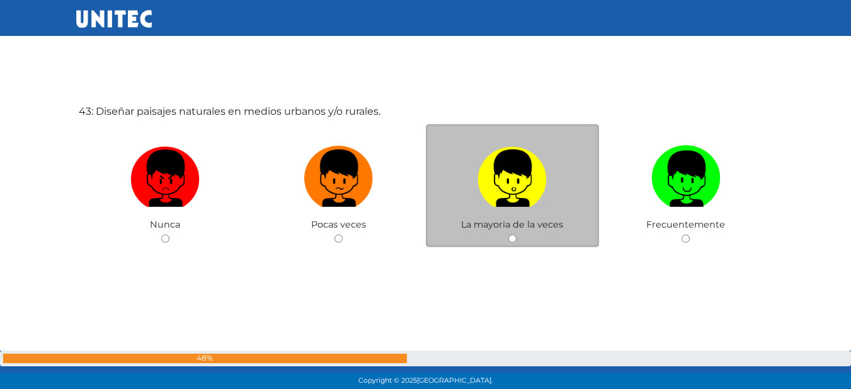
scroll to position [16390, 0]
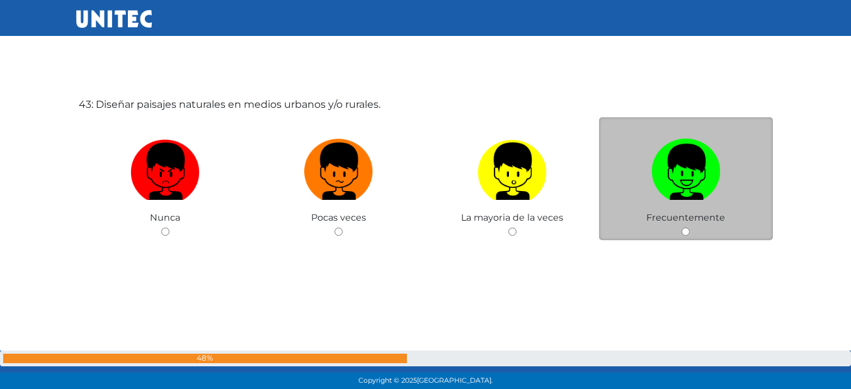
click at [692, 171] on img at bounding box center [685, 167] width 69 height 66
click at [690, 227] on input "radio" at bounding box center [686, 231] width 8 height 8
radio input "true"
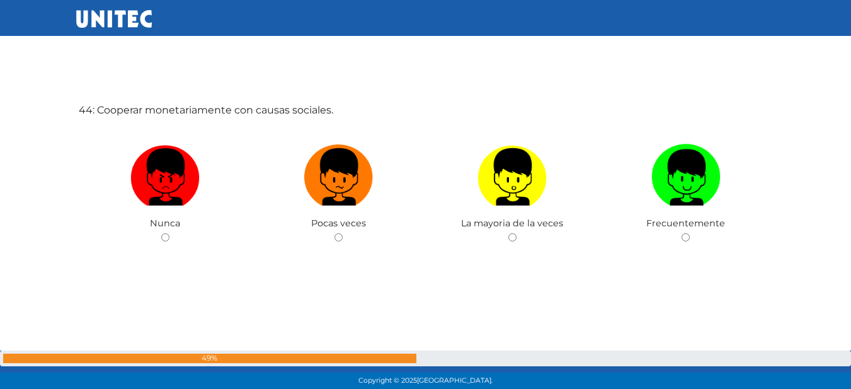
scroll to position [16779, 0]
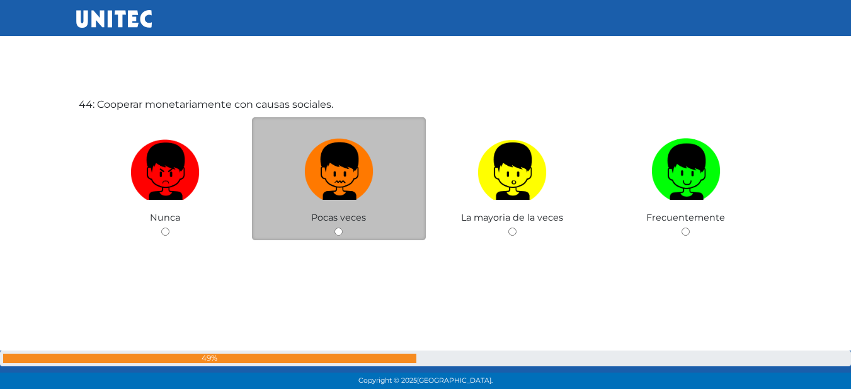
click at [344, 166] on img at bounding box center [338, 167] width 69 height 66
click at [343, 227] on input "radio" at bounding box center [339, 231] width 8 height 8
radio input "true"
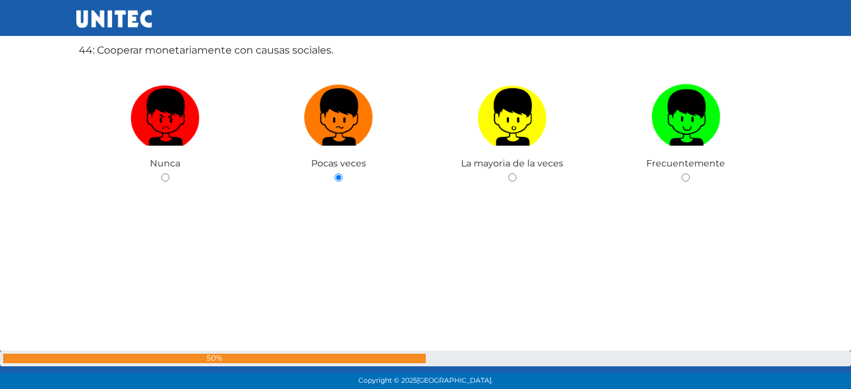
scroll to position [17084, 0]
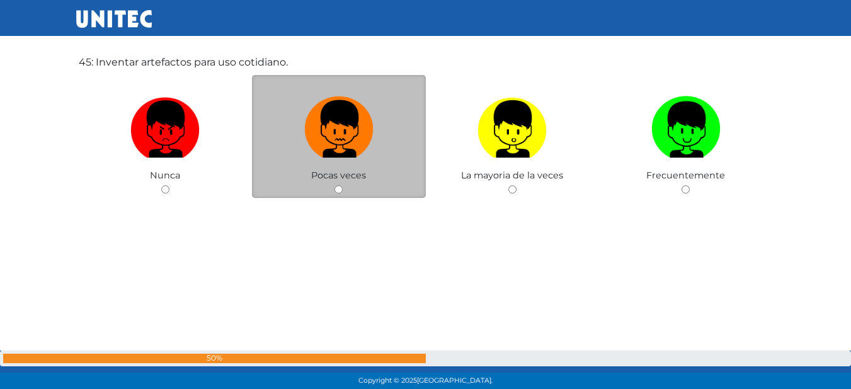
click at [336, 130] on img at bounding box center [338, 124] width 69 height 66
click at [336, 185] on input "radio" at bounding box center [339, 189] width 8 height 8
radio input "true"
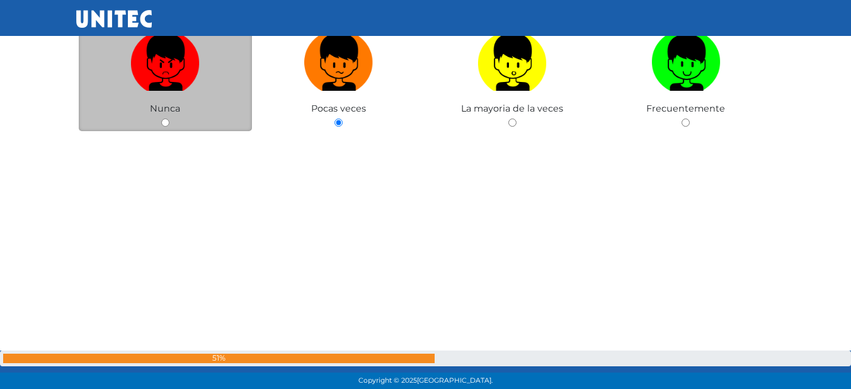
click at [205, 55] on label at bounding box center [166, 62] width 174 height 77
click at [169, 118] on input "radio" at bounding box center [165, 122] width 8 height 8
radio input "true"
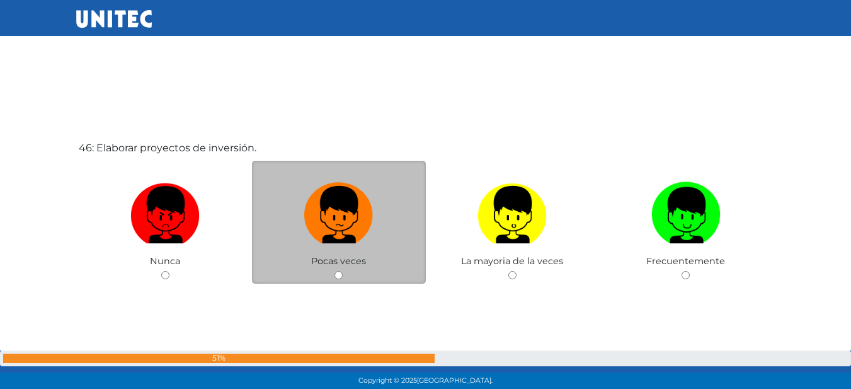
scroll to position [17540, 0]
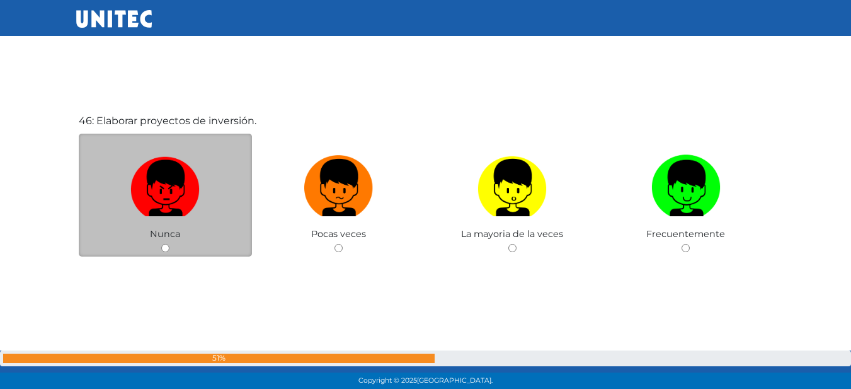
click at [169, 185] on img at bounding box center [164, 183] width 69 height 66
click at [169, 244] on input "radio" at bounding box center [165, 248] width 8 height 8
radio input "true"
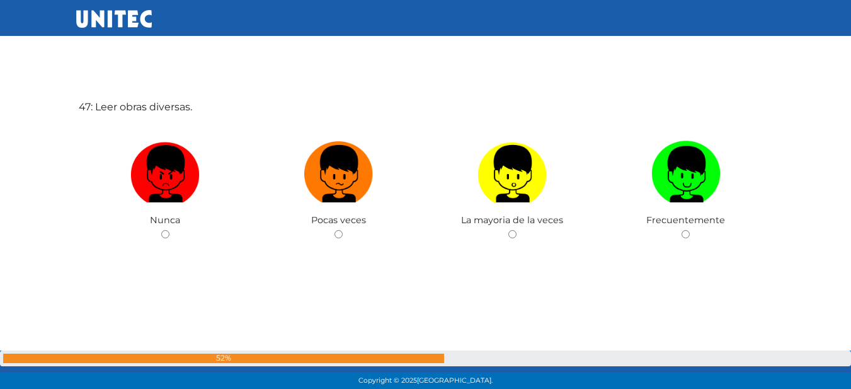
scroll to position [17945, 0]
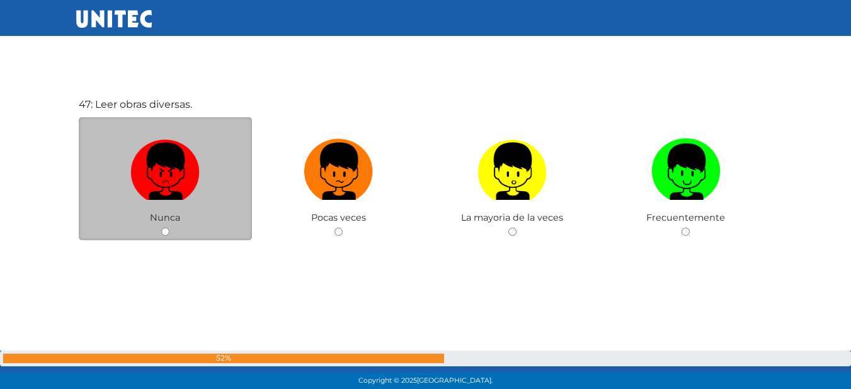
click at [168, 178] on img at bounding box center [164, 167] width 69 height 66
click at [168, 227] on input "radio" at bounding box center [165, 231] width 8 height 8
radio input "true"
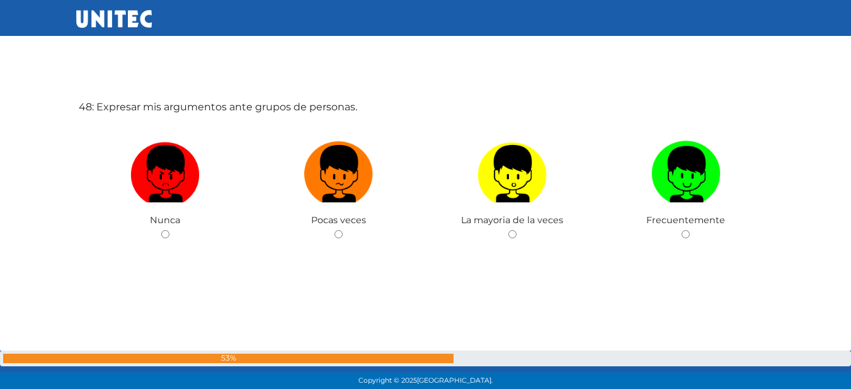
scroll to position [18334, 0]
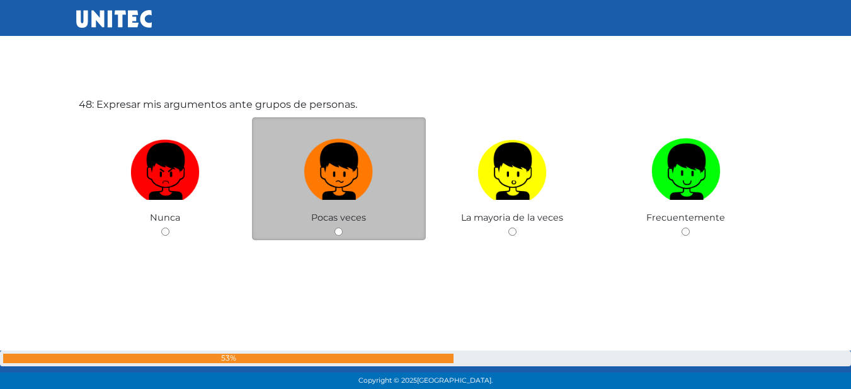
click at [388, 176] on label at bounding box center [339, 171] width 174 height 77
click at [343, 227] on input "radio" at bounding box center [339, 231] width 8 height 8
radio input "true"
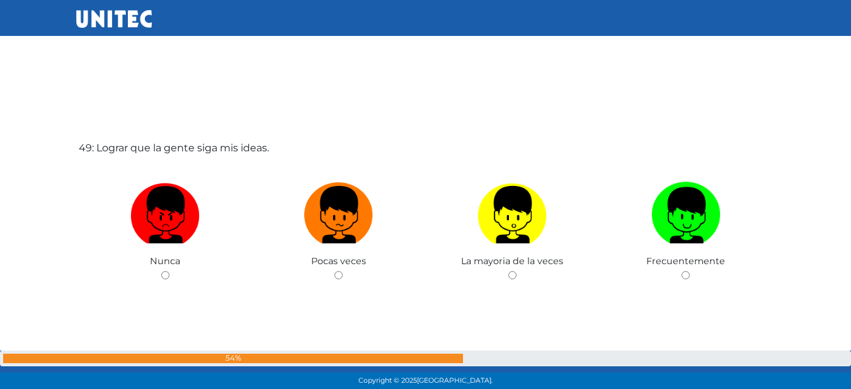
scroll to position [18723, 0]
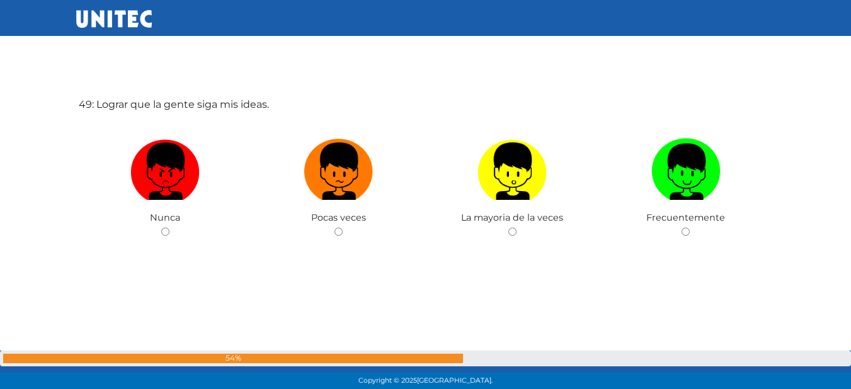
click at [388, 176] on label at bounding box center [339, 171] width 174 height 77
click at [343, 227] on input "radio" at bounding box center [339, 231] width 8 height 8
radio input "true"
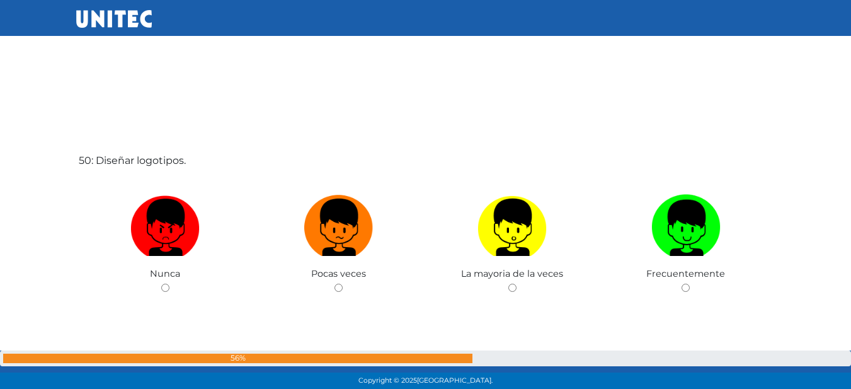
scroll to position [19103, 0]
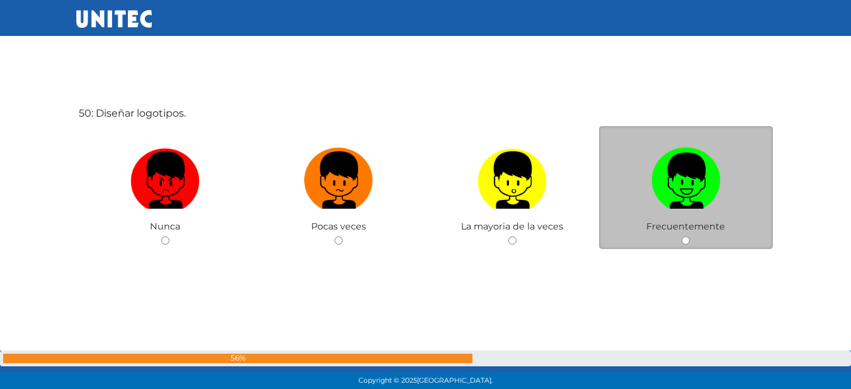
click at [653, 181] on img at bounding box center [685, 175] width 69 height 66
click at [682, 236] on input "radio" at bounding box center [686, 240] width 8 height 8
radio input "true"
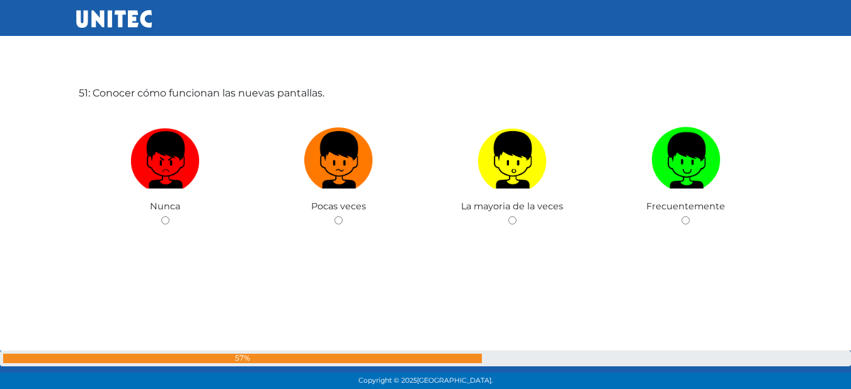
scroll to position [19545, 0]
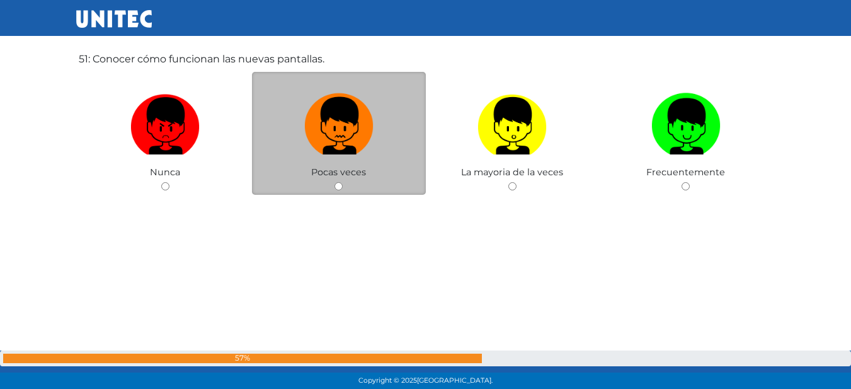
click at [348, 127] on img at bounding box center [338, 121] width 69 height 66
click at [343, 182] on input "radio" at bounding box center [339, 186] width 8 height 8
radio input "true"
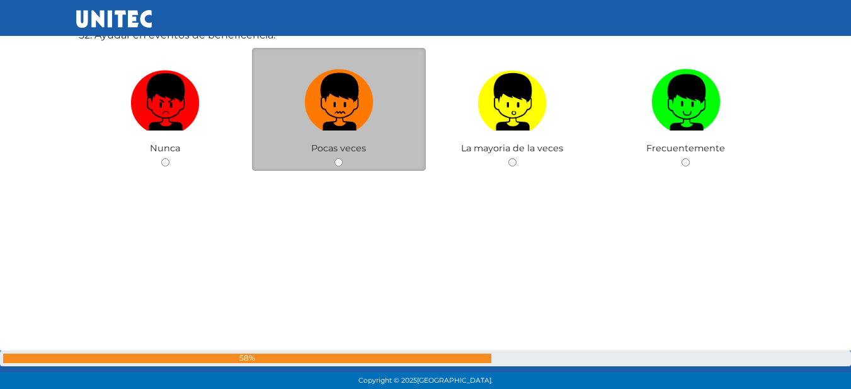
scroll to position [19887, 0]
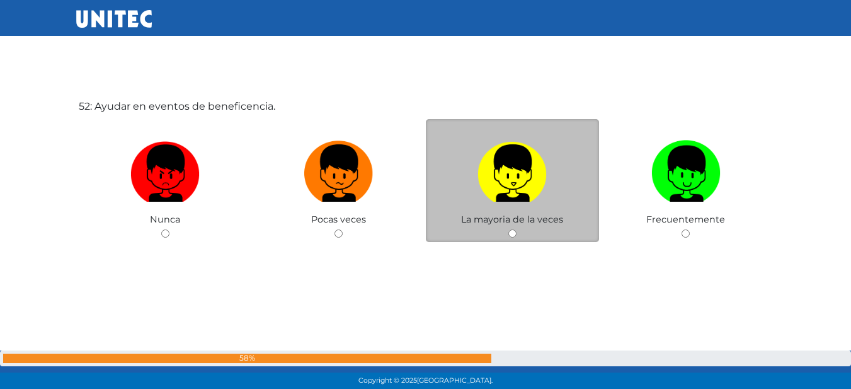
click at [512, 188] on img at bounding box center [512, 168] width 69 height 66
click at [512, 229] on input "radio" at bounding box center [512, 233] width 8 height 8
radio input "true"
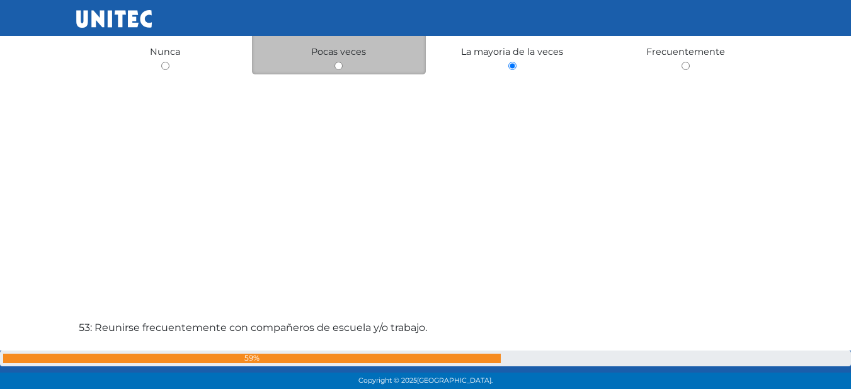
click at [345, 74] on div "Pocas veces" at bounding box center [339, 12] width 174 height 123
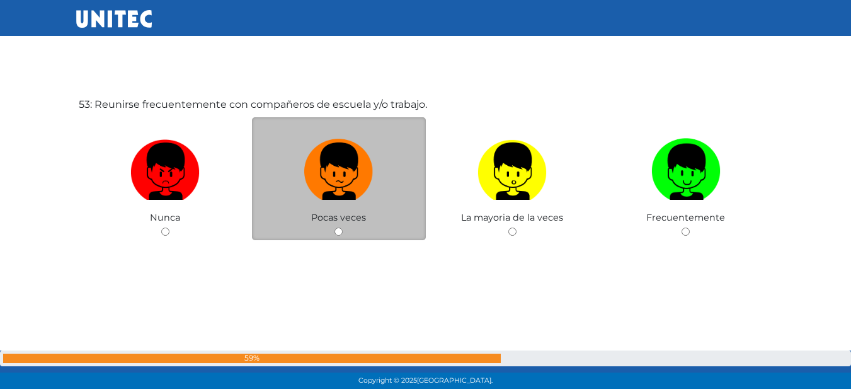
scroll to position [19963, 0]
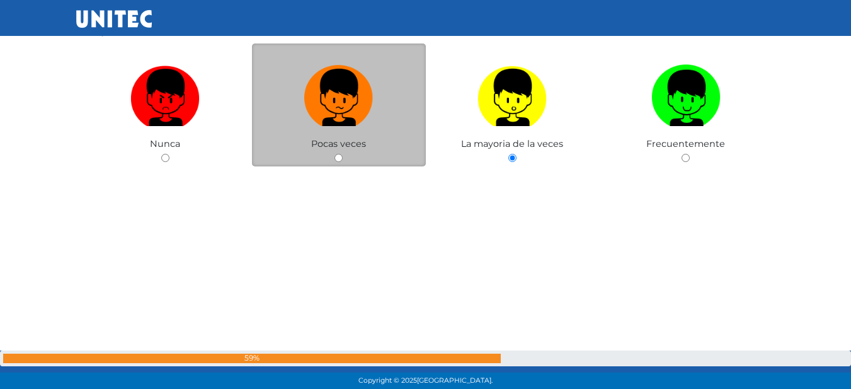
click at [350, 127] on label at bounding box center [339, 97] width 174 height 77
click at [343, 154] on input "radio" at bounding box center [339, 158] width 8 height 8
radio input "true"
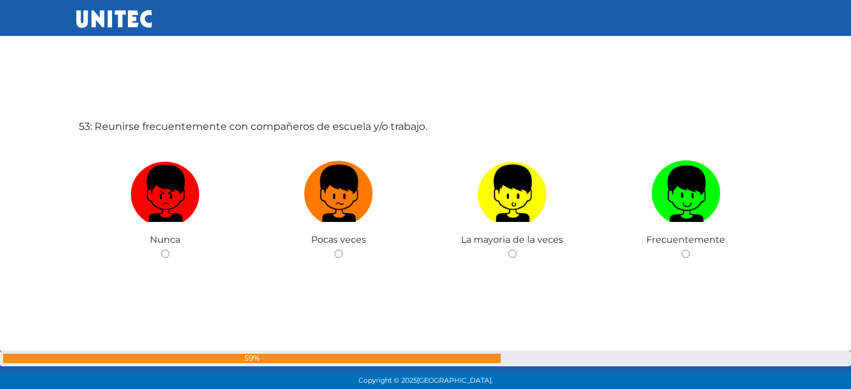
scroll to position [20278, 0]
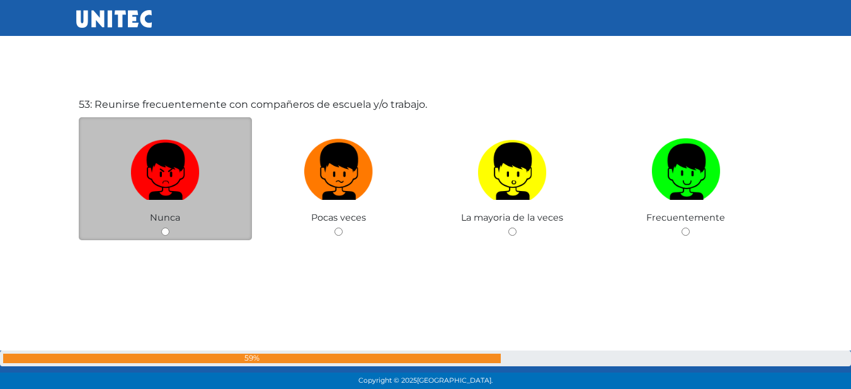
click at [210, 181] on label at bounding box center [166, 171] width 174 height 77
click at [169, 227] on input "radio" at bounding box center [165, 231] width 8 height 8
radio input "true"
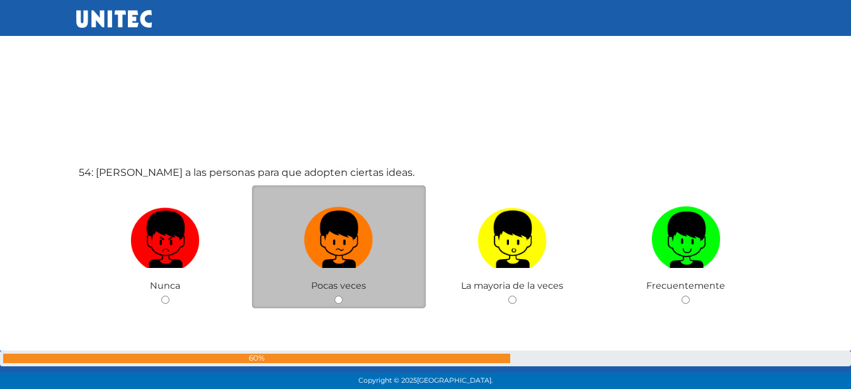
scroll to position [20661, 0]
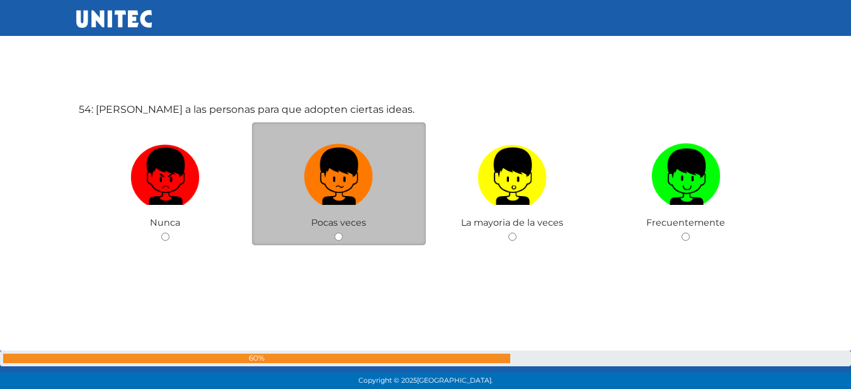
click at [411, 169] on label at bounding box center [339, 176] width 174 height 77
click at [343, 232] on input "radio" at bounding box center [339, 236] width 8 height 8
radio input "true"
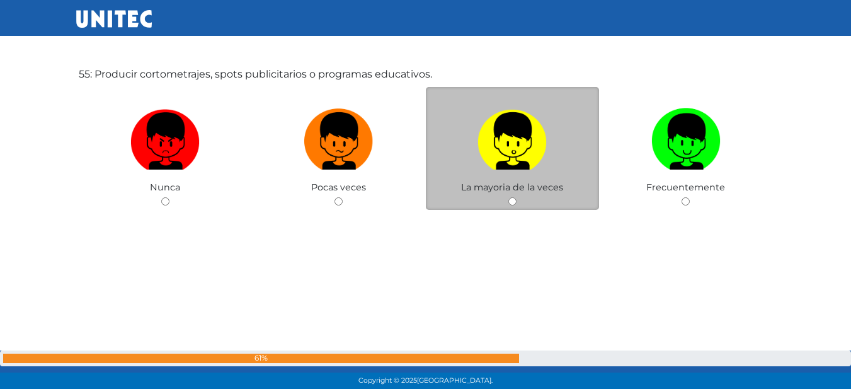
scroll to position [21089, 0]
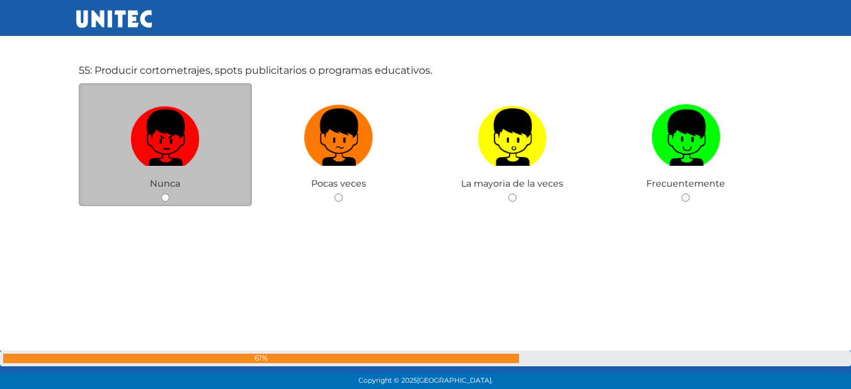
click at [163, 132] on img at bounding box center [164, 133] width 69 height 66
click at [163, 193] on input "radio" at bounding box center [165, 197] width 8 height 8
radio input "true"
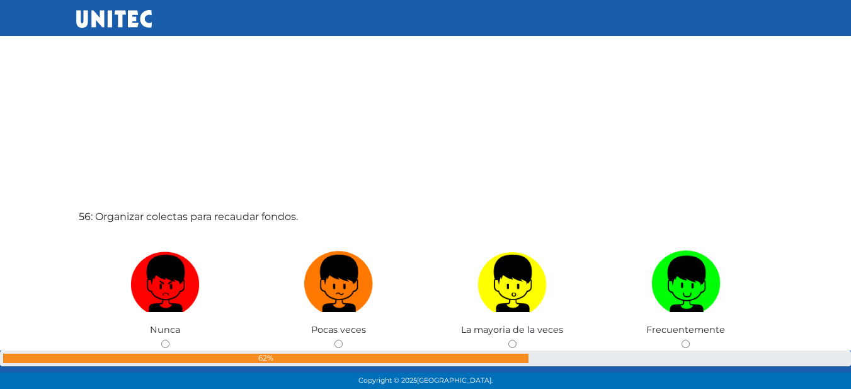
scroll to position [21409, 0]
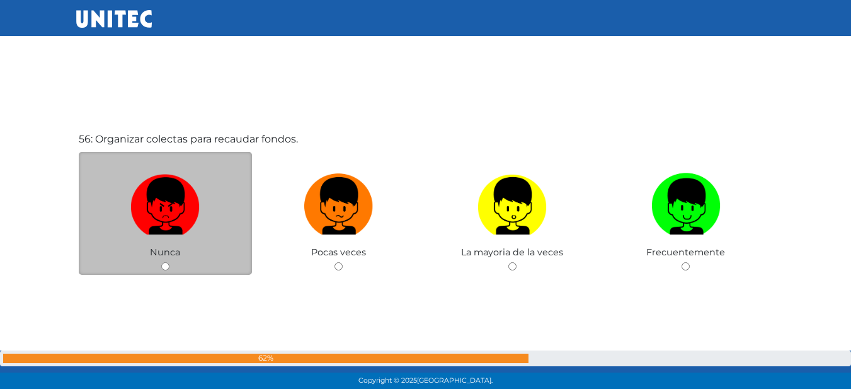
click at [147, 212] on img at bounding box center [164, 201] width 69 height 66
click at [161, 262] on input "radio" at bounding box center [165, 266] width 8 height 8
radio input "true"
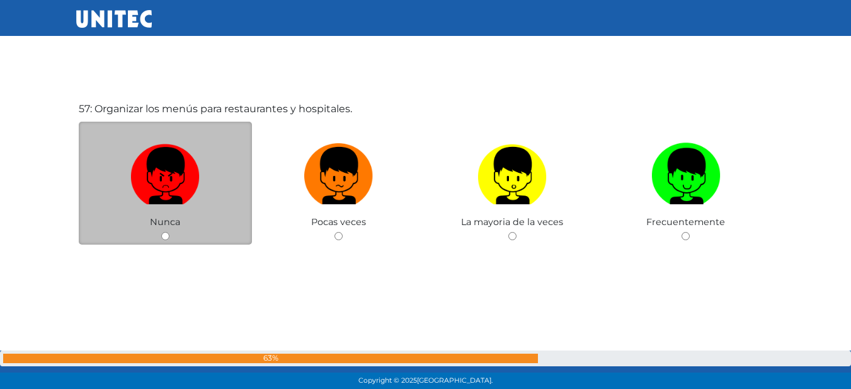
scroll to position [21833, 0]
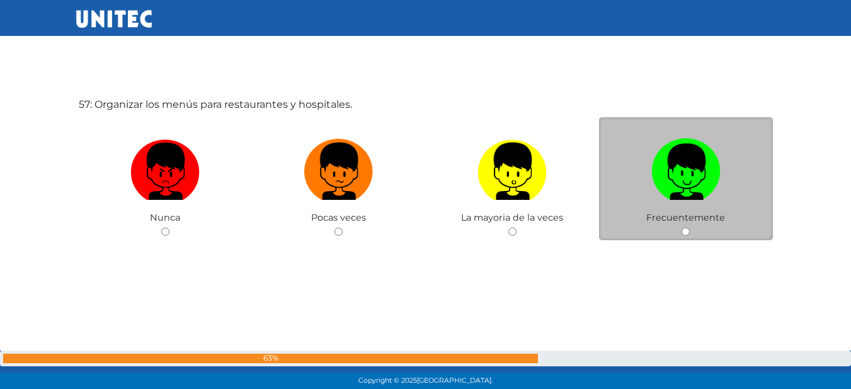
click at [641, 174] on label at bounding box center [686, 171] width 174 height 77
click at [682, 227] on input "radio" at bounding box center [686, 231] width 8 height 8
radio input "true"
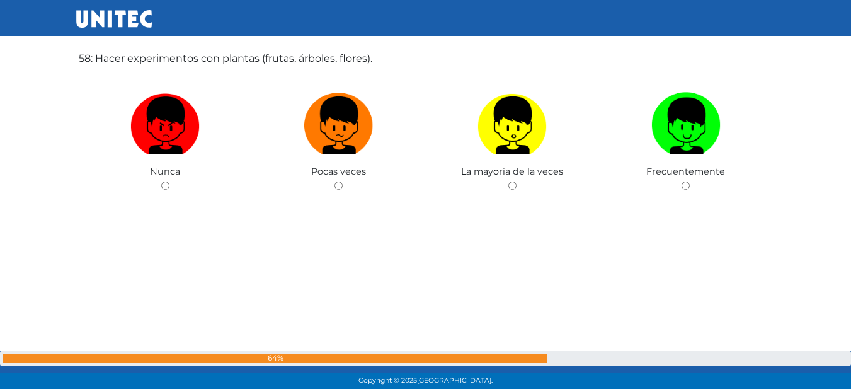
scroll to position [22281, 0]
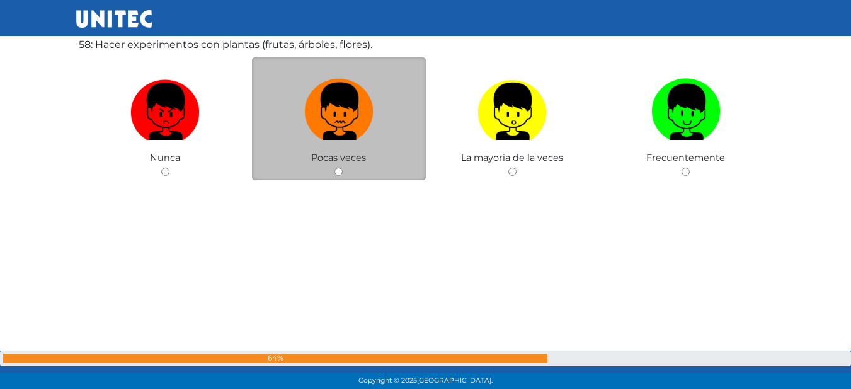
click at [324, 115] on img at bounding box center [338, 107] width 69 height 66
click at [335, 168] on input "radio" at bounding box center [339, 172] width 8 height 8
radio input "true"
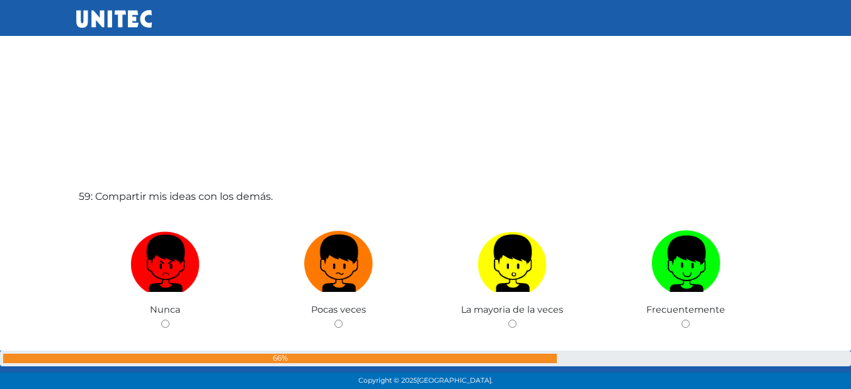
scroll to position [22610, 0]
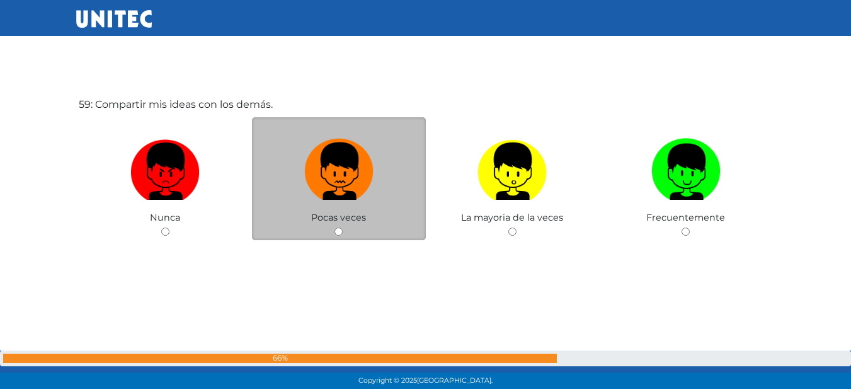
click at [365, 176] on img at bounding box center [338, 167] width 69 height 66
click at [343, 227] on input "radio" at bounding box center [339, 231] width 8 height 8
radio input "true"
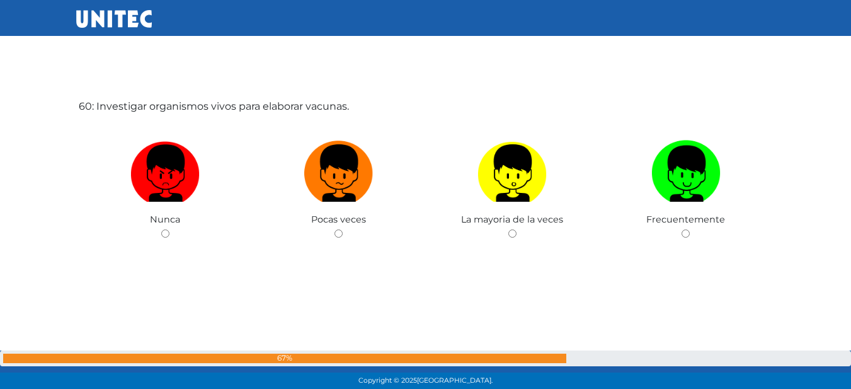
scroll to position [22999, 0]
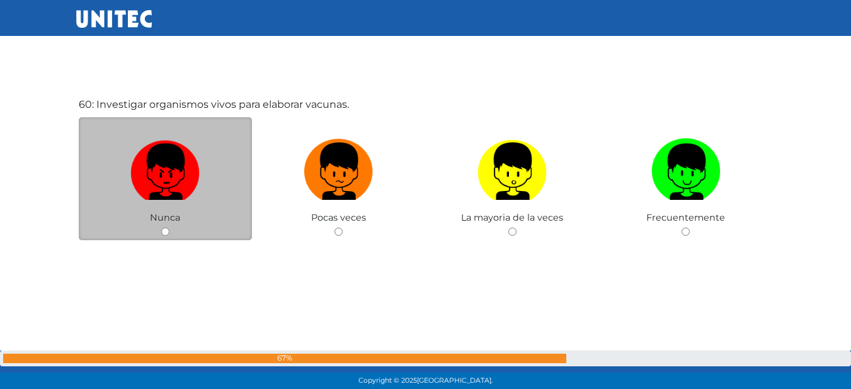
click at [181, 174] on img at bounding box center [164, 167] width 69 height 66
click at [169, 227] on input "radio" at bounding box center [165, 231] width 8 height 8
radio input "true"
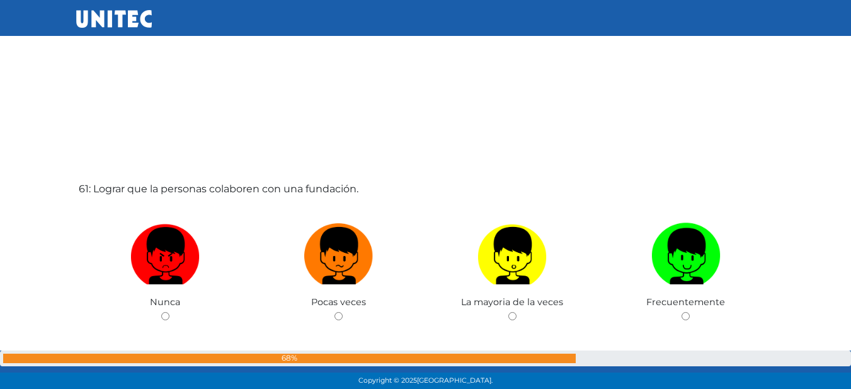
scroll to position [23325, 0]
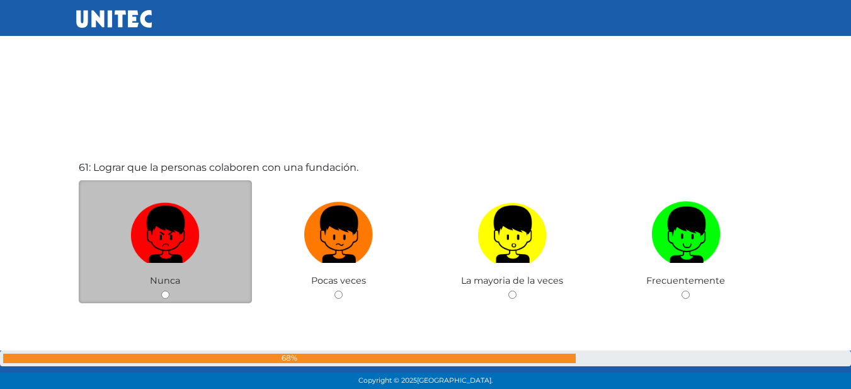
click at [163, 224] on img at bounding box center [164, 230] width 69 height 66
click at [163, 290] on input "radio" at bounding box center [165, 294] width 8 height 8
radio input "true"
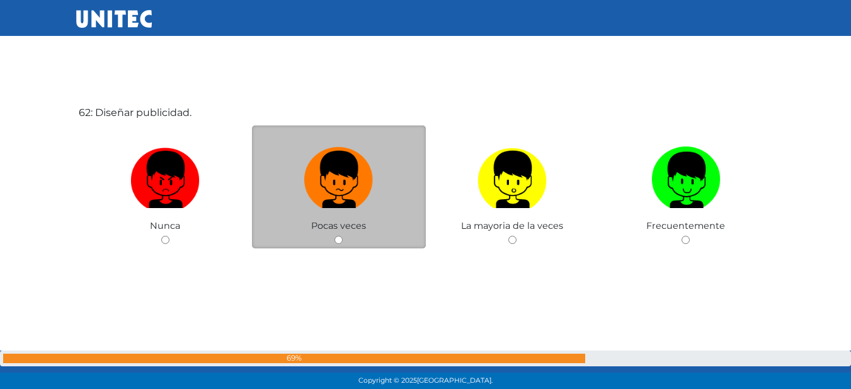
scroll to position [23776, 0]
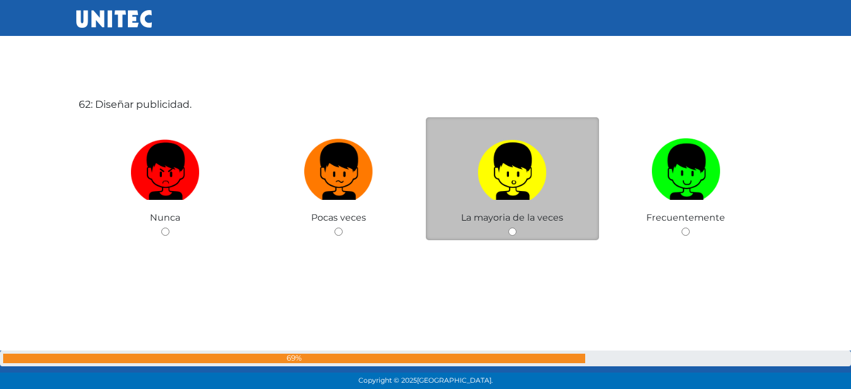
click at [588, 184] on label at bounding box center [513, 171] width 174 height 77
click at [517, 227] on input "radio" at bounding box center [512, 231] width 8 height 8
radio input "true"
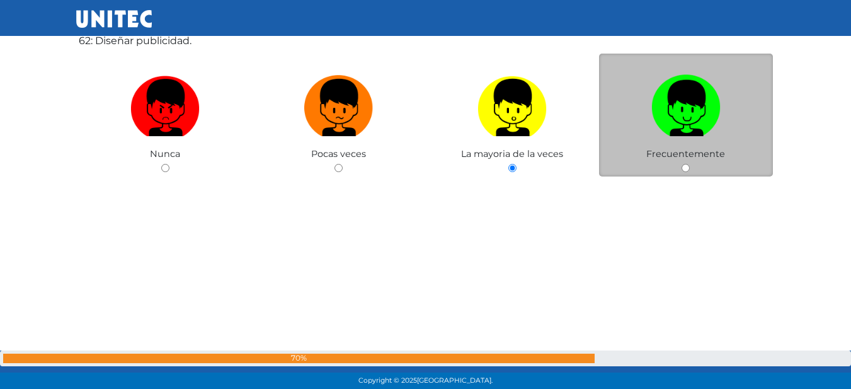
click at [679, 91] on img at bounding box center [685, 103] width 69 height 66
click at [682, 164] on input "radio" at bounding box center [686, 168] width 8 height 8
radio input "true"
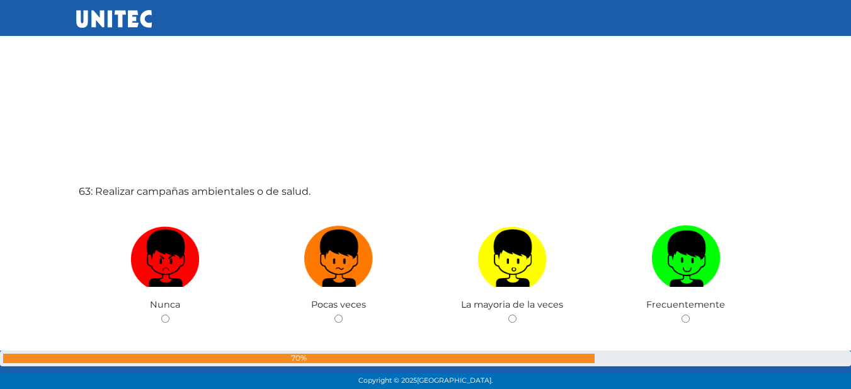
scroll to position [24165, 0]
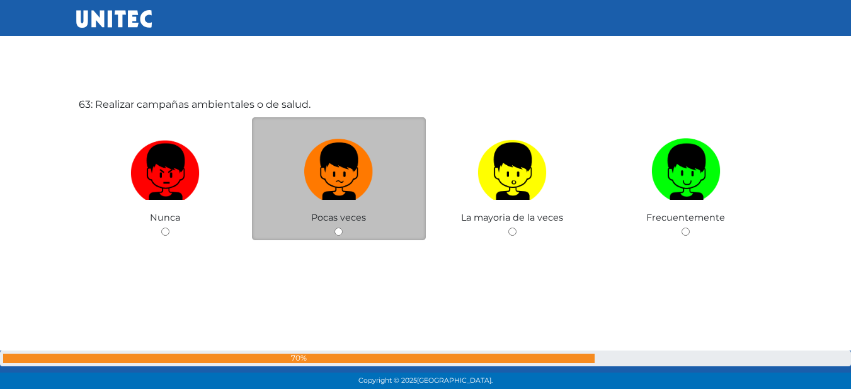
drag, startPoint x: 147, startPoint y: 183, endPoint x: 338, endPoint y: 168, distance: 192.2
click at [147, 183] on img at bounding box center [164, 167] width 69 height 66
click at [161, 227] on input "radio" at bounding box center [165, 231] width 8 height 8
radio input "true"
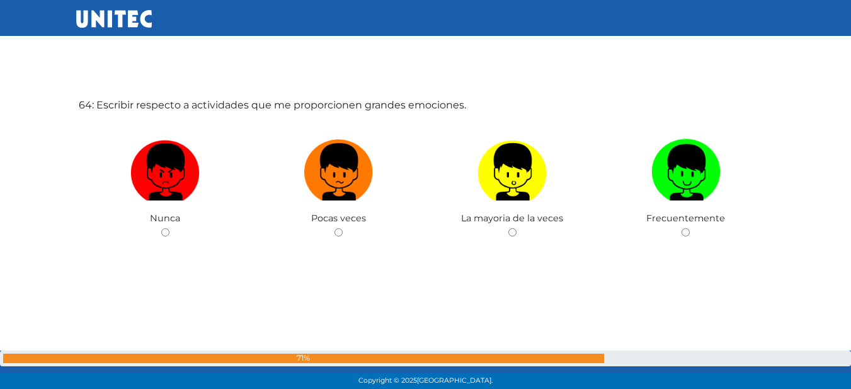
scroll to position [24554, 0]
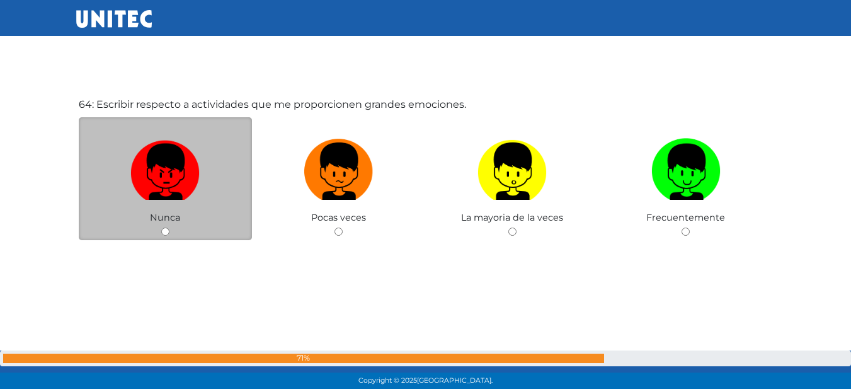
click at [198, 164] on img at bounding box center [164, 167] width 69 height 66
click at [169, 227] on input "radio" at bounding box center [165, 231] width 8 height 8
radio input "true"
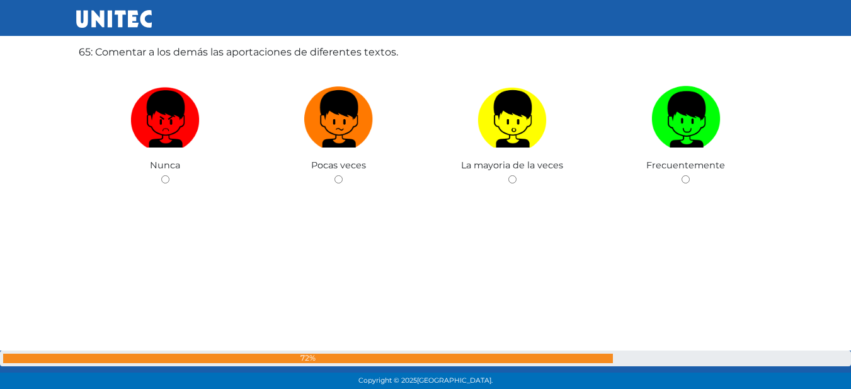
scroll to position [24998, 0]
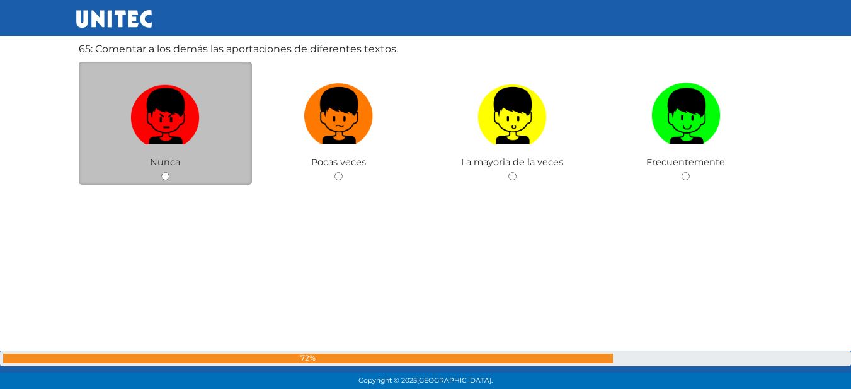
click at [166, 103] on img at bounding box center [164, 111] width 69 height 66
click at [166, 172] on input "radio" at bounding box center [165, 176] width 8 height 8
radio input "true"
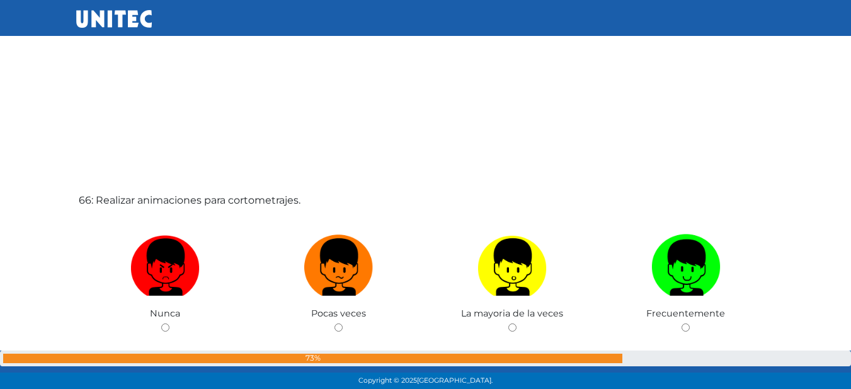
scroll to position [25299, 0]
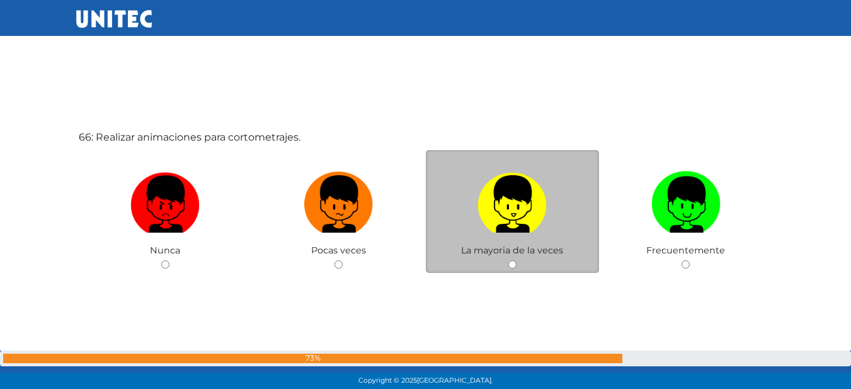
click at [537, 220] on img at bounding box center [512, 199] width 69 height 66
click at [517, 260] on input "radio" at bounding box center [512, 264] width 8 height 8
radio input "true"
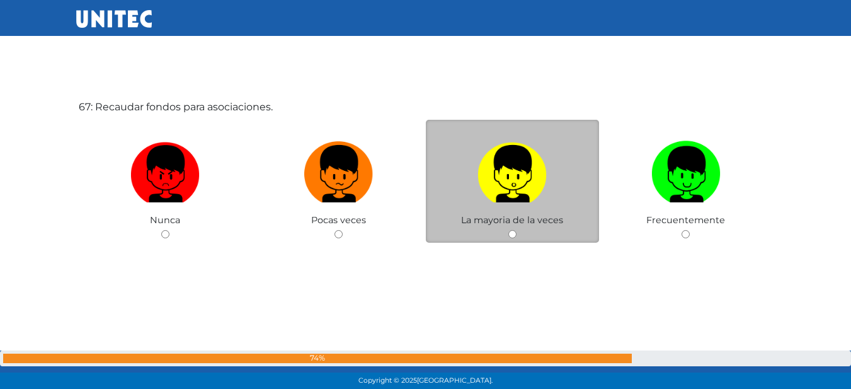
scroll to position [25720, 0]
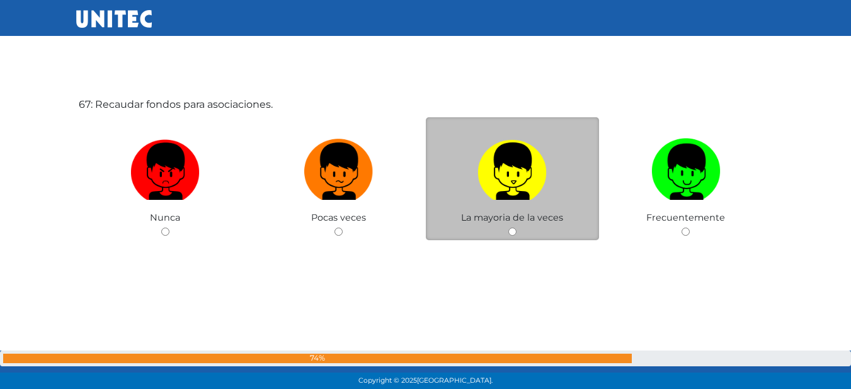
click at [528, 146] on img at bounding box center [512, 167] width 69 height 66
click at [517, 227] on input "radio" at bounding box center [512, 231] width 8 height 8
radio input "true"
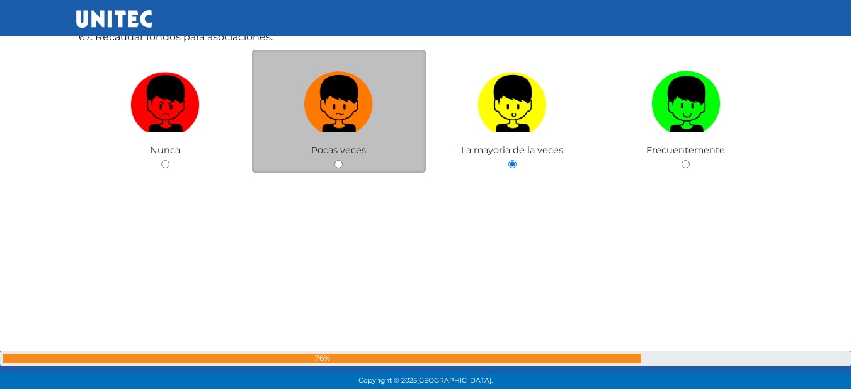
scroll to position [25707, 0]
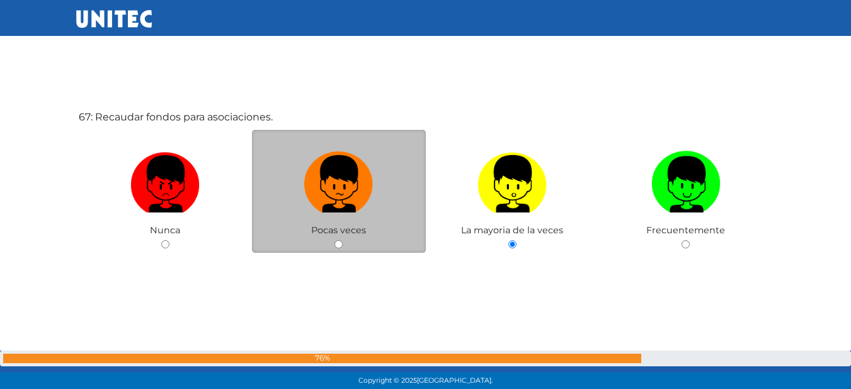
click at [372, 157] on img at bounding box center [338, 179] width 69 height 66
click at [343, 240] on input "radio" at bounding box center [339, 244] width 8 height 8
radio input "true"
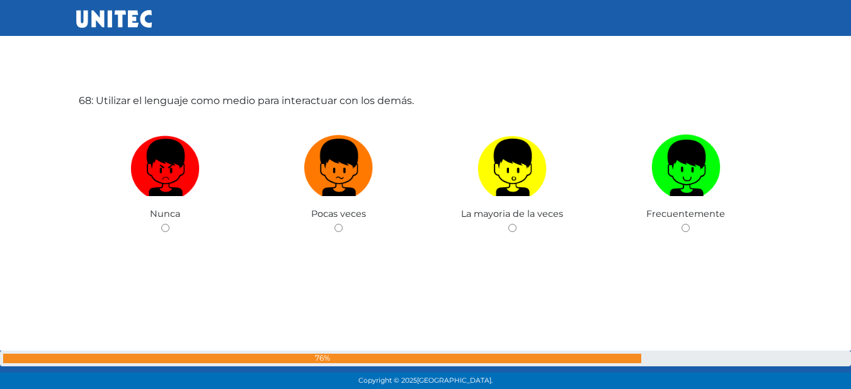
scroll to position [26090, 0]
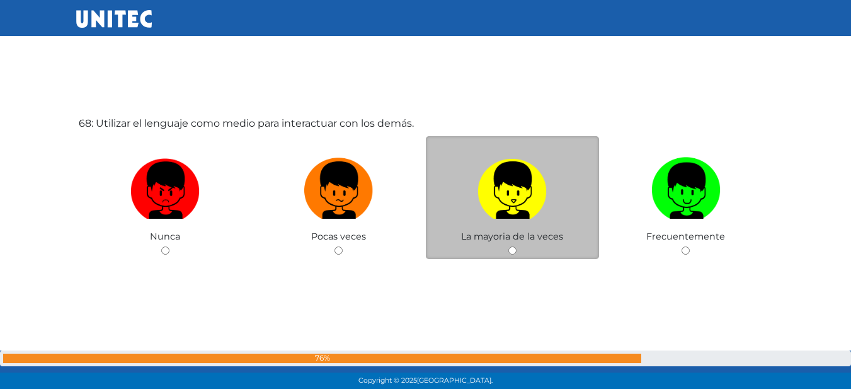
click at [500, 190] on img at bounding box center [512, 185] width 69 height 66
click at [508, 246] on input "radio" at bounding box center [512, 250] width 8 height 8
radio input "true"
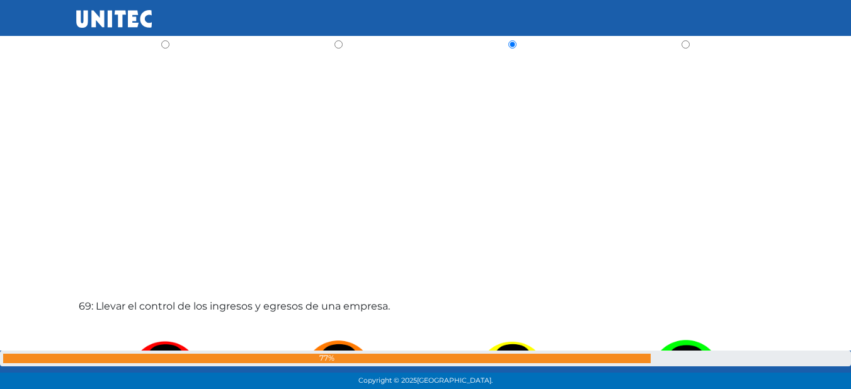
scroll to position [26107, 0]
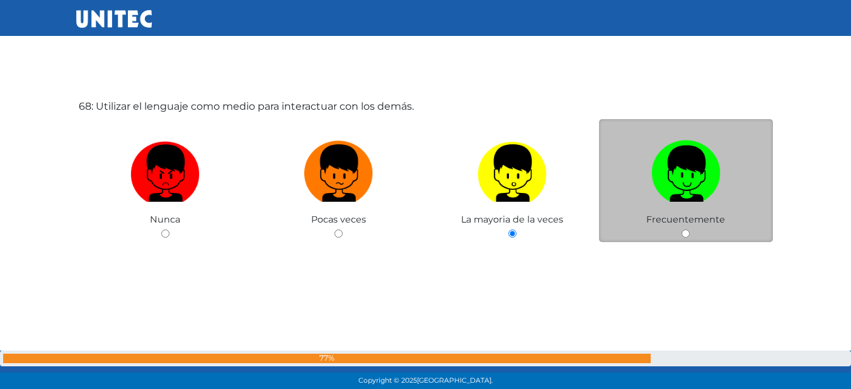
click at [670, 161] on img at bounding box center [685, 168] width 69 height 66
click at [682, 229] on input "radio" at bounding box center [686, 233] width 8 height 8
radio input "true"
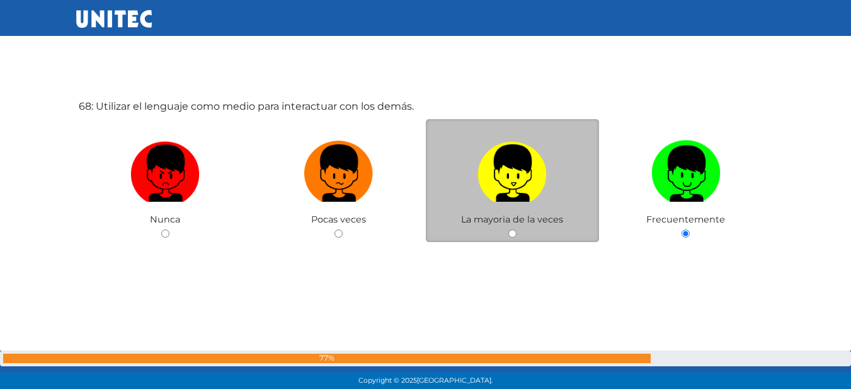
click at [546, 170] on img at bounding box center [512, 168] width 69 height 66
click at [517, 229] on input "radio" at bounding box center [512, 233] width 8 height 8
radio input "true"
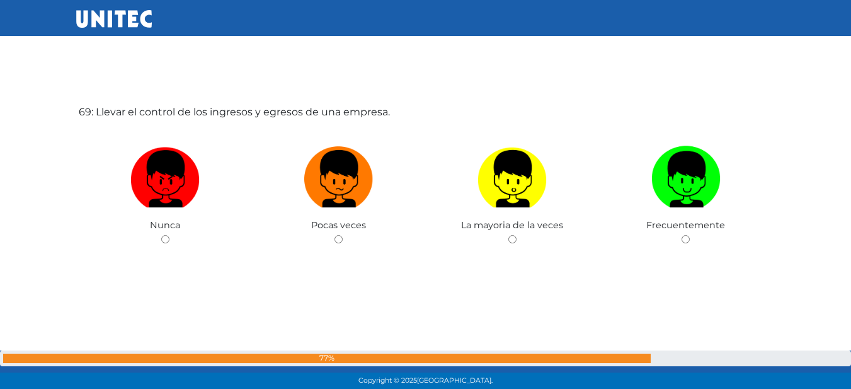
scroll to position [26492, 0]
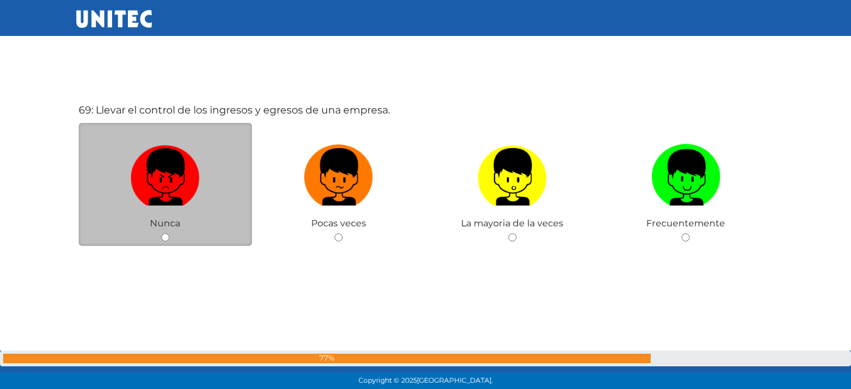
click at [231, 166] on label at bounding box center [166, 177] width 174 height 77
click at [169, 233] on input "radio" at bounding box center [165, 237] width 8 height 8
radio input "true"
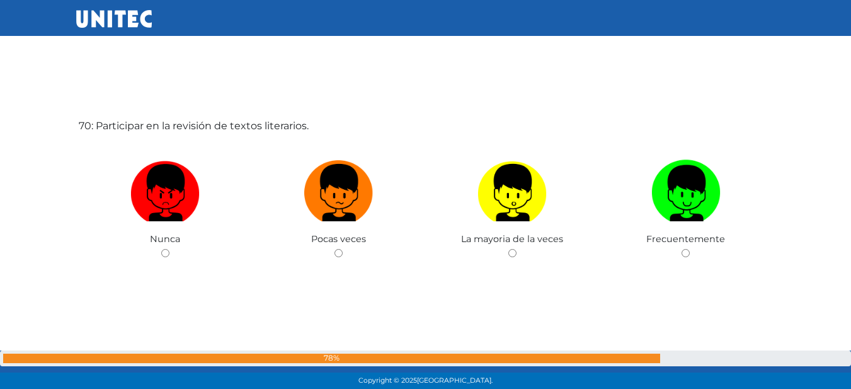
scroll to position [26873, 0]
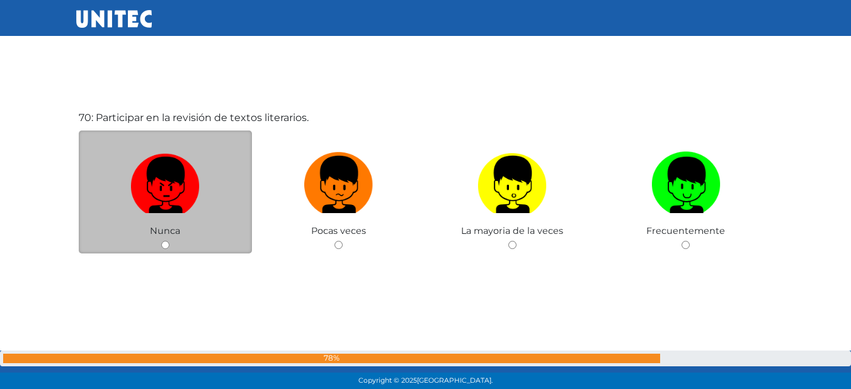
click at [153, 185] on img at bounding box center [164, 180] width 69 height 66
click at [161, 241] on input "radio" at bounding box center [165, 245] width 8 height 8
radio input "true"
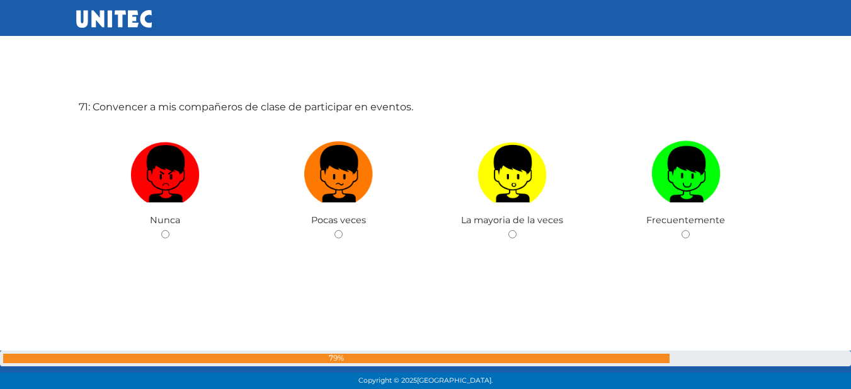
scroll to position [27308, 0]
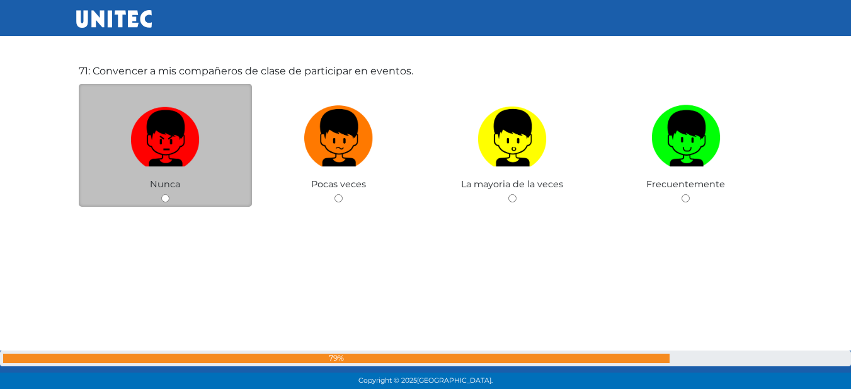
click at [143, 152] on img at bounding box center [164, 133] width 69 height 66
click at [161, 194] on input "radio" at bounding box center [165, 198] width 8 height 8
radio input "true"
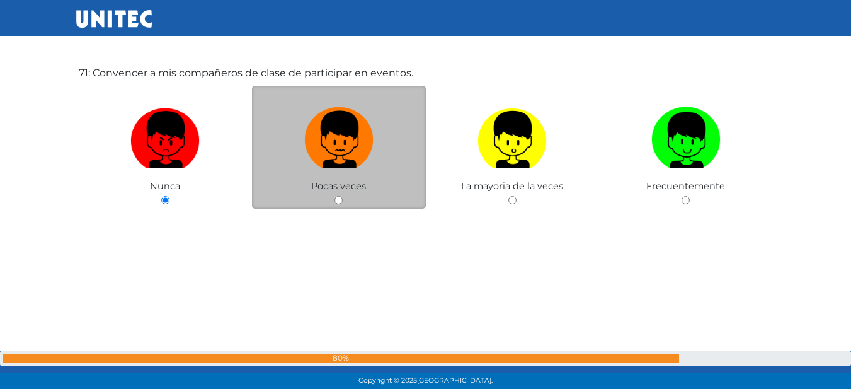
click at [357, 134] on img at bounding box center [338, 135] width 69 height 66
click at [343, 196] on input "radio" at bounding box center [339, 200] width 8 height 8
radio input "true"
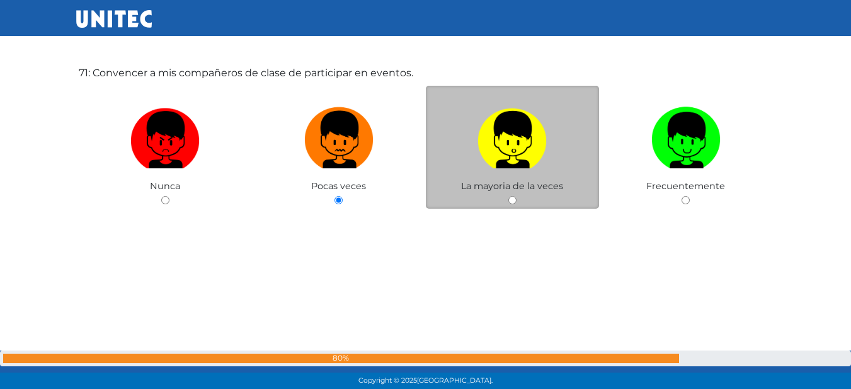
scroll to position [27313, 0]
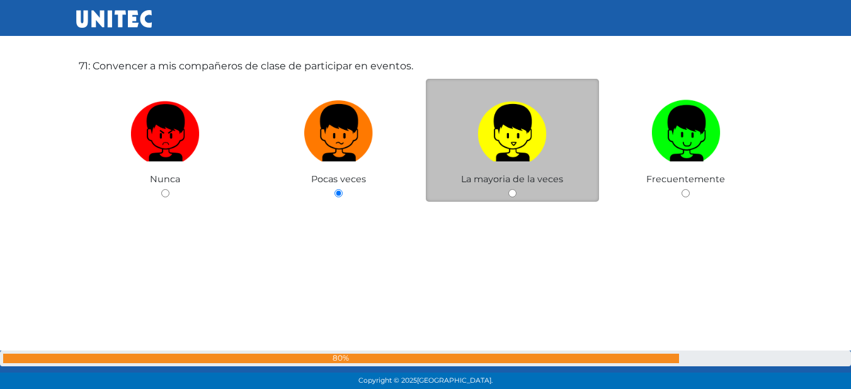
click at [539, 125] on img at bounding box center [512, 128] width 69 height 66
click at [517, 189] on input "radio" at bounding box center [512, 193] width 8 height 8
radio input "true"
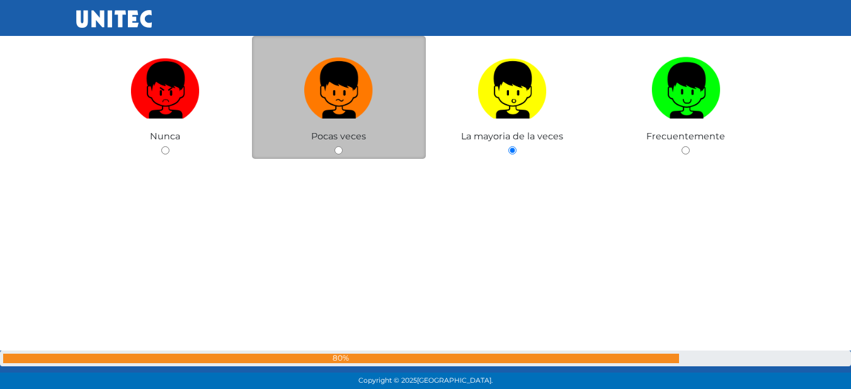
scroll to position [27250, 0]
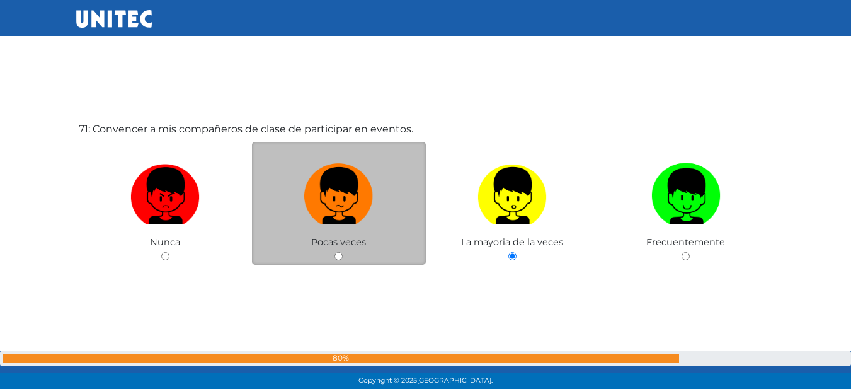
click at [398, 176] on label at bounding box center [339, 196] width 174 height 77
click at [343, 252] on input "radio" at bounding box center [339, 256] width 8 height 8
radio input "true"
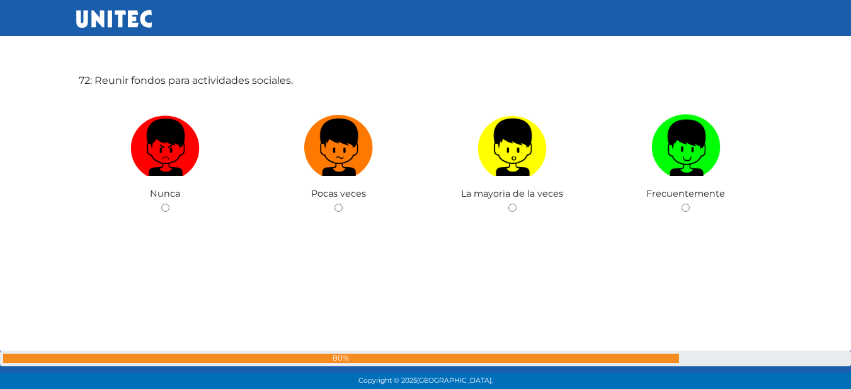
scroll to position [27691, 0]
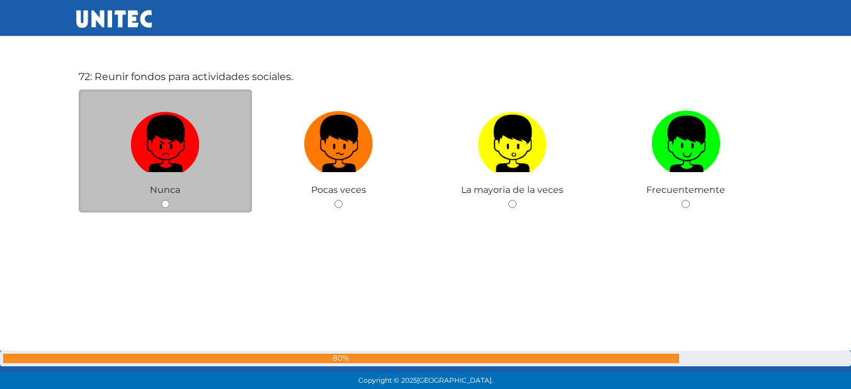
click at [200, 160] on label at bounding box center [166, 143] width 174 height 77
click at [169, 200] on input "radio" at bounding box center [165, 204] width 8 height 8
radio input "true"
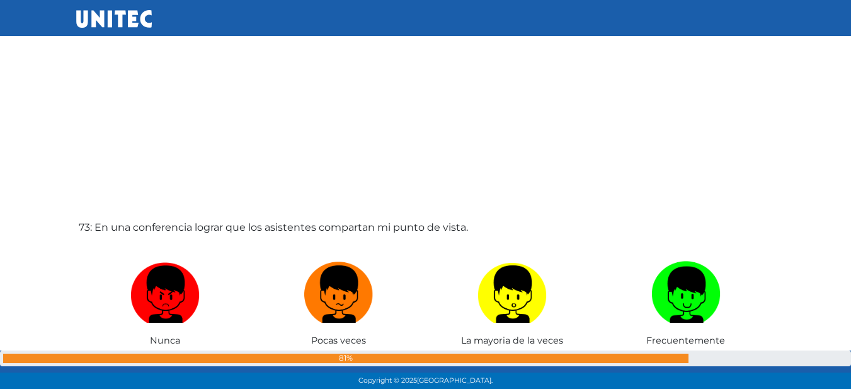
scroll to position [27741, 0]
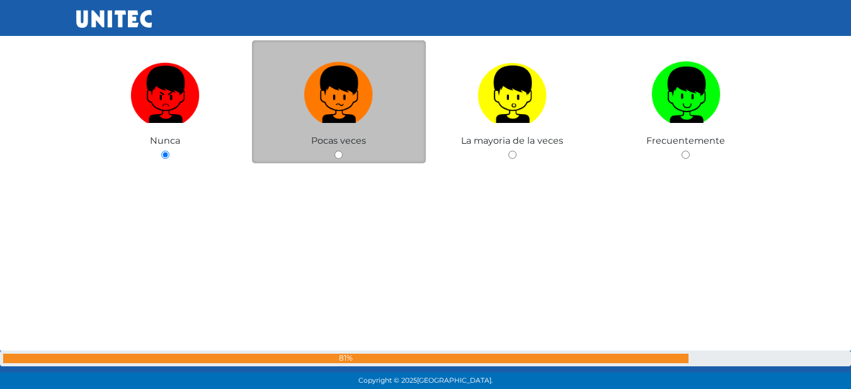
click at [352, 132] on label at bounding box center [339, 94] width 174 height 77
click at [343, 151] on input "radio" at bounding box center [339, 155] width 8 height 8
radio input "true"
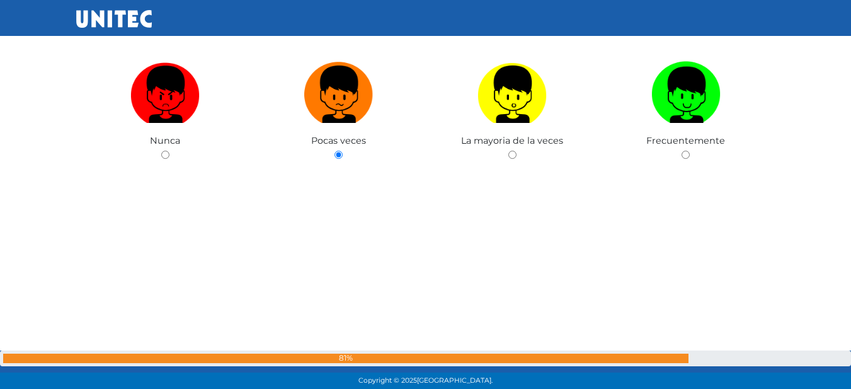
scroll to position [27993, 0]
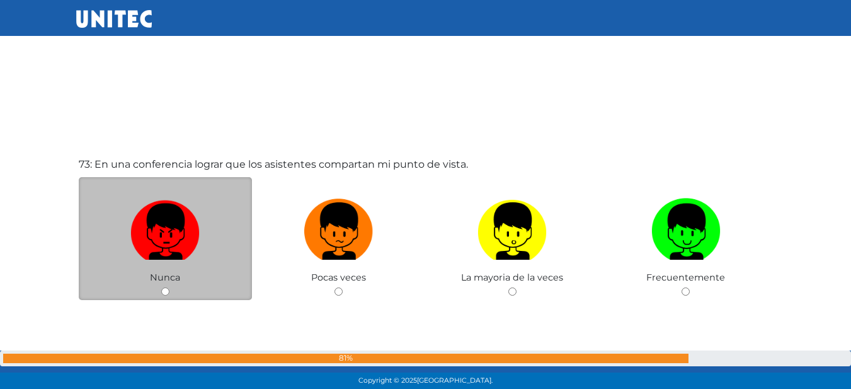
click at [158, 222] on img at bounding box center [164, 226] width 69 height 66
click at [161, 287] on input "radio" at bounding box center [165, 291] width 8 height 8
radio input "true"
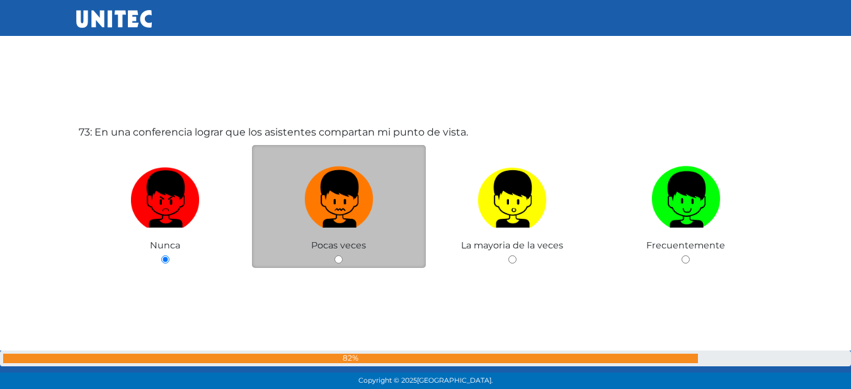
click at [335, 174] on img at bounding box center [338, 194] width 69 height 66
click at [335, 255] on input "radio" at bounding box center [339, 259] width 8 height 8
radio input "true"
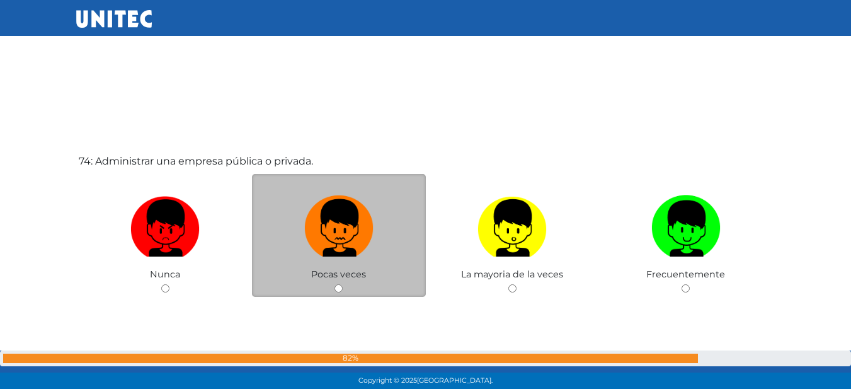
click at [372, 249] on img at bounding box center [338, 223] width 69 height 66
click at [343, 284] on input "radio" at bounding box center [339, 288] width 8 height 8
radio input "true"
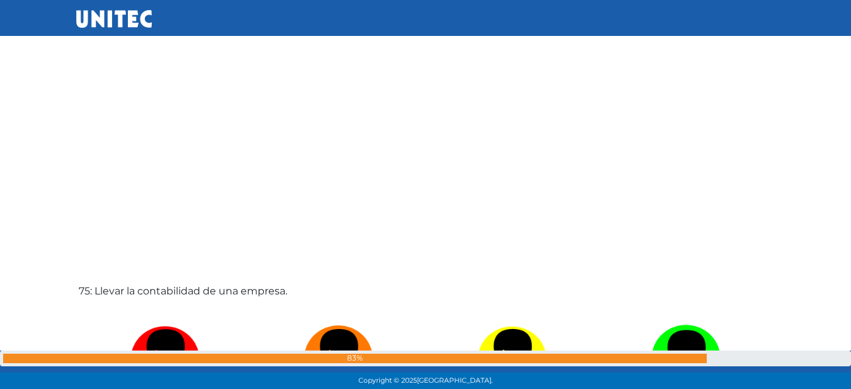
scroll to position [28548, 0]
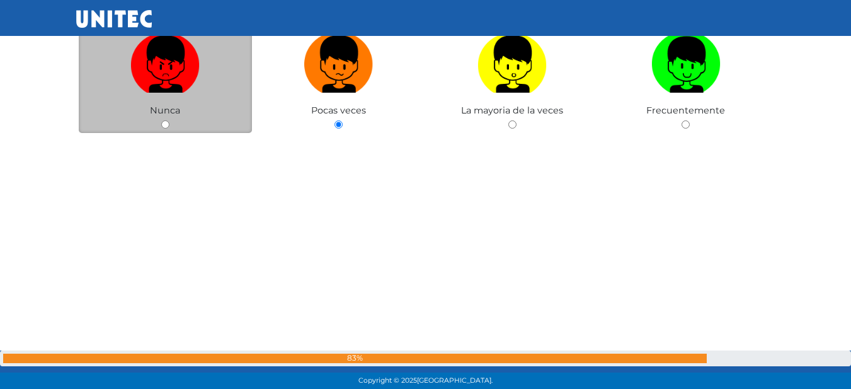
click at [158, 87] on img at bounding box center [164, 59] width 69 height 66
click at [161, 120] on input "radio" at bounding box center [165, 124] width 8 height 8
radio input "true"
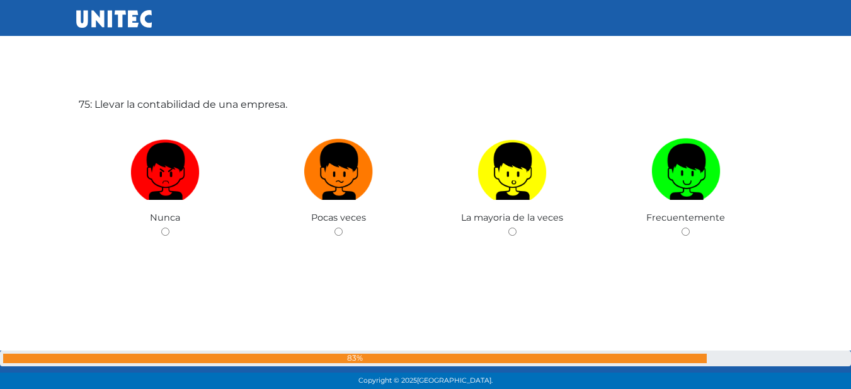
scroll to position [28858, 0]
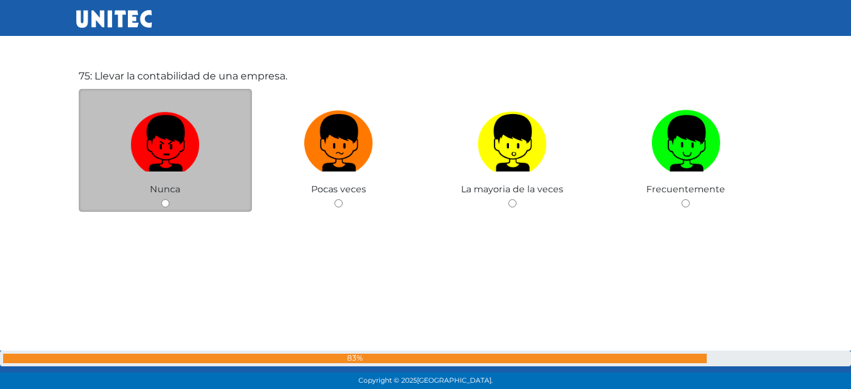
click at [200, 140] on img at bounding box center [164, 138] width 69 height 66
click at [169, 199] on input "radio" at bounding box center [165, 203] width 8 height 8
radio input "true"
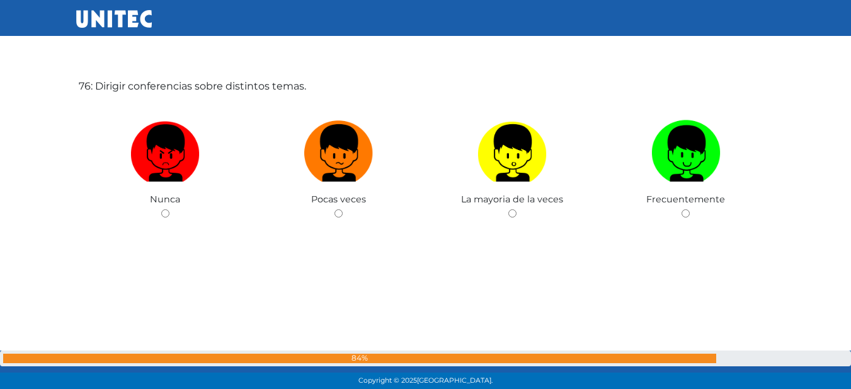
scroll to position [29239, 0]
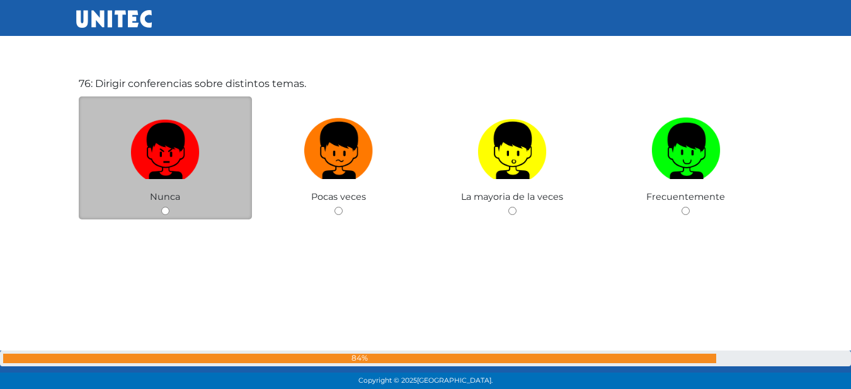
click at [194, 136] on img at bounding box center [164, 146] width 69 height 66
click at [169, 207] on input "radio" at bounding box center [165, 211] width 8 height 8
radio input "true"
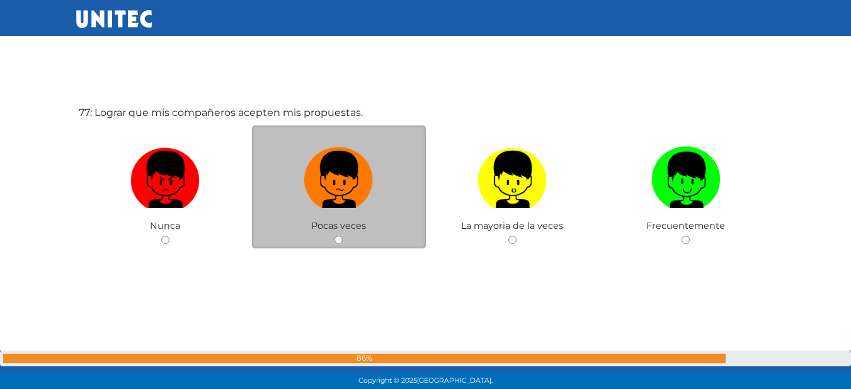
scroll to position [29600, 0]
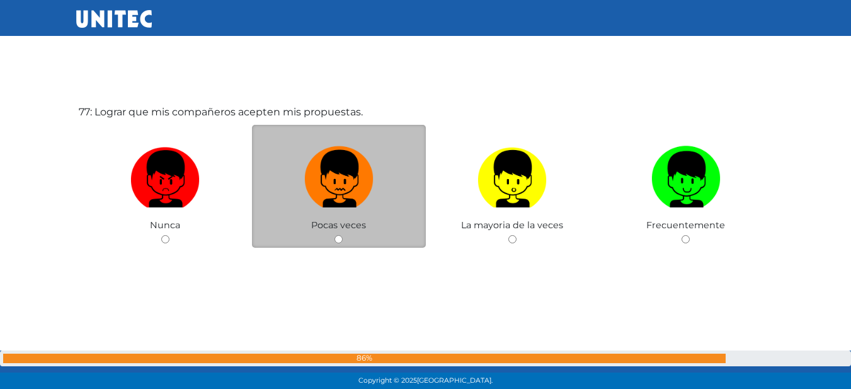
click at [319, 185] on img at bounding box center [338, 174] width 69 height 66
click at [335, 235] on input "radio" at bounding box center [339, 239] width 8 height 8
radio input "true"
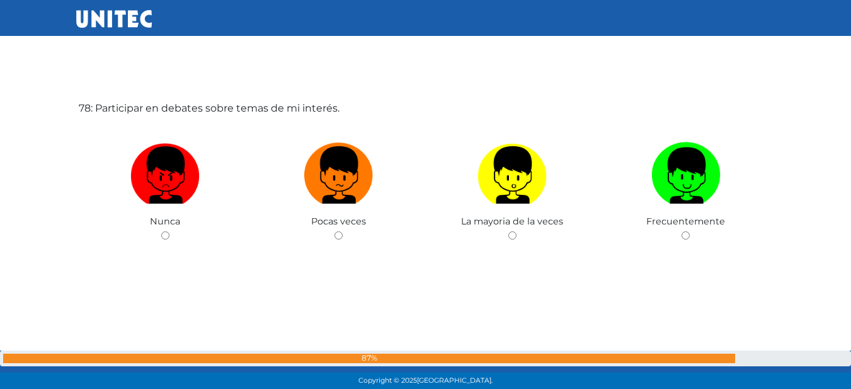
scroll to position [29996, 0]
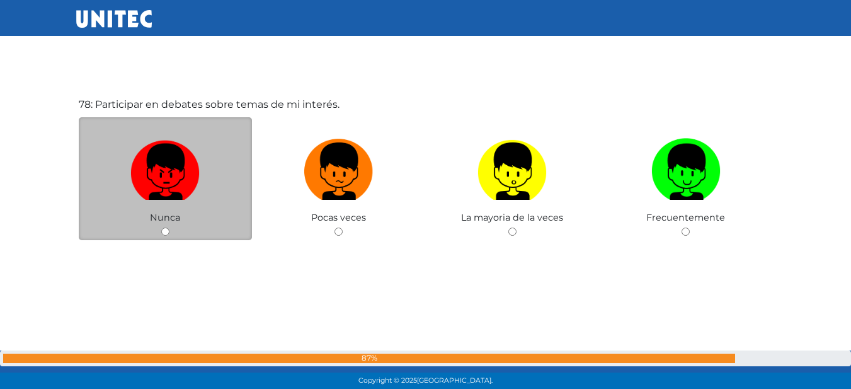
click at [164, 171] on img at bounding box center [164, 167] width 69 height 66
click at [164, 227] on input "radio" at bounding box center [165, 231] width 8 height 8
radio input "true"
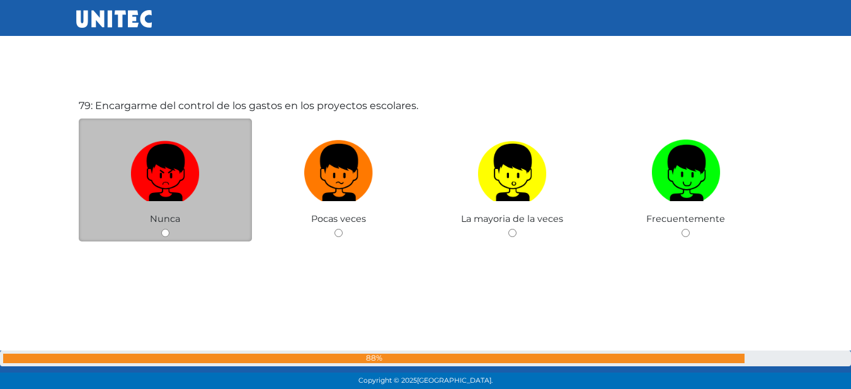
scroll to position [30414, 0]
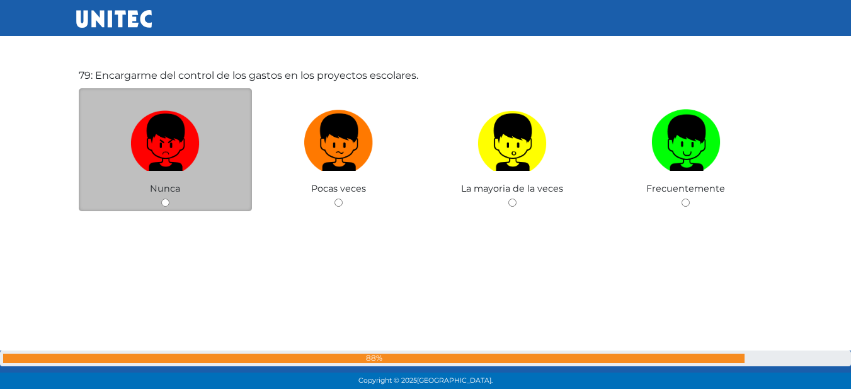
click at [221, 140] on label at bounding box center [166, 142] width 174 height 77
click at [169, 198] on input "radio" at bounding box center [165, 202] width 8 height 8
radio input "true"
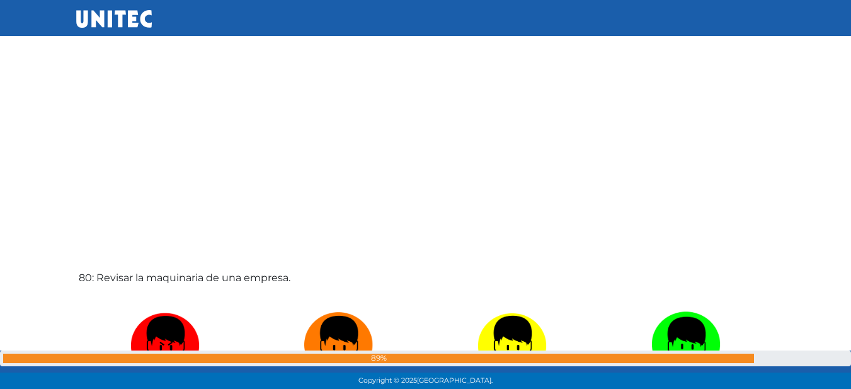
scroll to position [30726, 0]
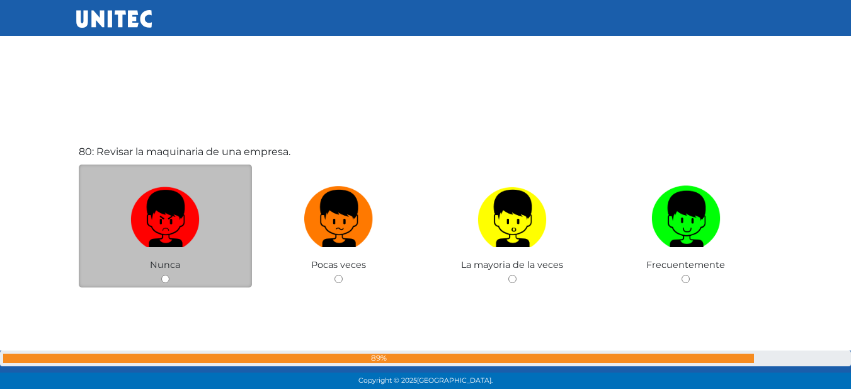
click at [202, 231] on label at bounding box center [166, 218] width 174 height 77
click at [169, 275] on input "radio" at bounding box center [165, 279] width 8 height 8
radio input "true"
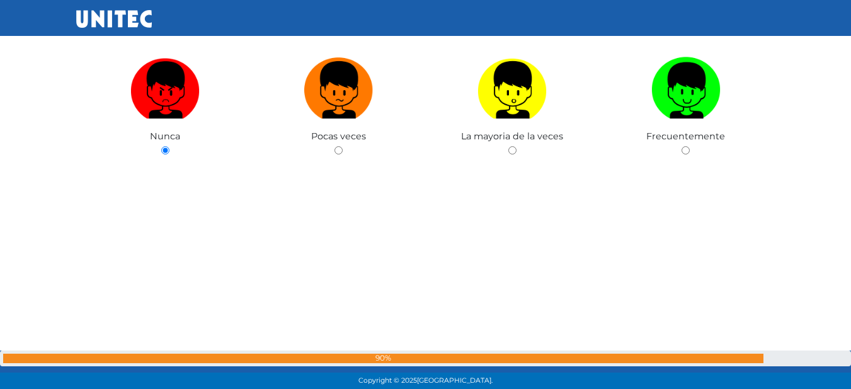
scroll to position [30729, 0]
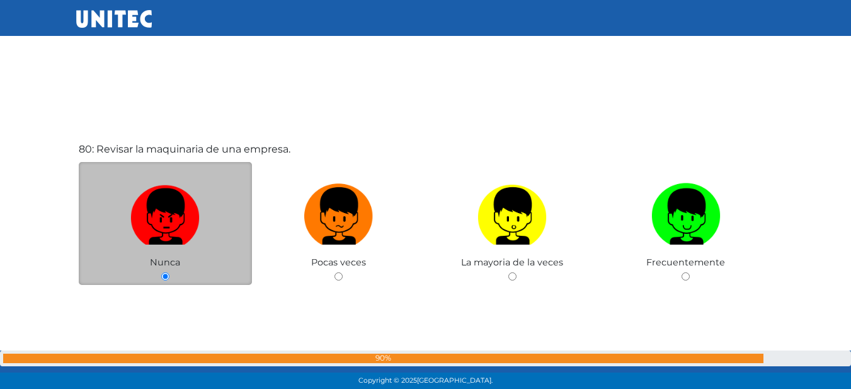
click at [164, 209] on img at bounding box center [164, 211] width 69 height 66
click at [164, 272] on input "radio" at bounding box center [165, 276] width 8 height 8
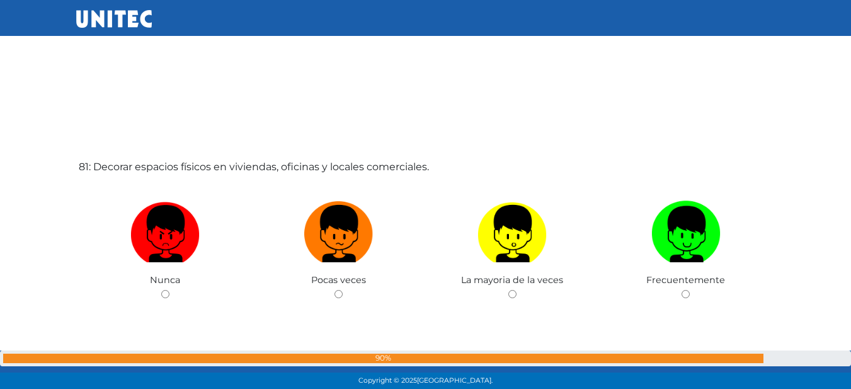
scroll to position [31108, 0]
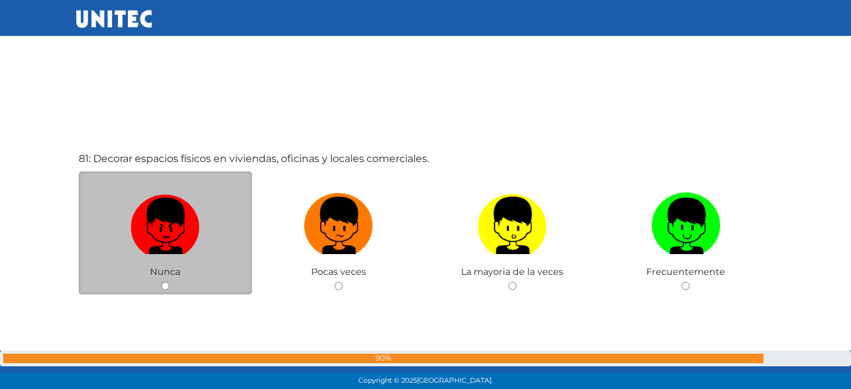
click at [168, 253] on img at bounding box center [164, 221] width 69 height 66
click at [168, 282] on input "radio" at bounding box center [165, 286] width 8 height 8
radio input "true"
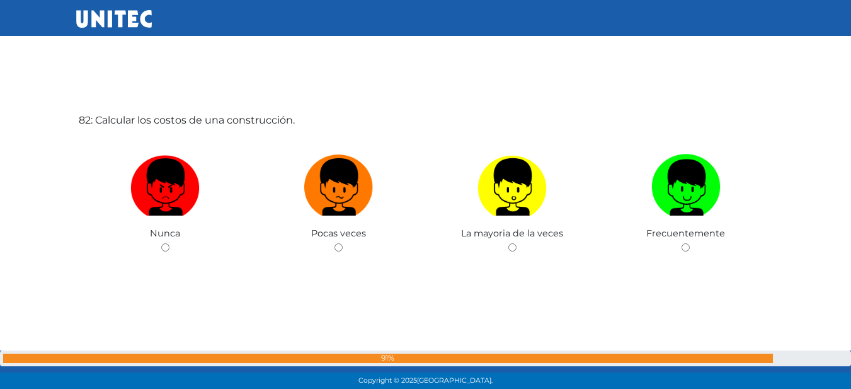
scroll to position [31549, 0]
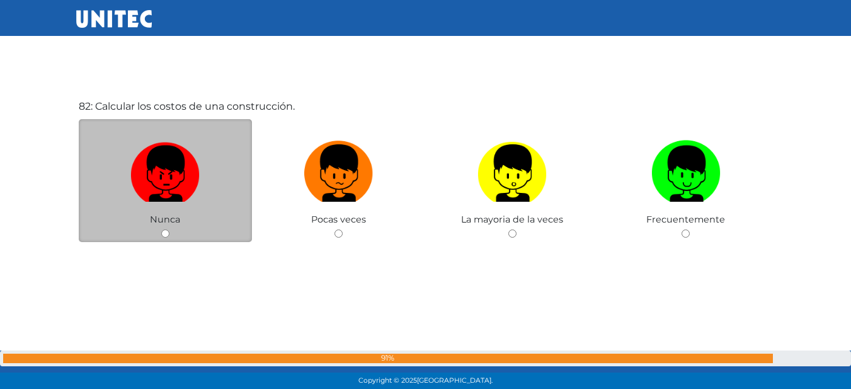
click at [194, 194] on img at bounding box center [164, 168] width 69 height 66
click at [169, 229] on input "radio" at bounding box center [165, 233] width 8 height 8
radio input "true"
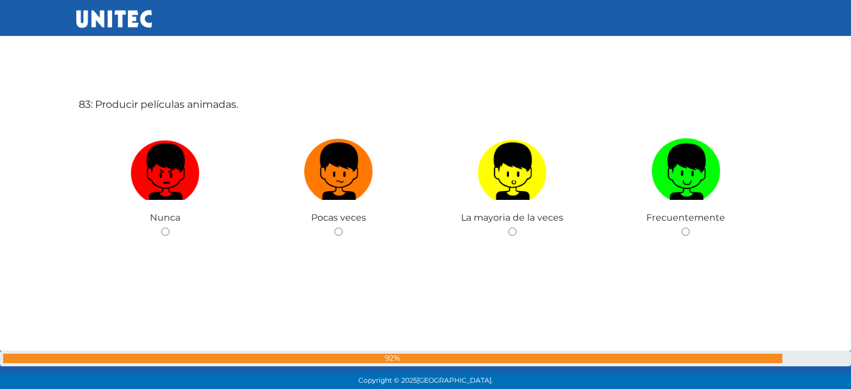
click at [194, 194] on img at bounding box center [164, 167] width 69 height 66
click at [169, 227] on input "radio" at bounding box center [165, 231] width 8 height 8
radio input "true"
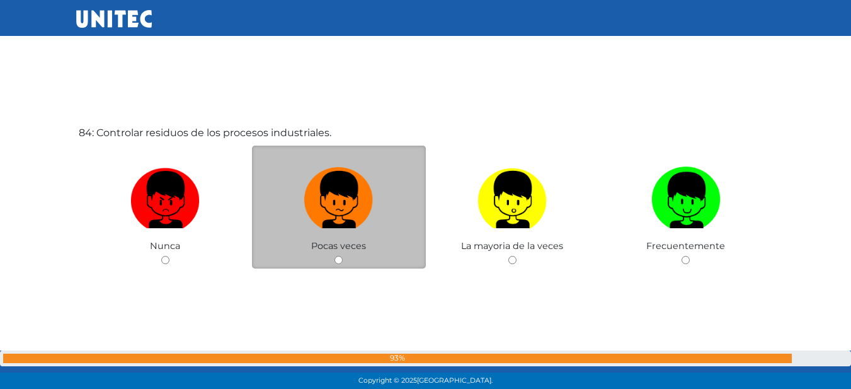
scroll to position [32322, 0]
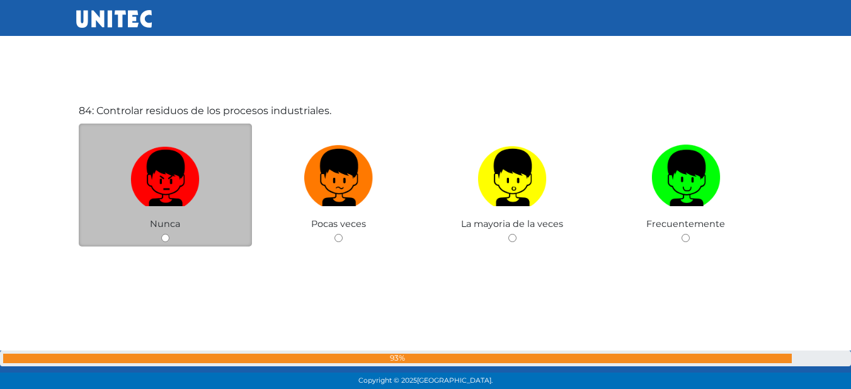
click at [133, 173] on img at bounding box center [164, 173] width 69 height 66
click at [161, 234] on input "radio" at bounding box center [165, 238] width 8 height 8
radio input "true"
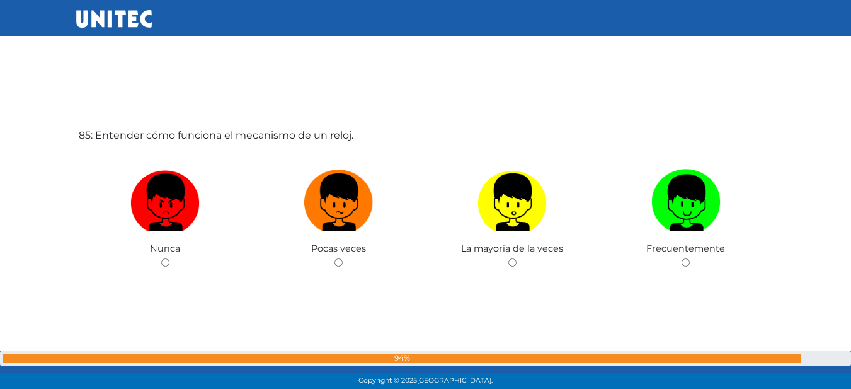
scroll to position [32703, 0]
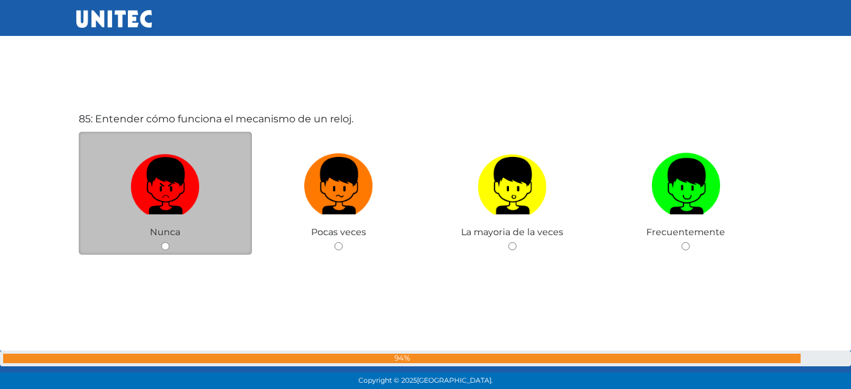
click at [207, 205] on label at bounding box center [166, 185] width 174 height 77
click at [169, 242] on input "radio" at bounding box center [165, 246] width 8 height 8
radio input "true"
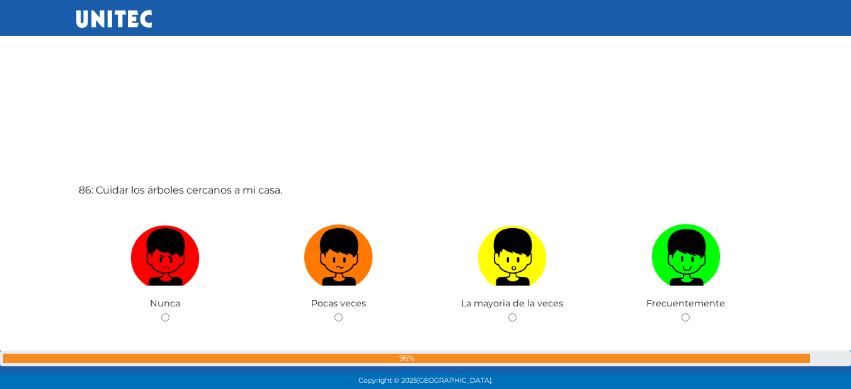
scroll to position [33083, 0]
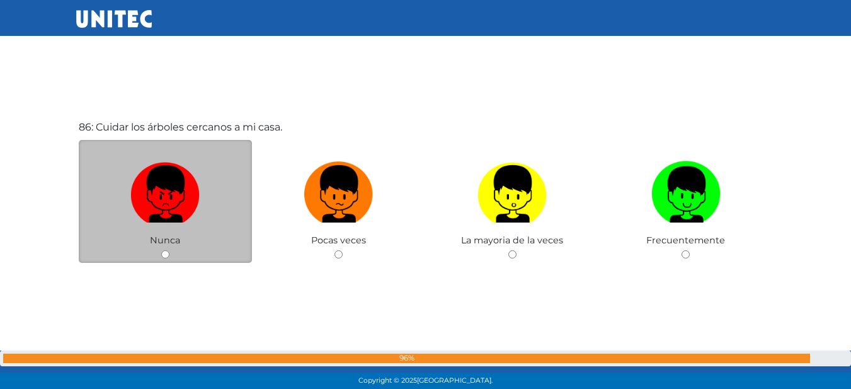
click at [200, 185] on label at bounding box center [166, 194] width 174 height 77
click at [169, 250] on input "radio" at bounding box center [165, 254] width 8 height 8
radio input "true"
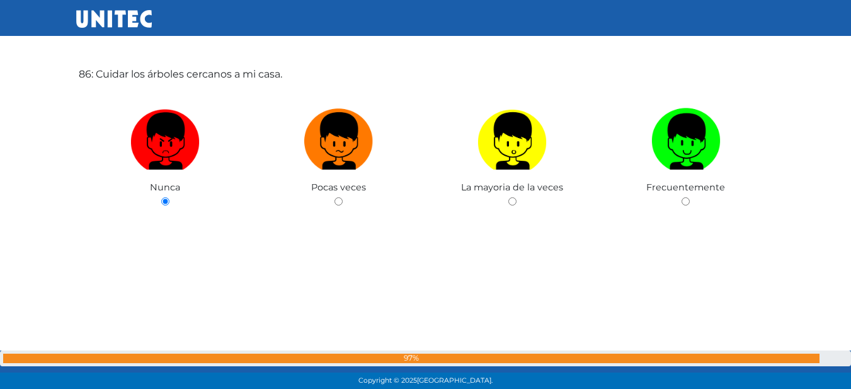
scroll to position [33054, 0]
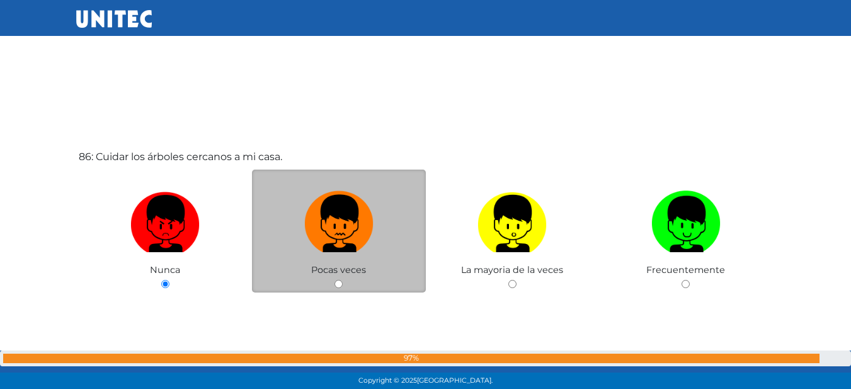
click at [358, 224] on img at bounding box center [338, 219] width 69 height 66
click at [343, 280] on input "radio" at bounding box center [339, 284] width 8 height 8
radio input "true"
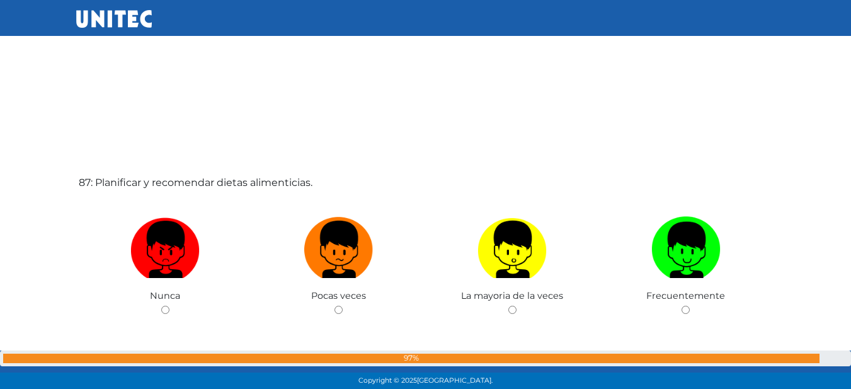
scroll to position [33495, 0]
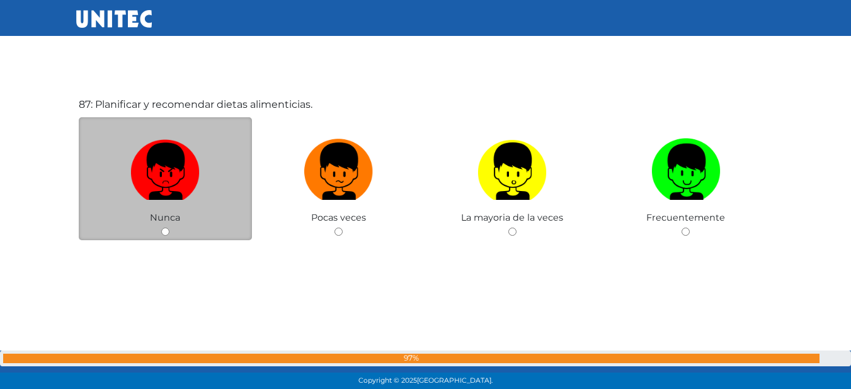
click at [164, 180] on img at bounding box center [164, 167] width 69 height 66
click at [164, 227] on input "radio" at bounding box center [165, 231] width 8 height 8
radio input "true"
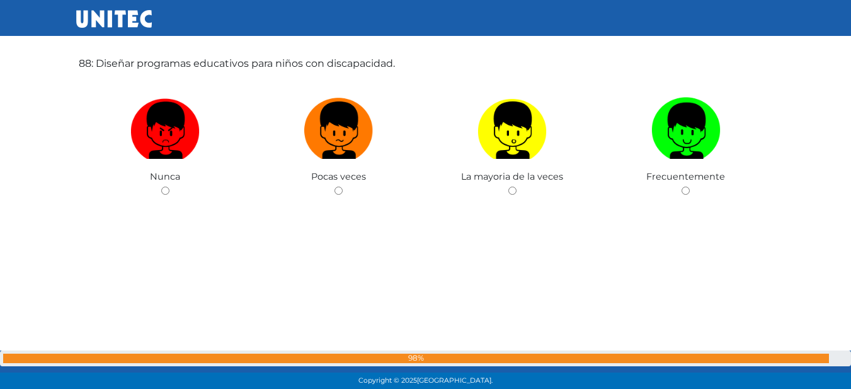
scroll to position [33947, 0]
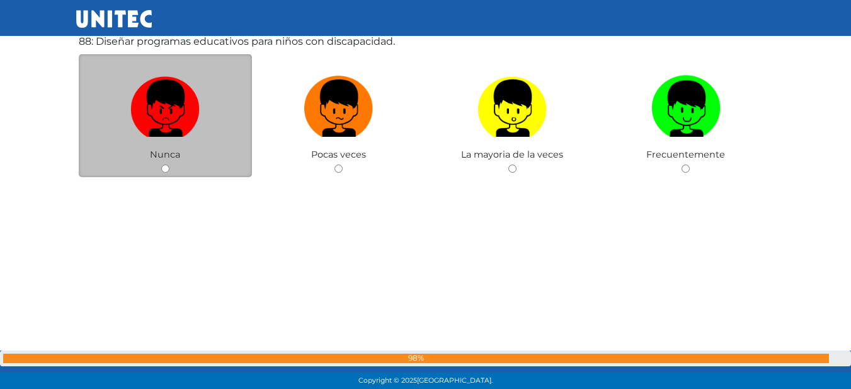
click at [234, 118] on label at bounding box center [166, 108] width 174 height 77
click at [169, 164] on input "radio" at bounding box center [165, 168] width 8 height 8
radio input "true"
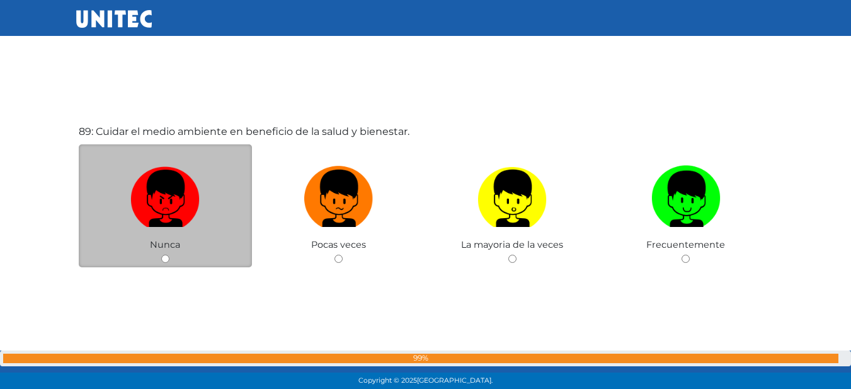
scroll to position [34272, 0]
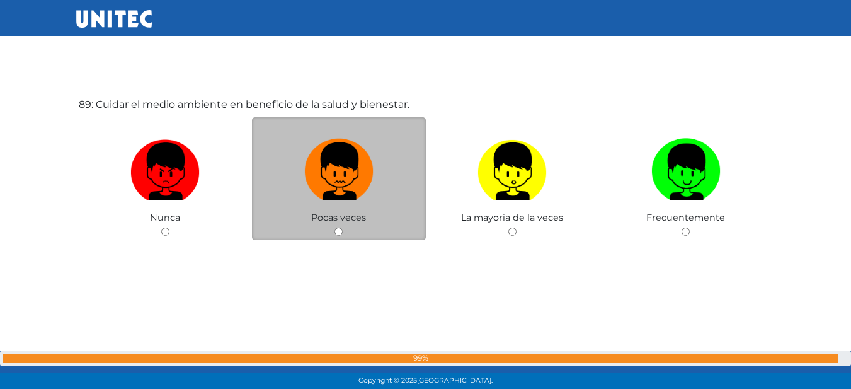
click at [352, 168] on img at bounding box center [338, 167] width 69 height 66
click at [343, 227] on input "radio" at bounding box center [339, 231] width 8 height 8
radio input "true"
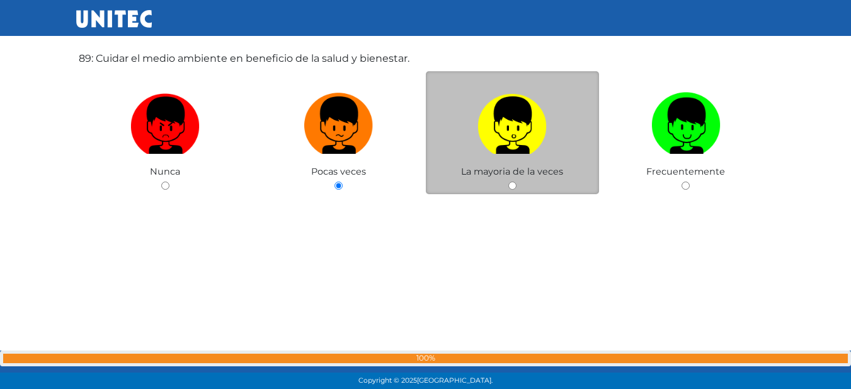
click at [566, 131] on label at bounding box center [513, 125] width 174 height 77
click at [517, 181] on input "radio" at bounding box center [512, 185] width 8 height 8
radio input "true"
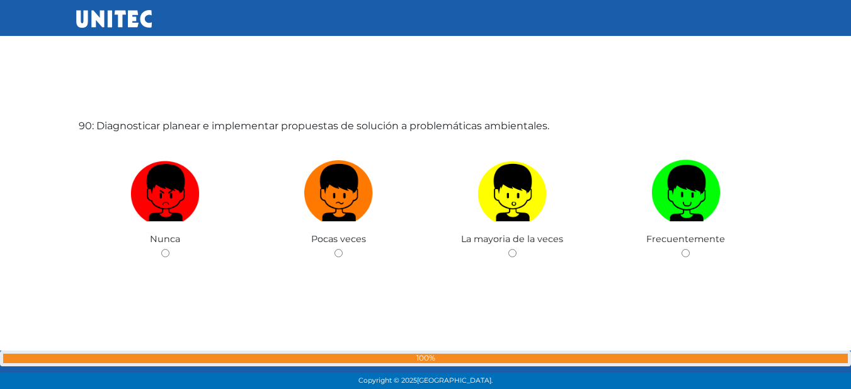
scroll to position [34693, 0]
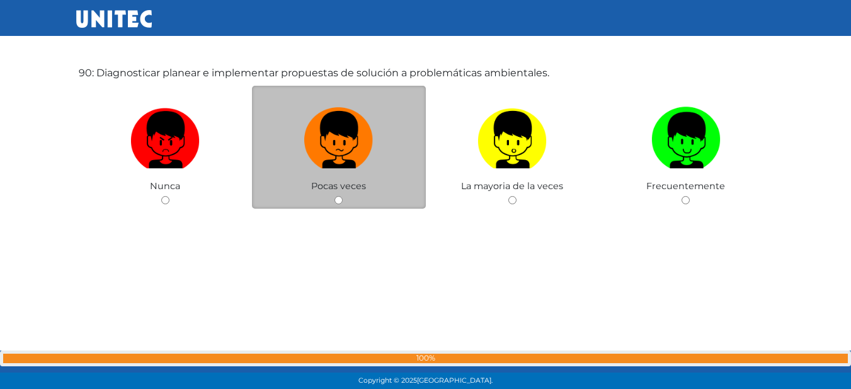
click at [345, 146] on img at bounding box center [338, 135] width 69 height 66
click at [343, 196] on input "radio" at bounding box center [339, 200] width 8 height 8
radio input "true"
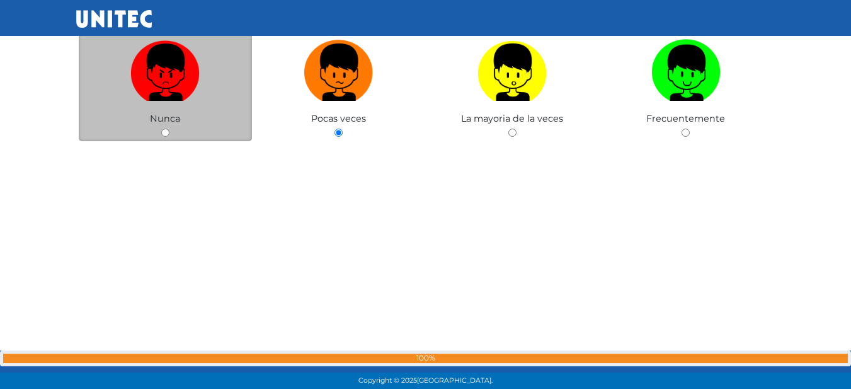
click at [190, 70] on img at bounding box center [164, 68] width 69 height 66
click at [169, 129] on input "radio" at bounding box center [165, 133] width 8 height 8
radio input "true"
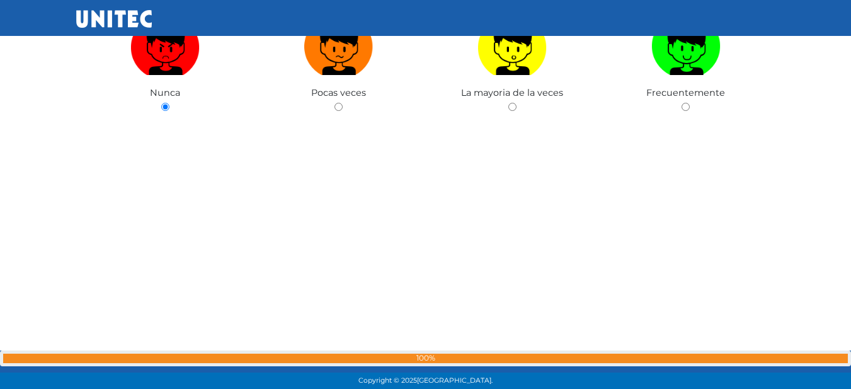
scroll to position [34760, 0]
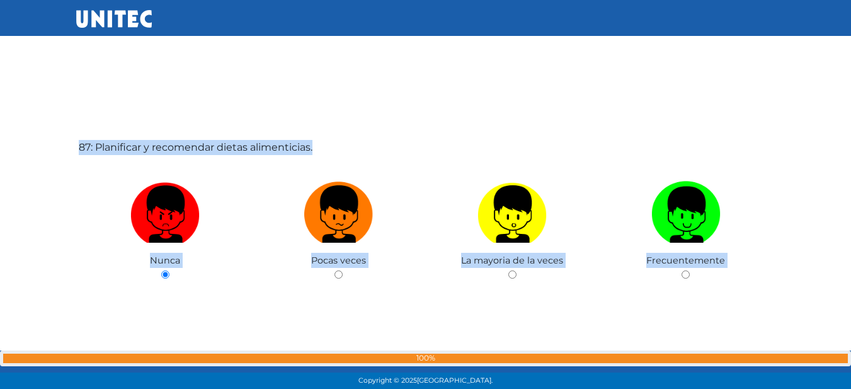
drag, startPoint x: 232, startPoint y: 240, endPoint x: 38, endPoint y: 214, distance: 195.9
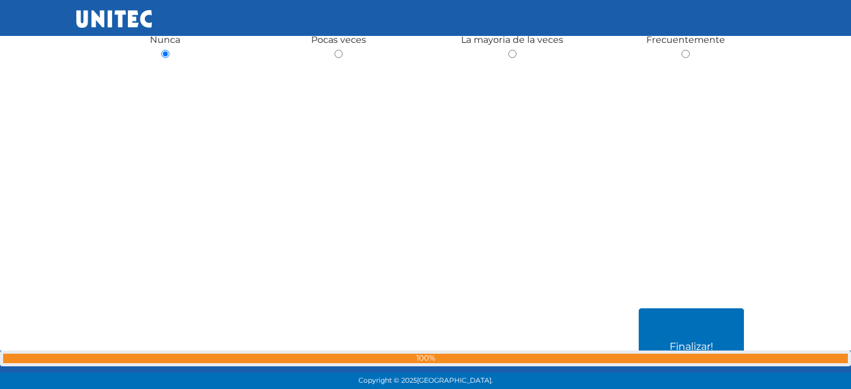
scroll to position [35075, 0]
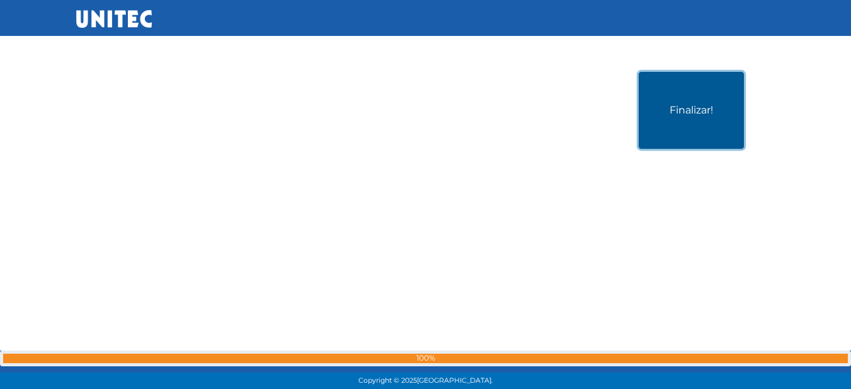
click at [698, 140] on button "Finalizar!" at bounding box center [691, 110] width 105 height 77
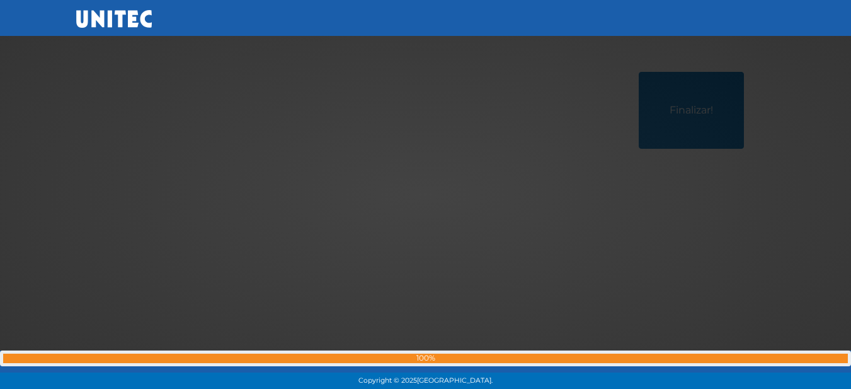
click at [426, 195] on div at bounding box center [426, 195] width 0 height 0
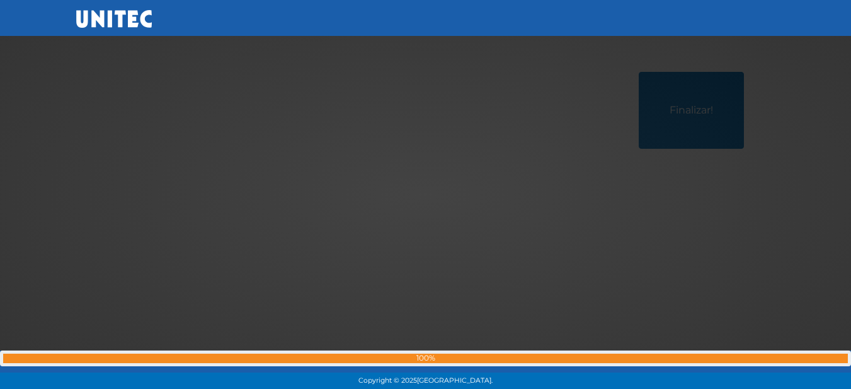
click at [426, 195] on div at bounding box center [426, 195] width 0 height 0
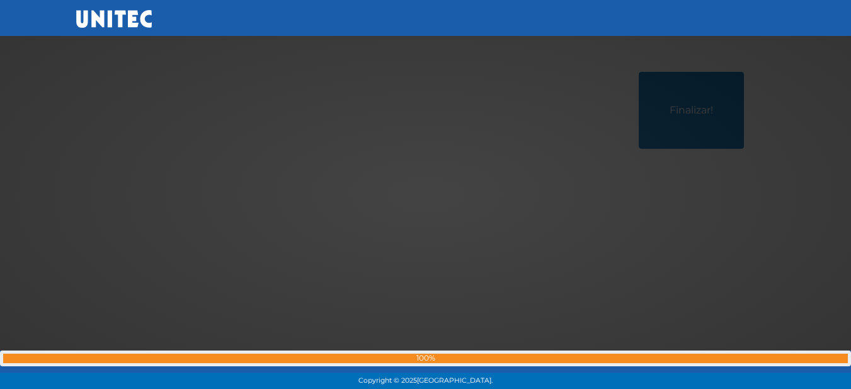
click at [426, 195] on div at bounding box center [426, 195] width 0 height 0
drag, startPoint x: 576, startPoint y: 132, endPoint x: 145, endPoint y: 60, distance: 436.9
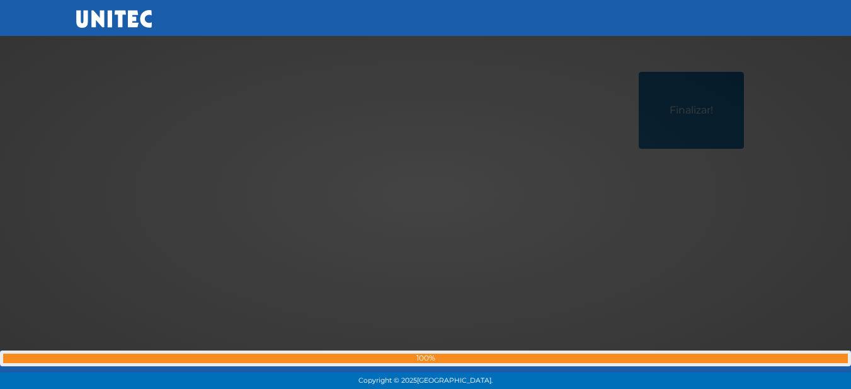
click at [426, 195] on div at bounding box center [426, 195] width 0 height 0
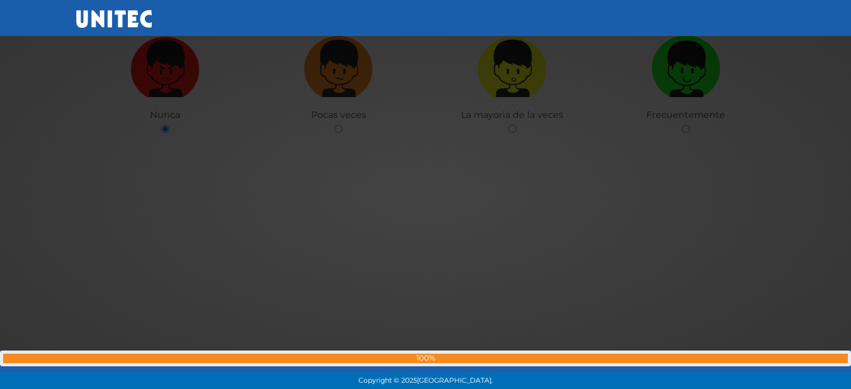
scroll to position [34697, 0]
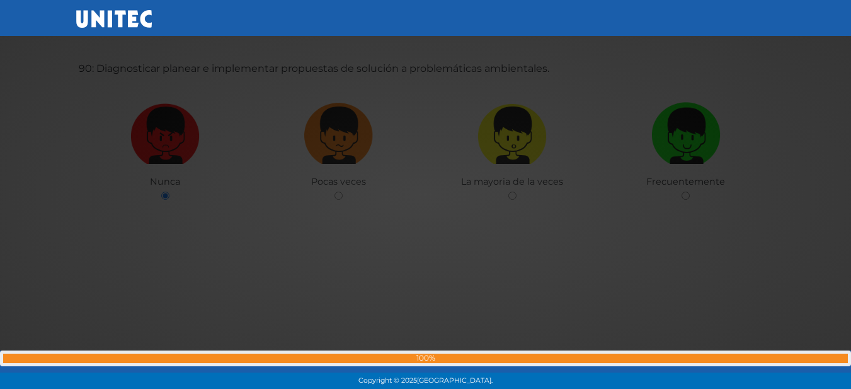
drag, startPoint x: 120, startPoint y: 215, endPoint x: 51, endPoint y: 56, distance: 173.6
click at [426, 195] on div at bounding box center [426, 195] width 0 height 0
drag, startPoint x: 127, startPoint y: 76, endPoint x: 143, endPoint y: 77, distance: 16.4
click at [426, 195] on div at bounding box center [426, 195] width 0 height 0
drag, startPoint x: 129, startPoint y: 71, endPoint x: 97, endPoint y: 65, distance: 32.0
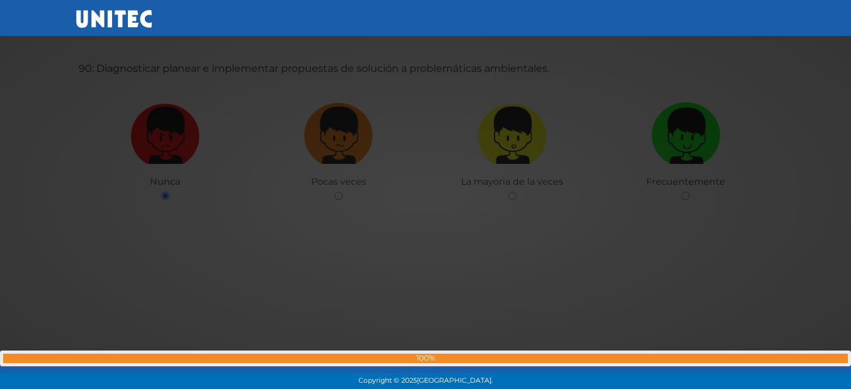
click at [426, 195] on div at bounding box center [426, 195] width 0 height 0
drag, startPoint x: 97, startPoint y: 65, endPoint x: 396, endPoint y: 64, distance: 298.6
click at [426, 195] on div at bounding box center [426, 195] width 0 height 0
drag, startPoint x: 689, startPoint y: 68, endPoint x: 854, endPoint y: 70, distance: 164.5
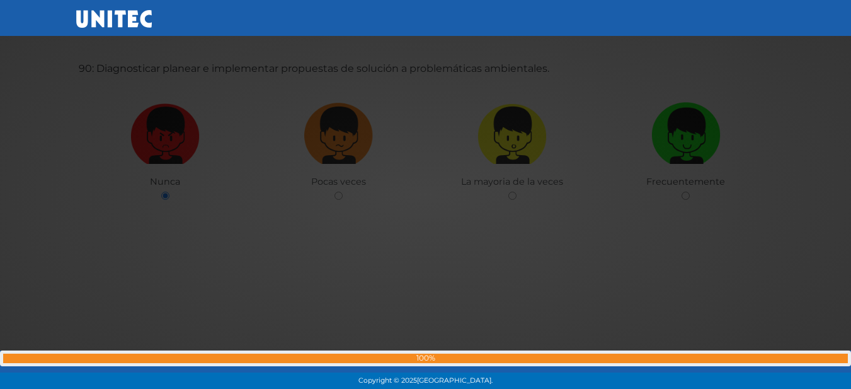
click at [426, 195] on div at bounding box center [426, 195] width 0 height 0
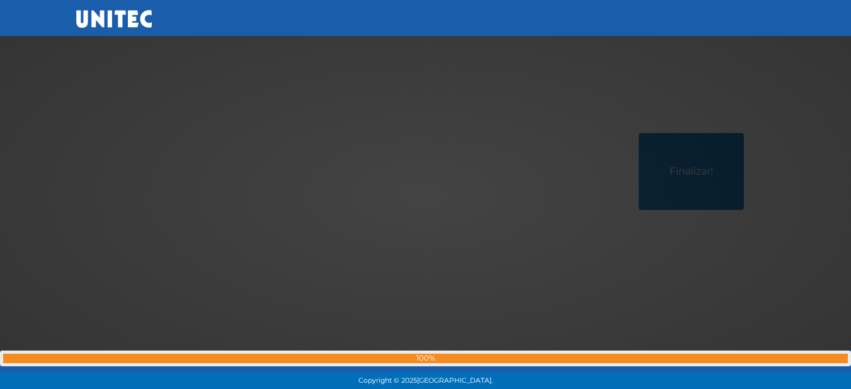
scroll to position [35075, 0]
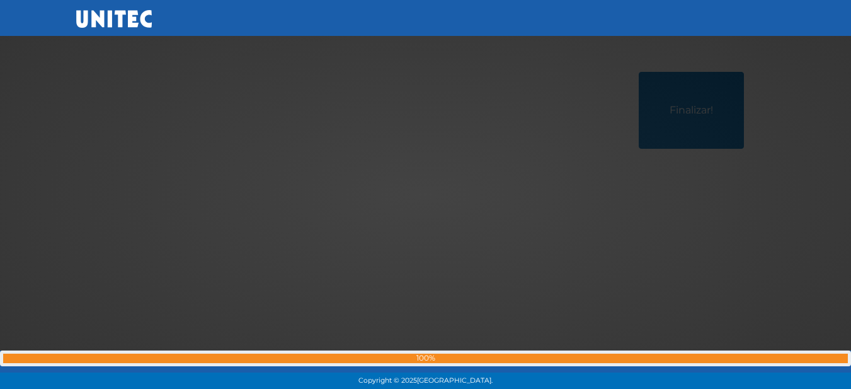
click at [426, 195] on div at bounding box center [426, 195] width 0 height 0
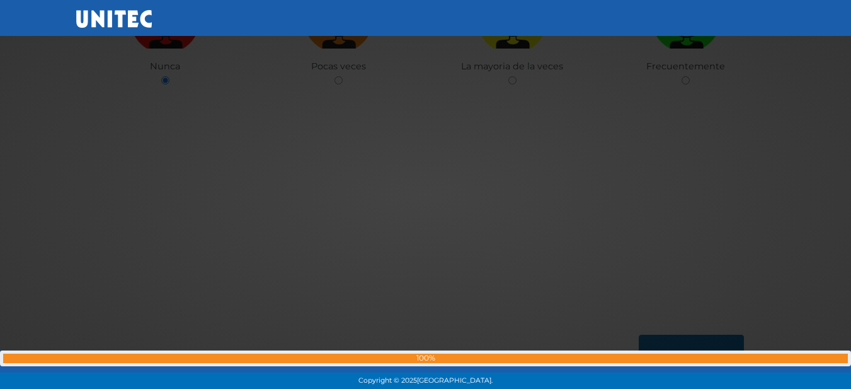
scroll to position [35012, 0]
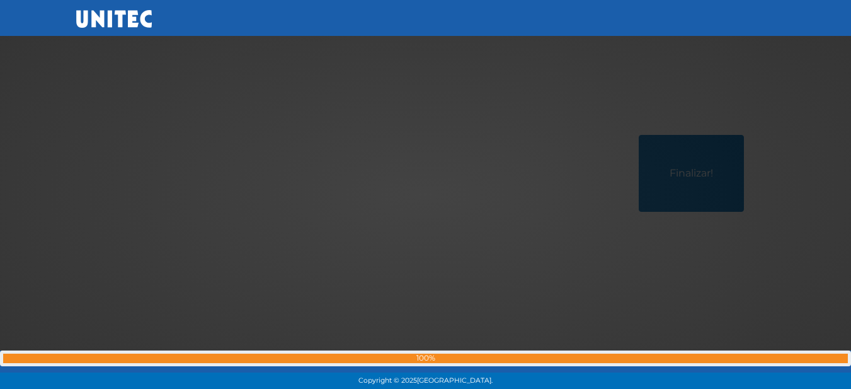
click at [426, 195] on div at bounding box center [426, 195] width 0 height 0
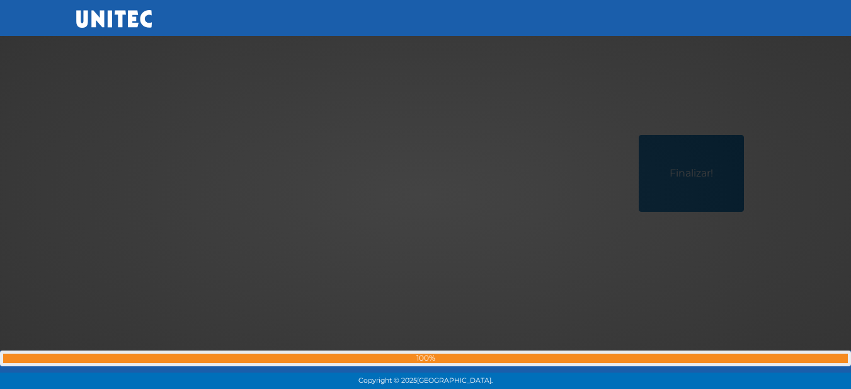
click at [426, 195] on div at bounding box center [426, 195] width 0 height 0
drag, startPoint x: 644, startPoint y: 176, endPoint x: 632, endPoint y: 183, distance: 13.8
click at [426, 195] on div at bounding box center [426, 195] width 0 height 0
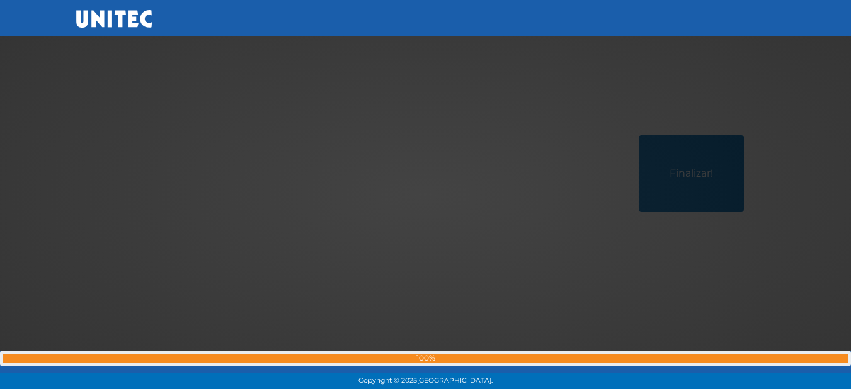
click at [426, 195] on div at bounding box center [426, 195] width 0 height 0
drag, startPoint x: 503, startPoint y: 381, endPoint x: 385, endPoint y: 386, distance: 117.9
click at [385, 386] on div "Copyright © 2025 Universidad Tecnológica de México." at bounding box center [425, 380] width 851 height 16
click at [493, 383] on span "[GEOGRAPHIC_DATA]." at bounding box center [455, 380] width 76 height 8
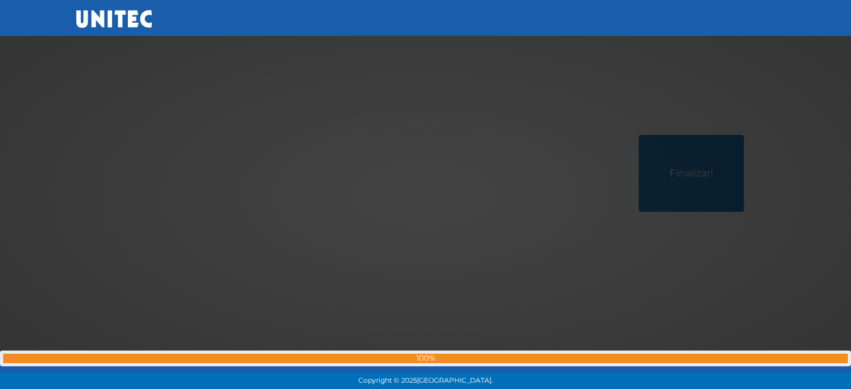
click at [426, 195] on div at bounding box center [426, 195] width 0 height 0
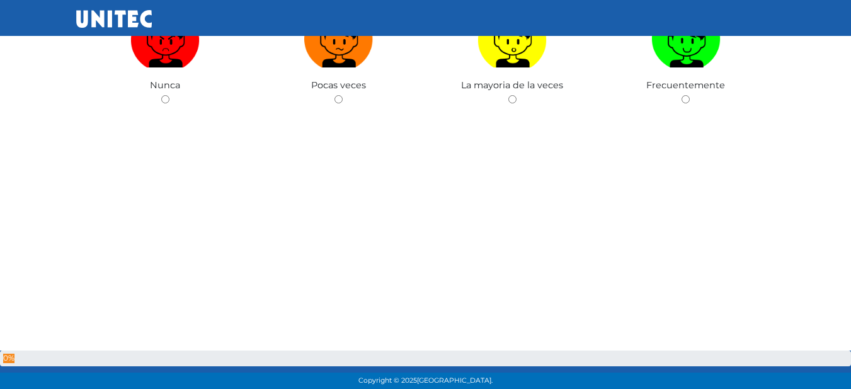
scroll to position [35075, 0]
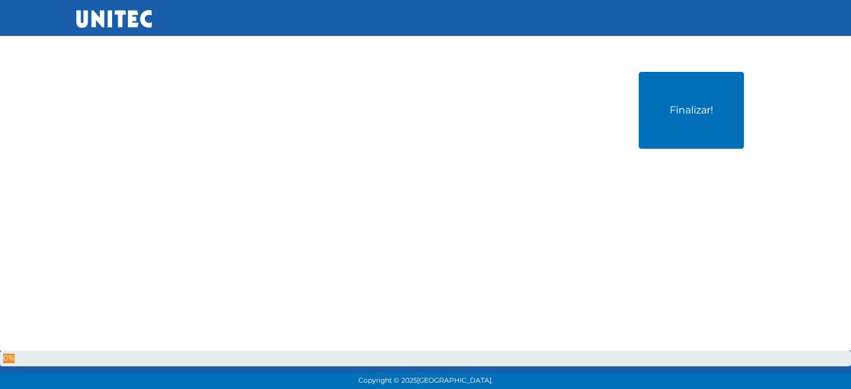
drag, startPoint x: 850, startPoint y: 106, endPoint x: 859, endPoint y: 54, distance: 53.0
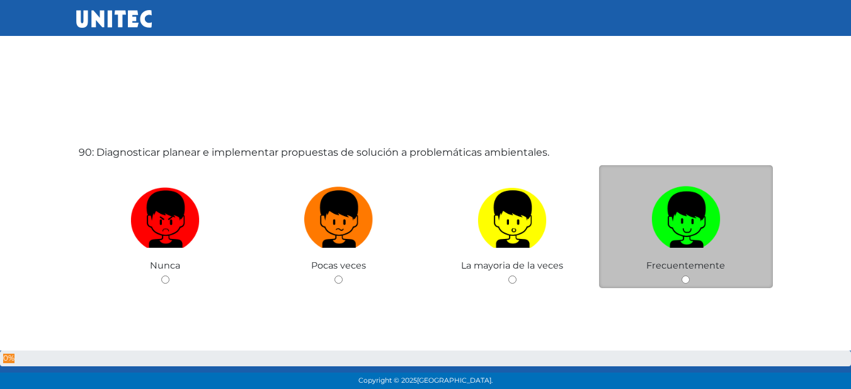
scroll to position [34634, 0]
